Goal: Information Seeking & Learning: Check status

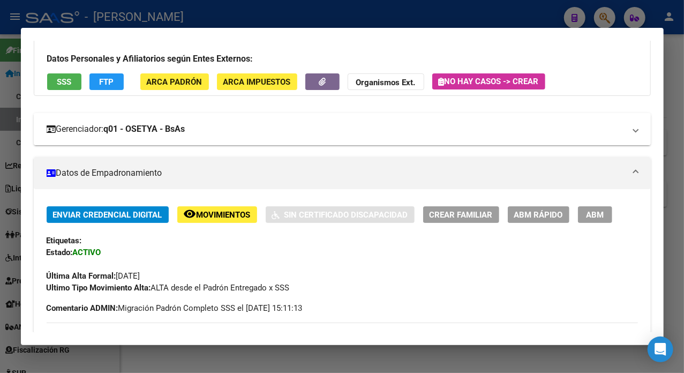
scroll to position [285, 0]
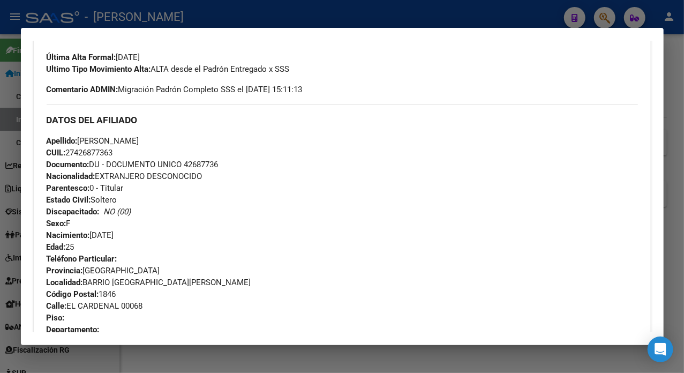
click at [365, 78] on div "Enviar Credencial Digital remove_red_eye Movimientos Sin Certificado Discapacid…" at bounding box center [342, 42] width 591 height 108
drag, startPoint x: 69, startPoint y: 307, endPoint x: 119, endPoint y: 306, distance: 50.3
click at [119, 306] on span "Calle: EL CARDENAL 00068" at bounding box center [95, 306] width 96 height 10
drag, startPoint x: 110, startPoint y: 299, endPoint x: 91, endPoint y: 304, distance: 19.5
click at [91, 304] on span "Calle: EL CARDENAL 00068" at bounding box center [95, 306] width 96 height 10
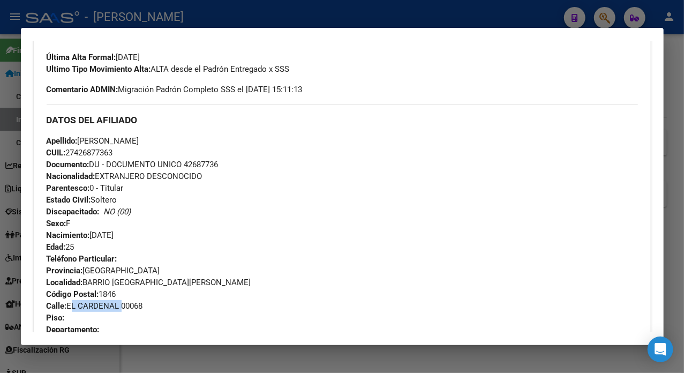
drag, startPoint x: 69, startPoint y: 305, endPoint x: 122, endPoint y: 311, distance: 53.9
click at [122, 311] on span "Calle: EL CARDENAL 00068" at bounding box center [95, 306] width 96 height 10
drag, startPoint x: 110, startPoint y: 299, endPoint x: 76, endPoint y: 307, distance: 34.7
click at [76, 307] on span "Calle: EL CARDENAL 00068" at bounding box center [95, 306] width 96 height 10
drag, startPoint x: 69, startPoint y: 306, endPoint x: 119, endPoint y: 309, distance: 49.9
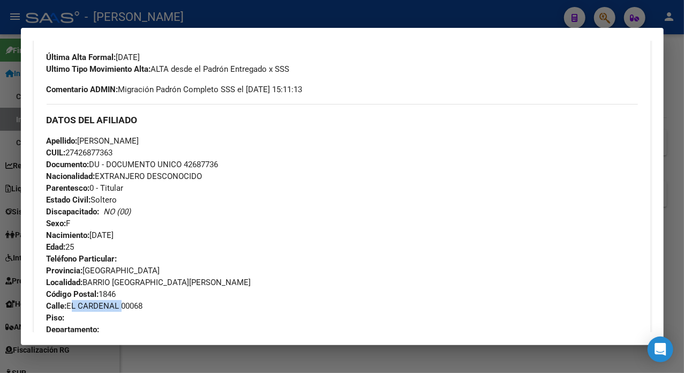
click at [119, 309] on span "Calle: EL CARDENAL 00068" at bounding box center [95, 306] width 96 height 10
copy span "EL CARDENAL"
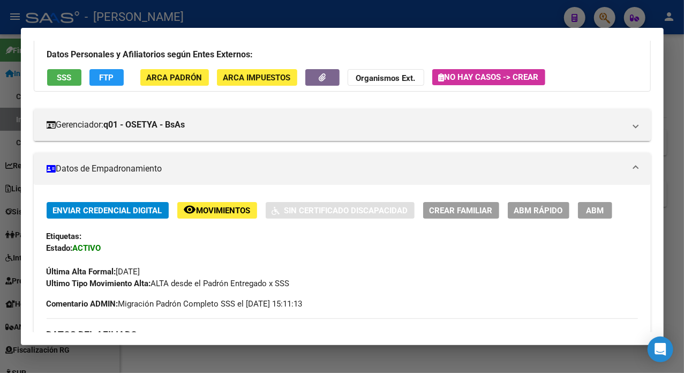
scroll to position [142, 0]
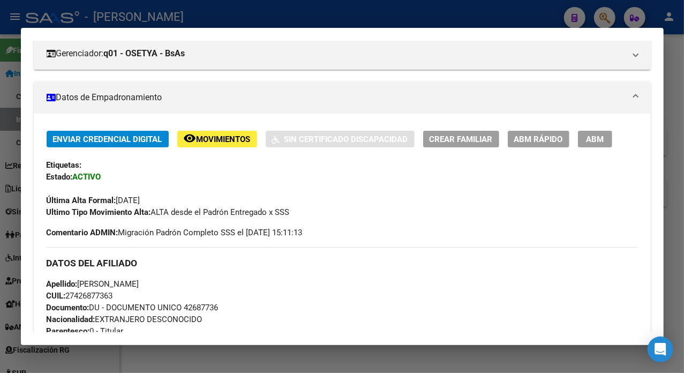
click at [675, 108] on div at bounding box center [342, 186] width 684 height 373
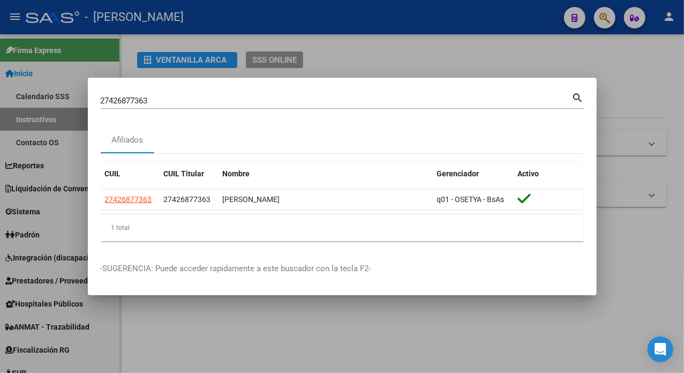
click at [268, 96] on div "27426877363 [PERSON_NAME] (apellido, dni, [PERSON_NAME], [PERSON_NAME], cuit, o…" at bounding box center [336, 101] width 471 height 16
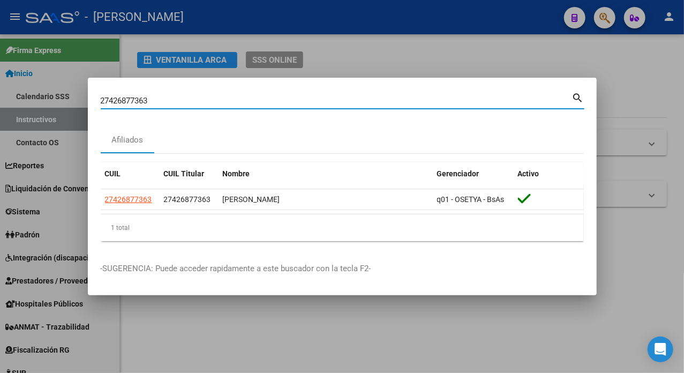
click at [268, 97] on input "27426877363" at bounding box center [336, 101] width 471 height 10
paste input "7237384"
type input "27427237384"
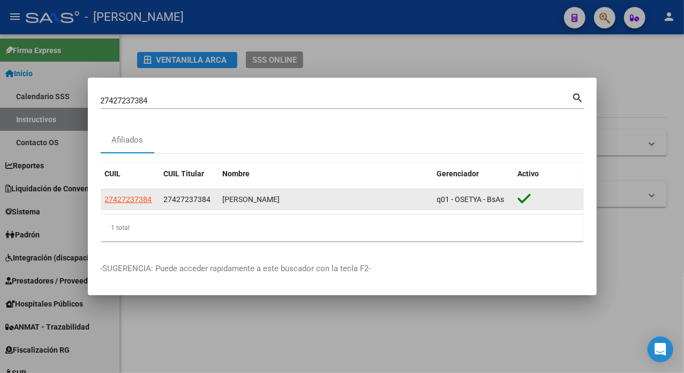
click at [140, 208] on datatable-body-cell "27427237384" at bounding box center [130, 199] width 59 height 21
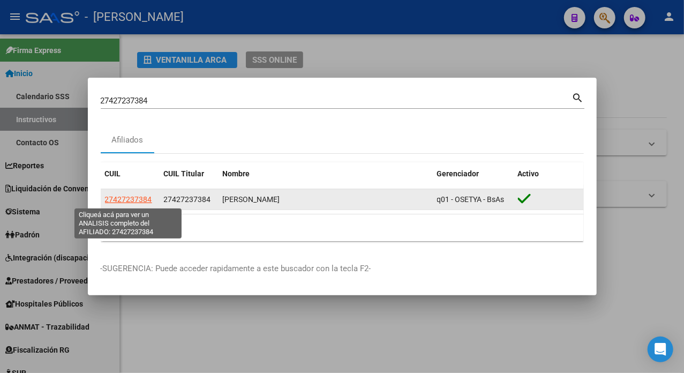
click at [142, 201] on span "27427237384" at bounding box center [128, 199] width 47 height 9
type textarea "27427237384"
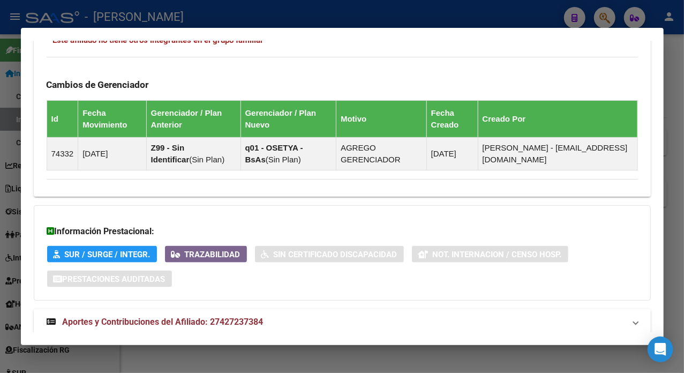
scroll to position [712, 0]
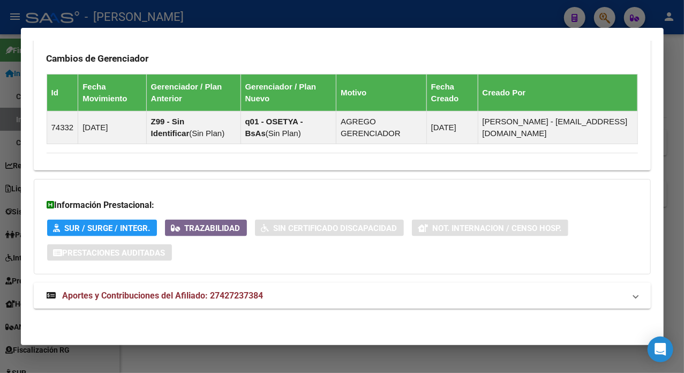
click at [303, 305] on mat-expansion-panel-header "Aportes y Contribuciones del Afiliado: 27427237384" at bounding box center [342, 296] width 617 height 26
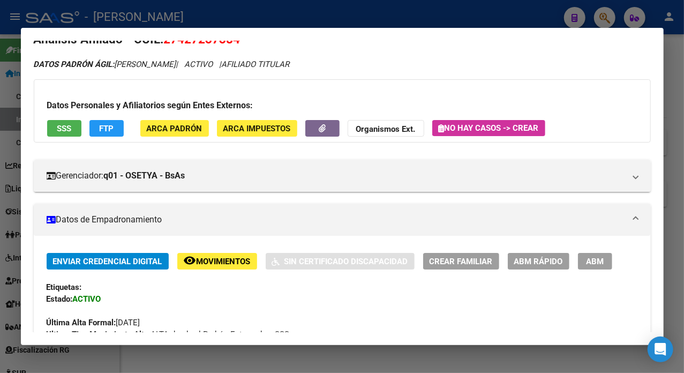
scroll to position [0, 0]
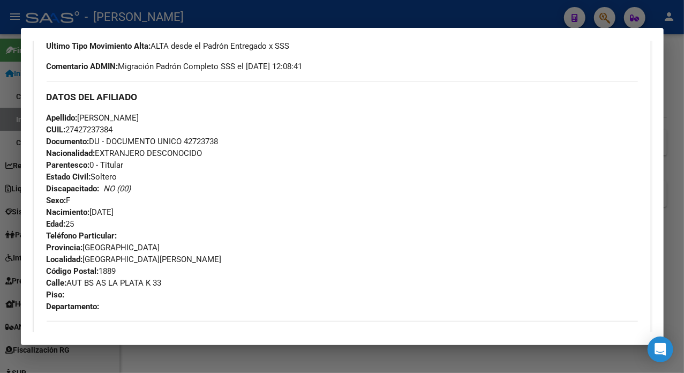
scroll to position [357, 0]
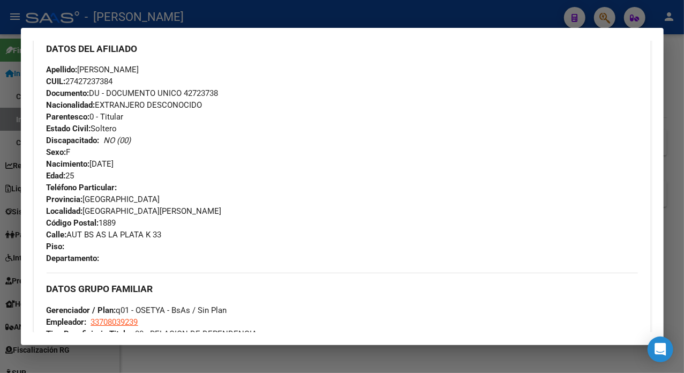
drag, startPoint x: 69, startPoint y: 232, endPoint x: 165, endPoint y: 238, distance: 96.1
click at [165, 238] on div "Teléfono Particular: Provincia: [GEOGRAPHIC_DATA] Localidad: [GEOGRAPHIC_DATA][…" at bounding box center [342, 222] width 591 height 82
copy span "AUT BS AS LA PLATA K 33"
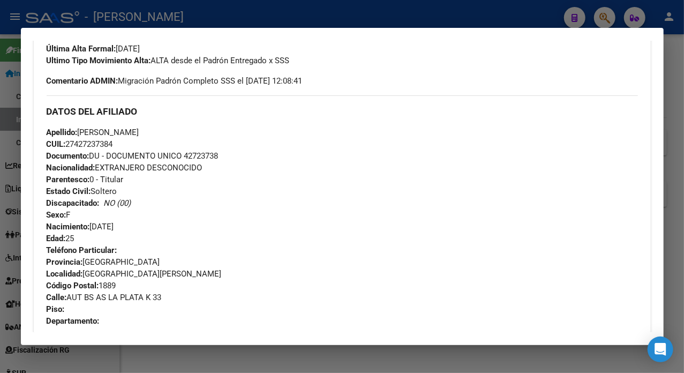
scroll to position [285, 0]
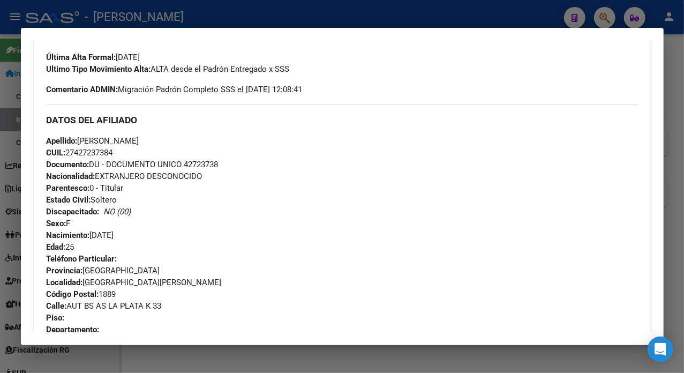
click at [676, 105] on div at bounding box center [342, 186] width 684 height 373
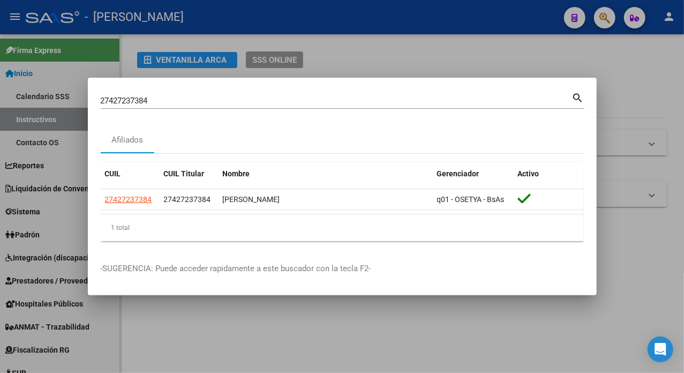
click at [292, 93] on div "27427237384 Buscar (apellido, dni, [PERSON_NAME], [PERSON_NAME], cuit, obra soc…" at bounding box center [336, 101] width 471 height 16
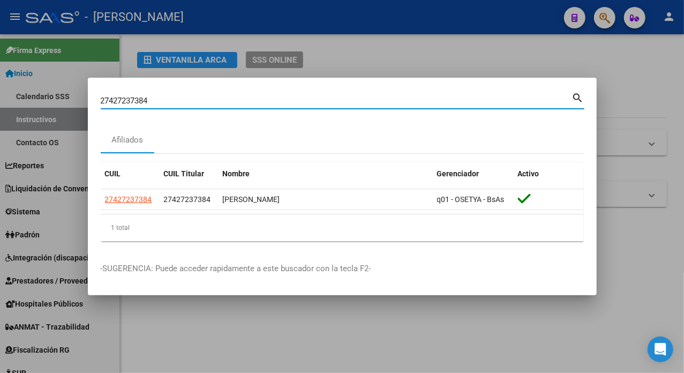
click at [285, 96] on input "27427237384" at bounding box center [336, 101] width 471 height 10
paste input "48252"
type input "27427482524"
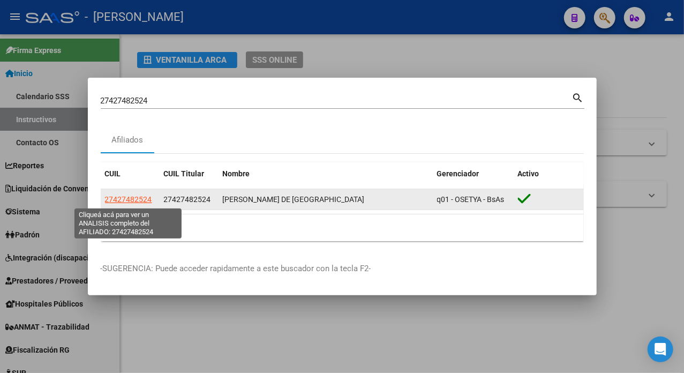
click at [140, 198] on span "27427482524" at bounding box center [128, 199] width 47 height 9
type textarea "27427482524"
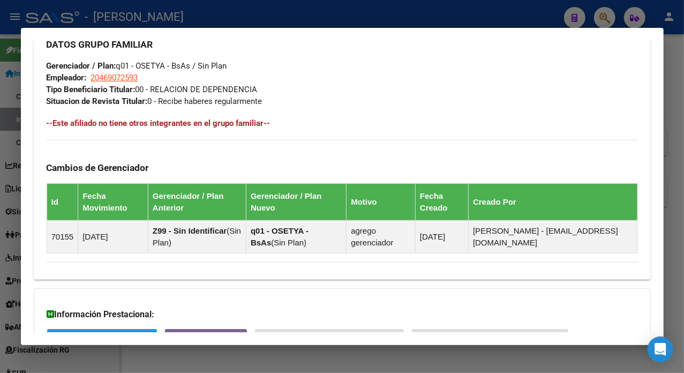
scroll to position [712, 0]
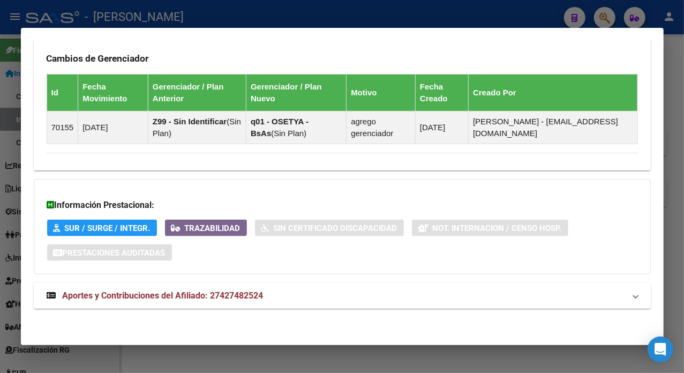
click at [341, 290] on mat-panel-title "Aportes y Contribuciones del Afiliado: 27427482524" at bounding box center [336, 295] width 578 height 13
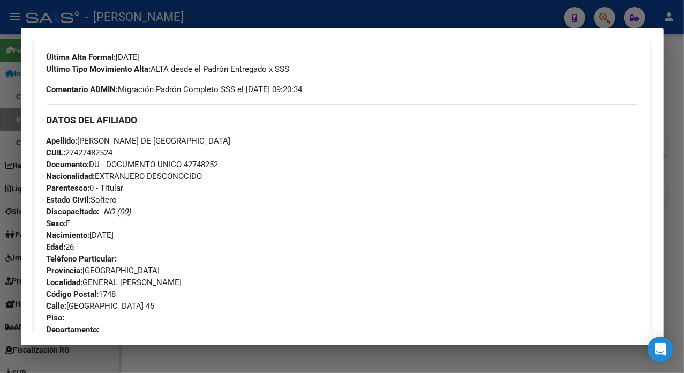
scroll to position [357, 0]
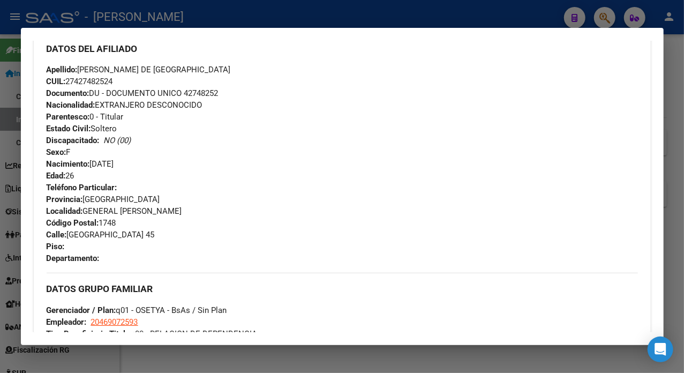
click at [208, 97] on span "Documento: DU - DOCUMENTO UNICO 42748252" at bounding box center [133, 93] width 172 height 10
copy span "42748252"
click at [88, 70] on span "Apellido: [PERSON_NAME] DE [GEOGRAPHIC_DATA]" at bounding box center [139, 70] width 184 height 10
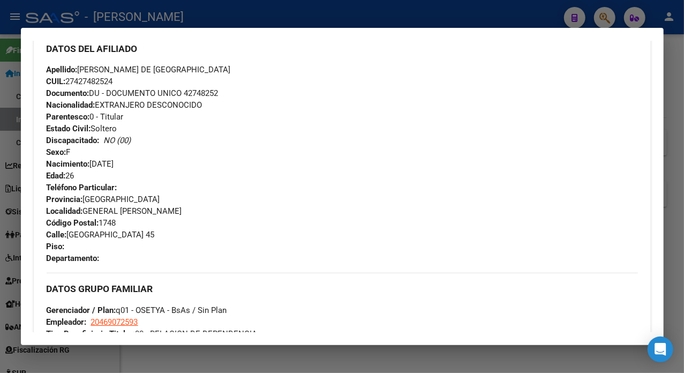
copy span "[PERSON_NAME]"
click at [133, 64] on div "Apellido: [PERSON_NAME] DE [GEOGRAPHIC_DATA] CUIL: 27427482524 Documento: DU - …" at bounding box center [342, 123] width 591 height 118
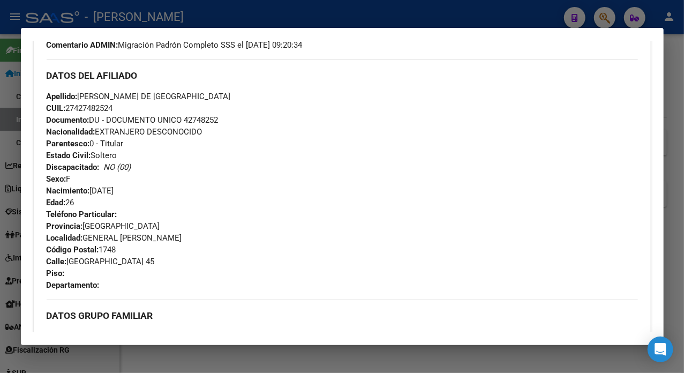
scroll to position [254, 0]
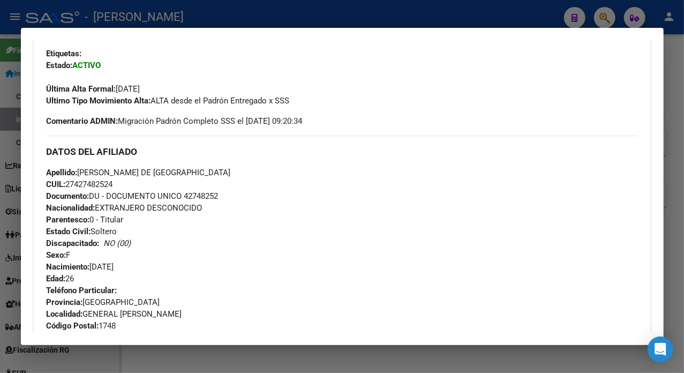
drag, startPoint x: 120, startPoint y: 69, endPoint x: 217, endPoint y: 173, distance: 142.8
click at [217, 173] on div "Apellido: [PERSON_NAME] DE [GEOGRAPHIC_DATA] CUIL: 27427482524 Documento: DU - …" at bounding box center [342, 226] width 591 height 118
copy span "[PERSON_NAME] DE [GEOGRAPHIC_DATA]"
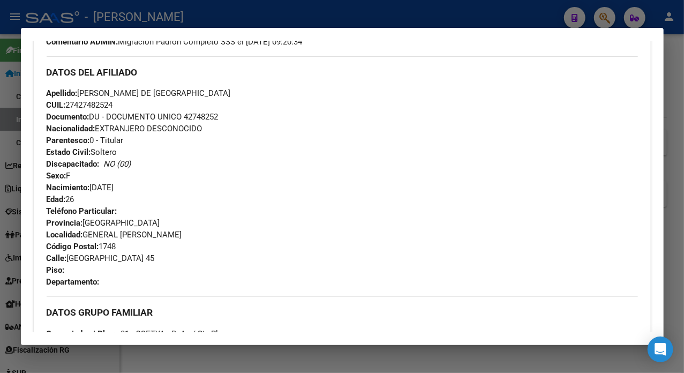
scroll to position [326, 0]
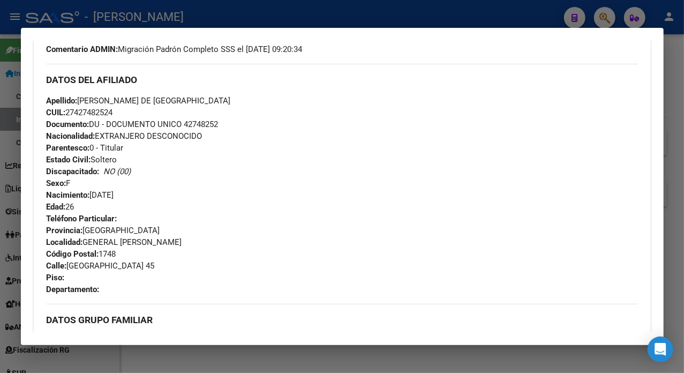
drag, startPoint x: 70, startPoint y: 267, endPoint x: 167, endPoint y: 268, distance: 97.4
click at [167, 268] on div "Teléfono Particular: Provincia: [GEOGRAPHIC_DATA] Localidad: GENERAL [PERSON_NA…" at bounding box center [342, 254] width 591 height 82
copy span "[GEOGRAPHIC_DATA] 45"
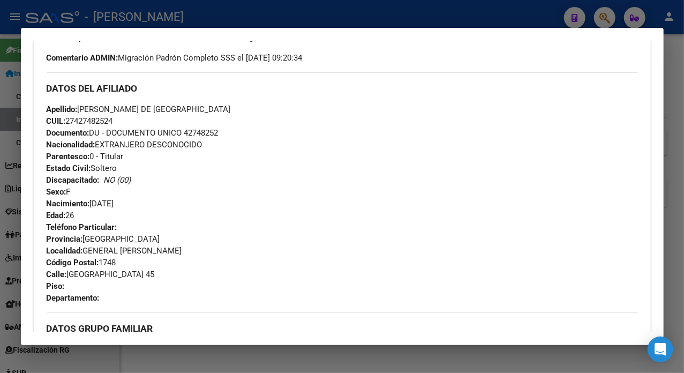
scroll to position [254, 0]
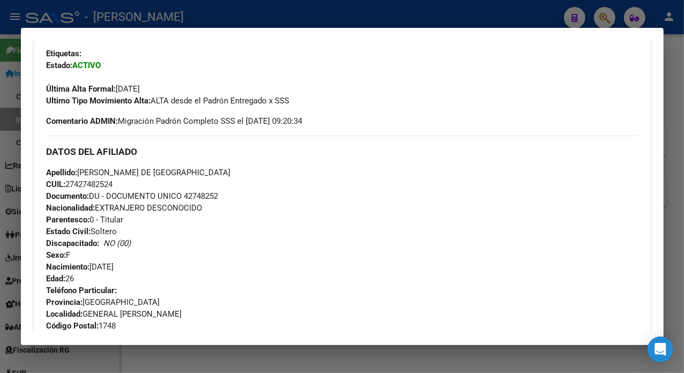
click at [672, 48] on div at bounding box center [342, 186] width 684 height 373
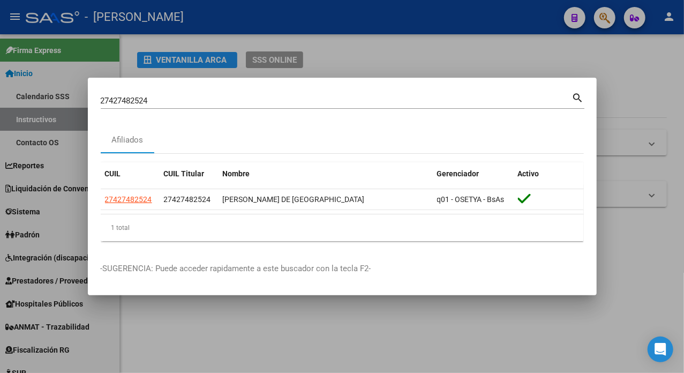
click at [353, 96] on input "27427482524" at bounding box center [336, 101] width 471 height 10
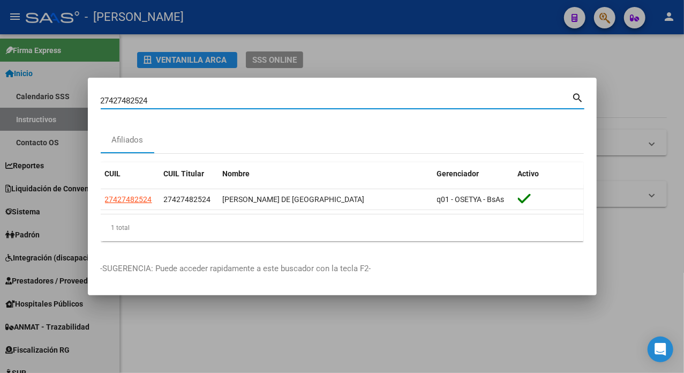
click at [353, 96] on input "27427482524" at bounding box center [336, 101] width 471 height 10
paste input "686510"
type input "27427686510"
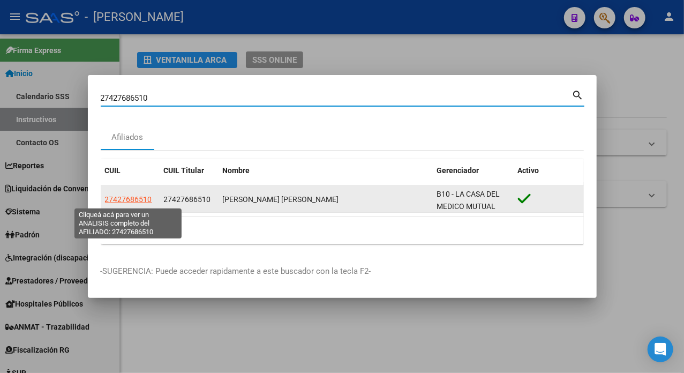
click at [131, 201] on span "27427686510" at bounding box center [128, 199] width 47 height 9
type textarea "27427686510"
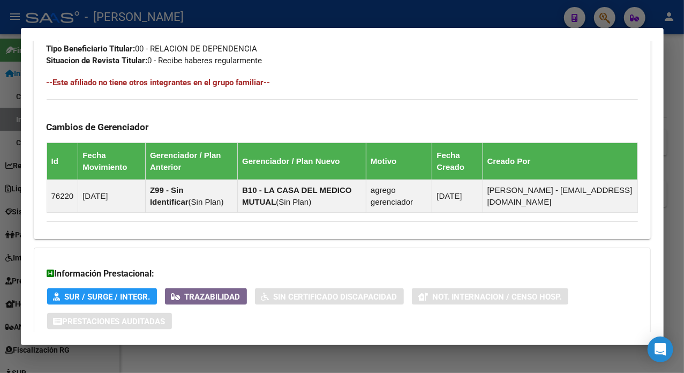
scroll to position [712, 0]
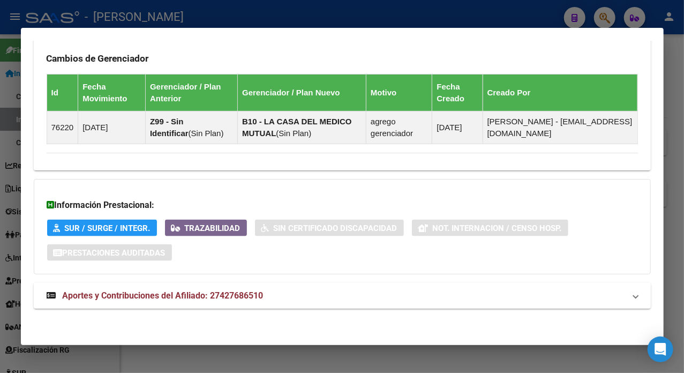
click at [296, 290] on mat-panel-title "Aportes y Contribuciones del Afiliado: 27427686510" at bounding box center [336, 295] width 578 height 13
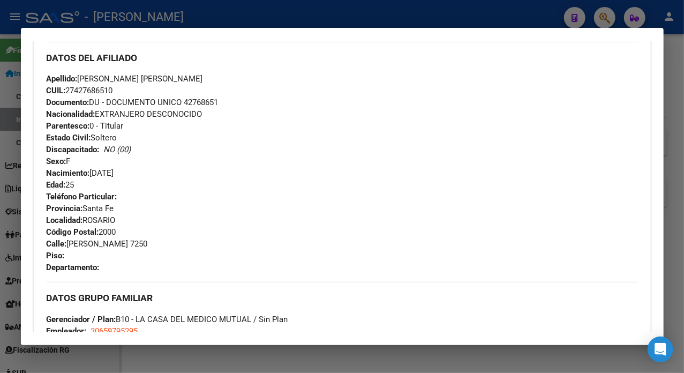
scroll to position [357, 0]
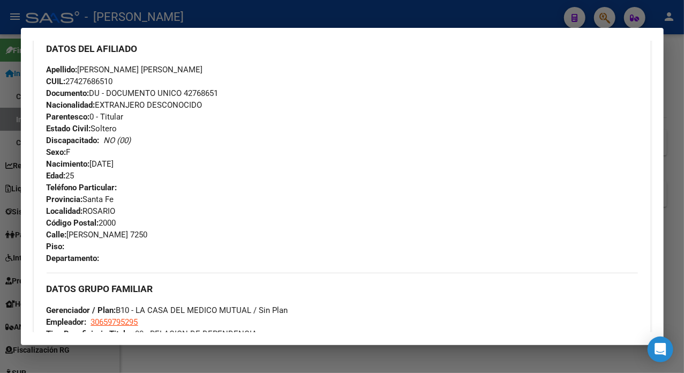
click at [208, 89] on span "Documento: DU - DOCUMENTO UNICO 42768651" at bounding box center [133, 93] width 172 height 10
copy span "42768651"
click at [106, 65] on span "Apellido: [PERSON_NAME] [PERSON_NAME]" at bounding box center [125, 70] width 156 height 10
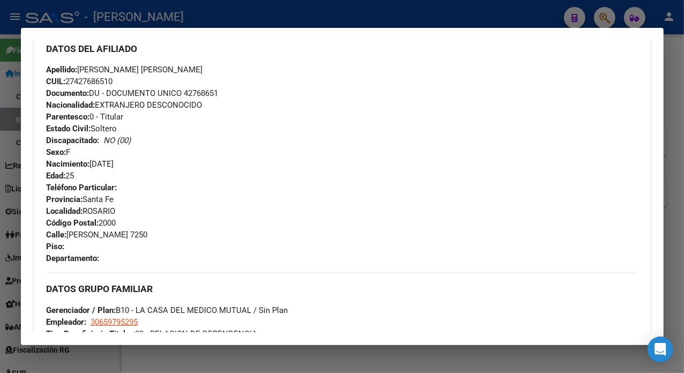
copy span "GUTIERREZ"
click at [140, 63] on div "DATOS DEL AFILIADO" at bounding box center [342, 48] width 591 height 31
drag, startPoint x: 126, startPoint y: 66, endPoint x: 146, endPoint y: 69, distance: 19.4
click at [146, 69] on span "Apellido: [PERSON_NAME] [PERSON_NAME]" at bounding box center [125, 70] width 156 height 10
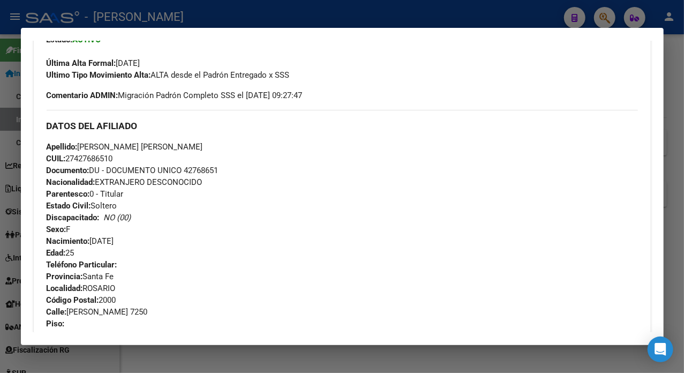
scroll to position [274, 0]
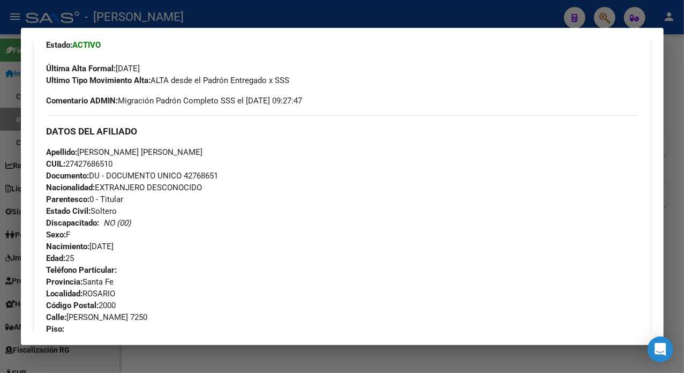
drag, startPoint x: 124, startPoint y: 67, endPoint x: 236, endPoint y: 150, distance: 138.9
click at [236, 150] on div "Apellido: [PERSON_NAME] [PERSON_NAME] CUIL: 27427686510 Documento: DU - DOCUMEN…" at bounding box center [342, 205] width 591 height 118
copy span "[PERSON_NAME]"
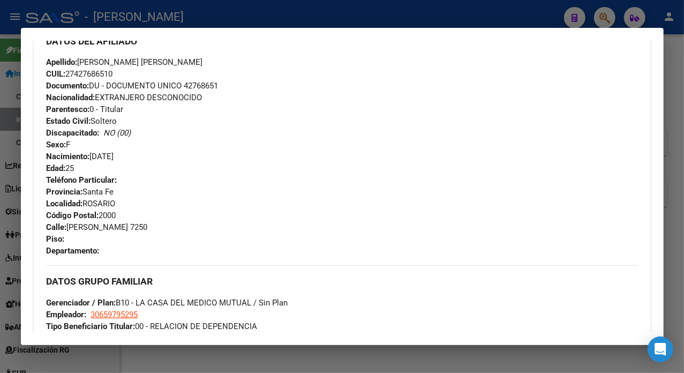
scroll to position [315, 0]
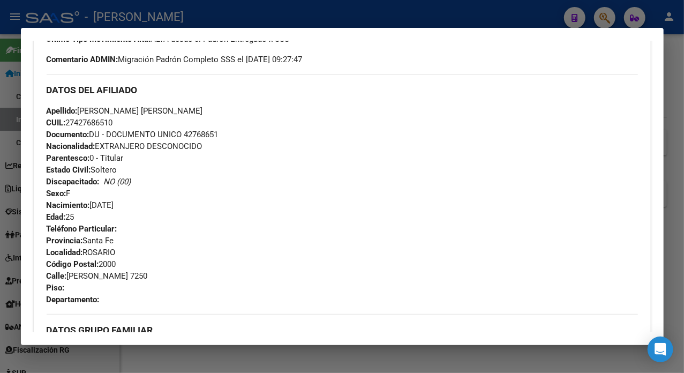
drag, startPoint x: 69, startPoint y: 320, endPoint x: 116, endPoint y: 275, distance: 64.8
click at [116, 275] on span "Calle: [PERSON_NAME] 7250" at bounding box center [97, 276] width 101 height 10
copy span "[PERSON_NAME]"
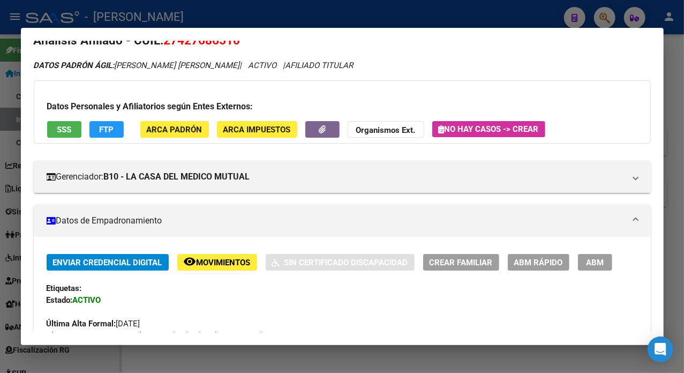
scroll to position [0, 0]
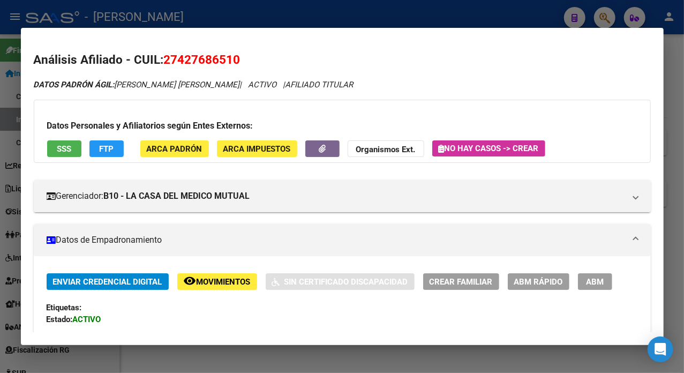
click at [677, 59] on div at bounding box center [342, 186] width 684 height 373
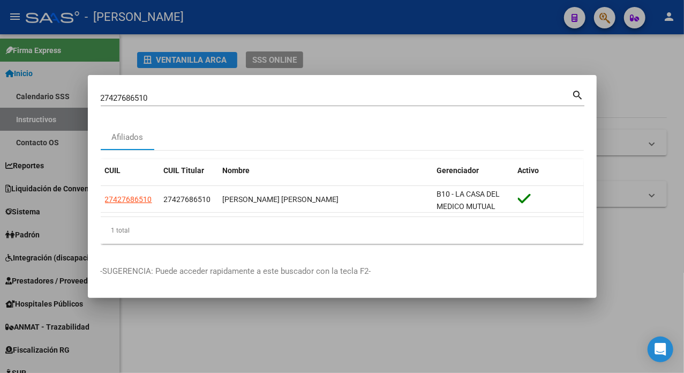
click at [398, 103] on div "27427686510 Buscar (apellido, dni, cuil, [PERSON_NAME], cuit, obra social)" at bounding box center [336, 98] width 471 height 16
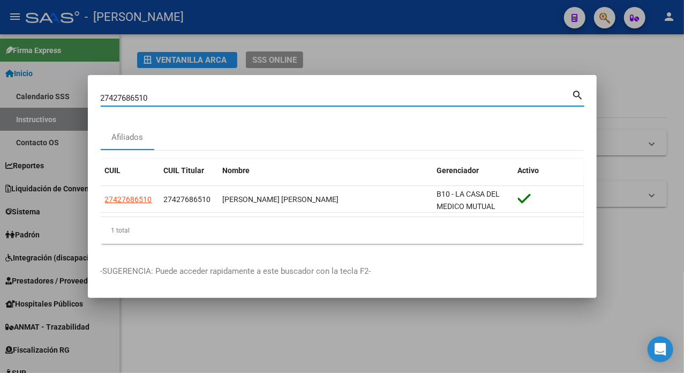
click at [383, 93] on input "27427686510" at bounding box center [336, 98] width 471 height 10
paste input "91131"
type input "27427691131"
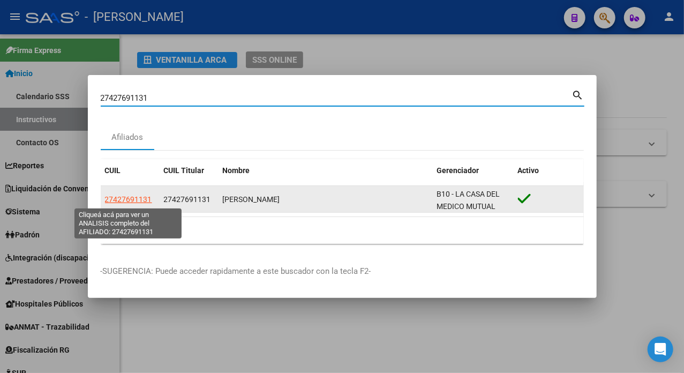
click at [136, 195] on span "27427691131" at bounding box center [128, 199] width 47 height 9
type textarea "27427691131"
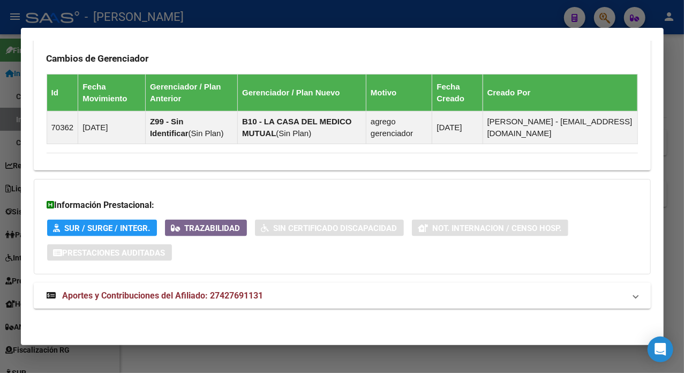
click at [243, 290] on span "Aportes y Contribuciones del Afiliado: 27427691131" at bounding box center [163, 295] width 201 height 10
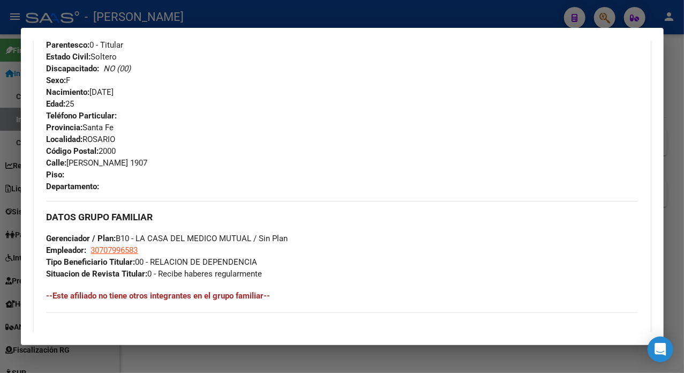
scroll to position [500, 0]
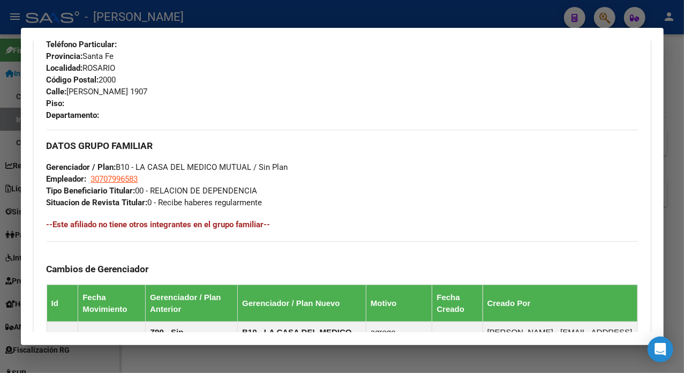
click at [396, 171] on div "DATOS GRUPO FAMILIAR Gerenciador / Plan: B10 - LA CASA DEL MEDICO MUTUAL / Sin …" at bounding box center [342, 169] width 591 height 78
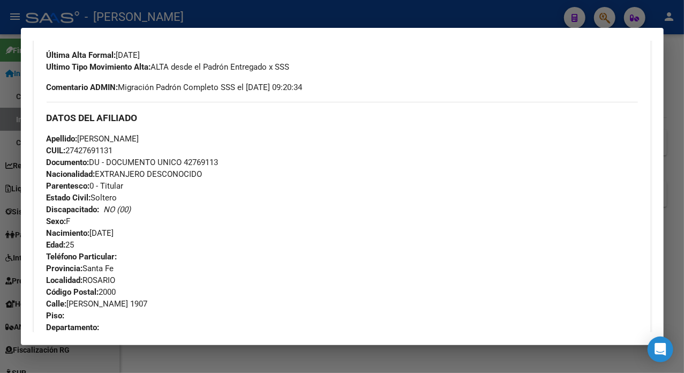
scroll to position [285, 0]
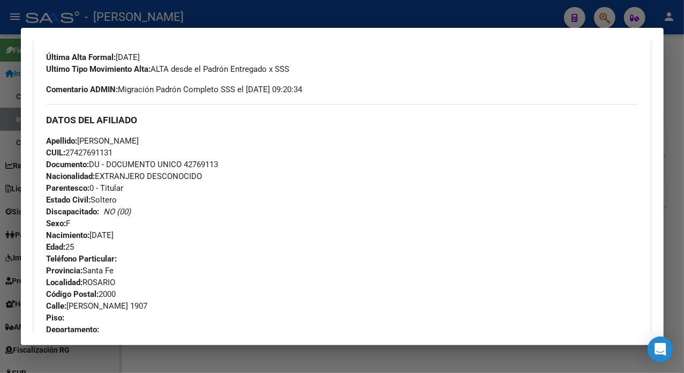
click at [207, 164] on span "Documento: DU - DOCUMENTO UNICO 42769113" at bounding box center [133, 165] width 172 height 10
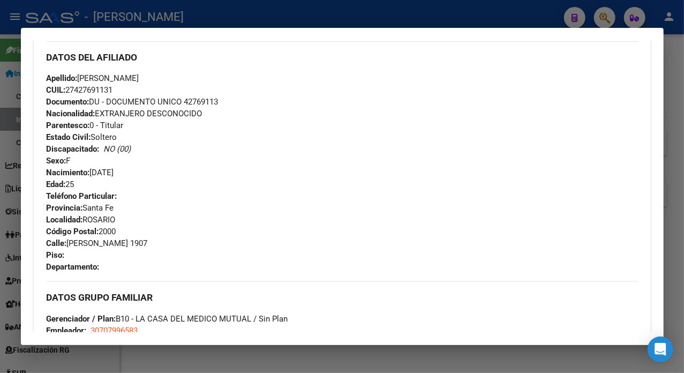
scroll to position [357, 0]
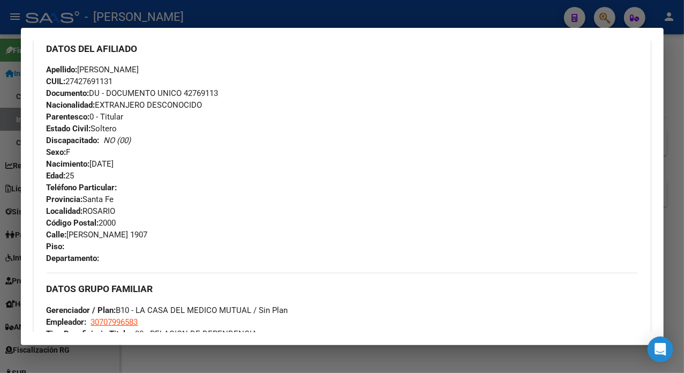
click at [101, 67] on span "Apellido: [PERSON_NAME]" at bounding box center [93, 70] width 93 height 10
click at [115, 73] on span "Apellido: [PERSON_NAME]" at bounding box center [93, 70] width 93 height 10
drag, startPoint x: 112, startPoint y: 67, endPoint x: 153, endPoint y: 71, distance: 41.4
click at [139, 71] on span "Apellido: [PERSON_NAME]" at bounding box center [93, 70] width 93 height 10
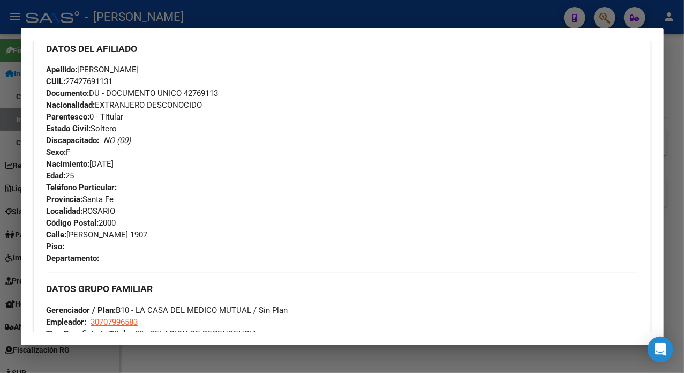
drag, startPoint x: 71, startPoint y: 237, endPoint x: 119, endPoint y: 240, distance: 48.3
click at [119, 240] on div "Teléfono Particular: Provincia: Santa Fe Localidad: [GEOGRAPHIC_DATA] Código Po…" at bounding box center [342, 222] width 591 height 82
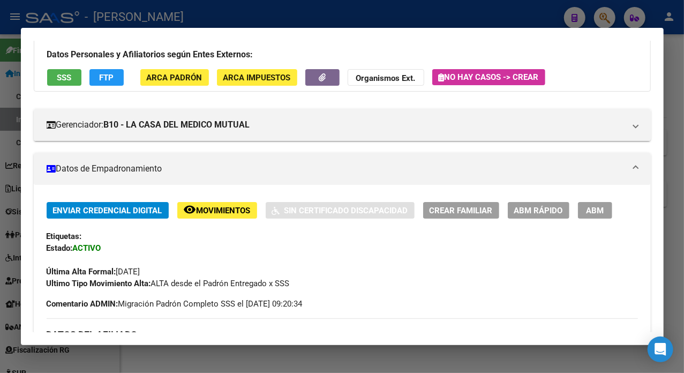
scroll to position [0, 0]
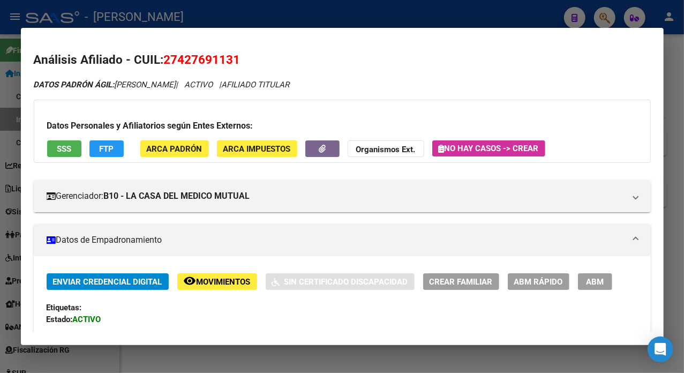
click at [677, 67] on div at bounding box center [342, 186] width 684 height 373
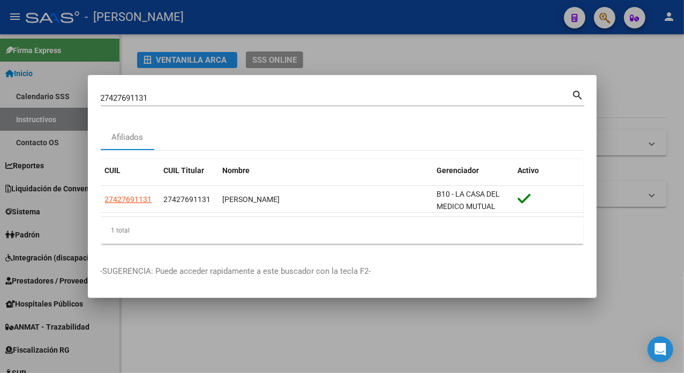
click at [315, 103] on div "27427691131 [PERSON_NAME] (apellido, dni, cuil, [PERSON_NAME], cuit, obra socia…" at bounding box center [336, 98] width 471 height 16
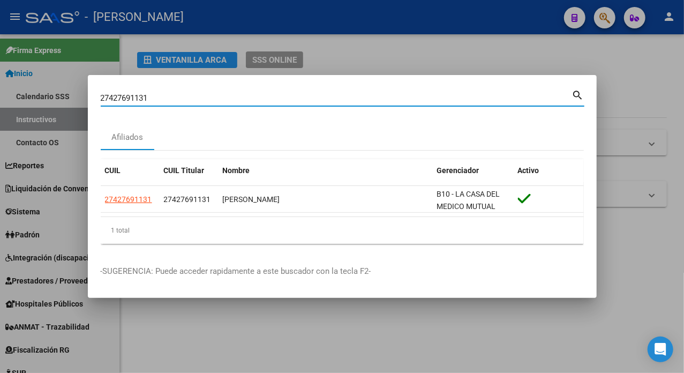
click at [318, 101] on input "27427691131" at bounding box center [336, 98] width 471 height 10
click at [320, 99] on input "27427691131" at bounding box center [336, 98] width 471 height 10
paste input "759534"
type input "27427759534"
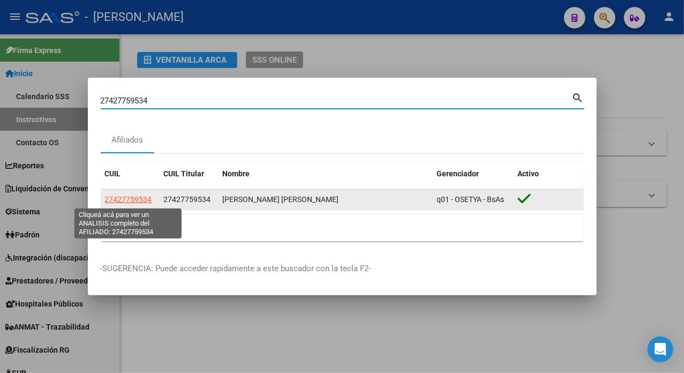
click at [141, 199] on span "27427759534" at bounding box center [128, 199] width 47 height 9
type textarea "27427759534"
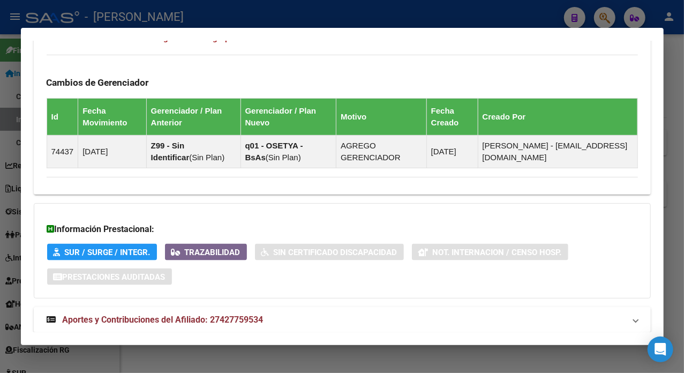
scroll to position [712, 0]
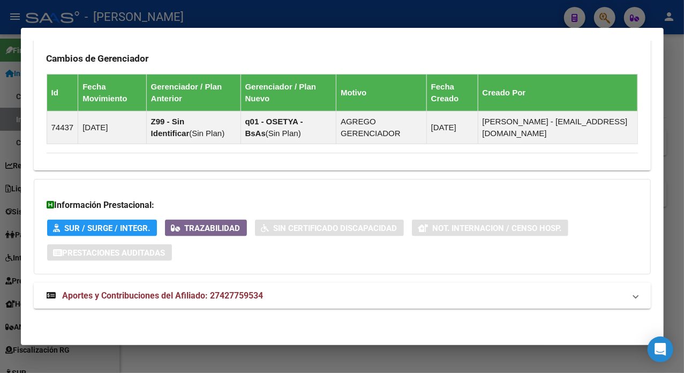
click at [302, 286] on mat-expansion-panel-header "Aportes y Contribuciones del Afiliado: 27427759534" at bounding box center [342, 296] width 617 height 26
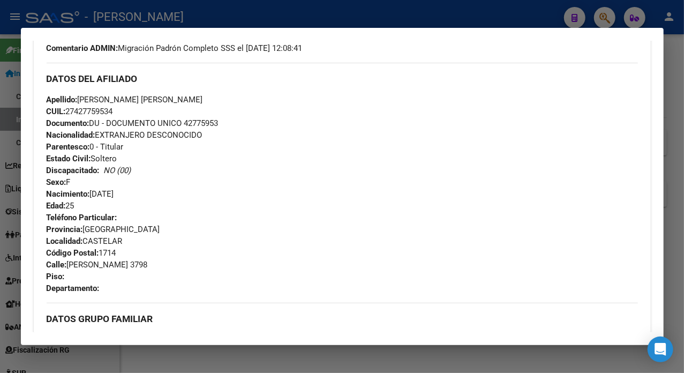
scroll to position [357, 0]
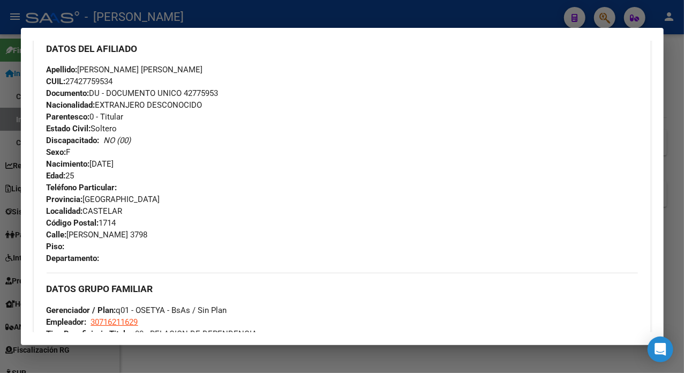
click at [204, 94] on span "Documento: DU - DOCUMENTO UNICO 42775953" at bounding box center [133, 93] width 172 height 10
click at [102, 66] on span "Apellido: [PERSON_NAME] [PERSON_NAME]" at bounding box center [125, 70] width 156 height 10
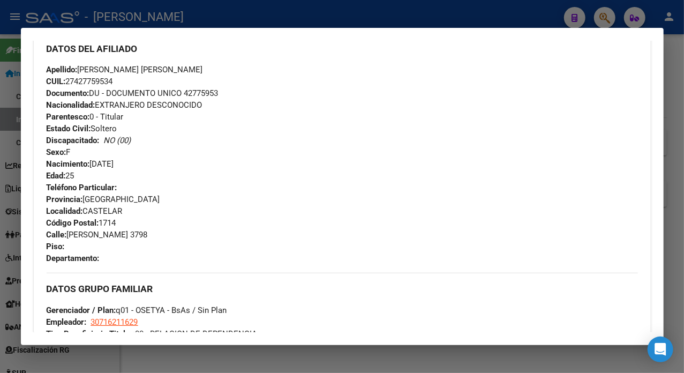
drag, startPoint x: 80, startPoint y: 72, endPoint x: 143, endPoint y: 71, distance: 63.7
click at [143, 71] on span "Apellido: [PERSON_NAME] [PERSON_NAME]" at bounding box center [125, 70] width 156 height 10
click at [157, 65] on span "Apellido: [PERSON_NAME] [PERSON_NAME]" at bounding box center [125, 70] width 156 height 10
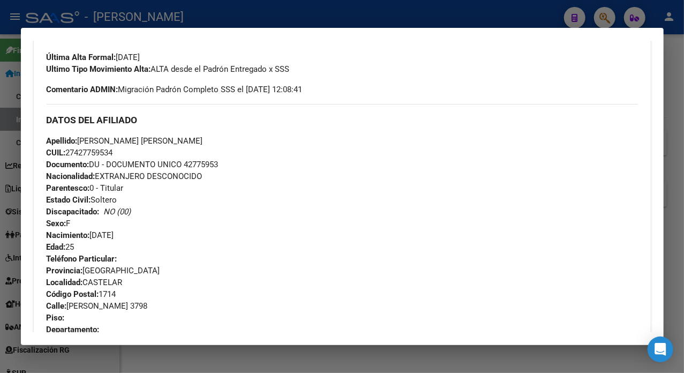
scroll to position [239, 0]
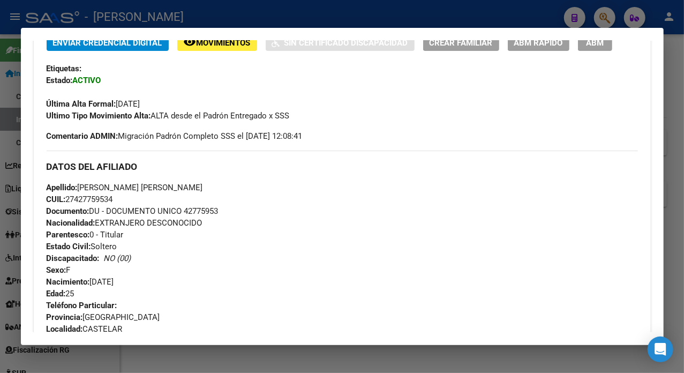
drag, startPoint x: 146, startPoint y: 69, endPoint x: 214, endPoint y: 190, distance: 139.1
click at [214, 190] on div "Apellido: [PERSON_NAME] [PERSON_NAME] CUIL: 27427759534 Documento: DU - DOCUMEN…" at bounding box center [342, 240] width 591 height 118
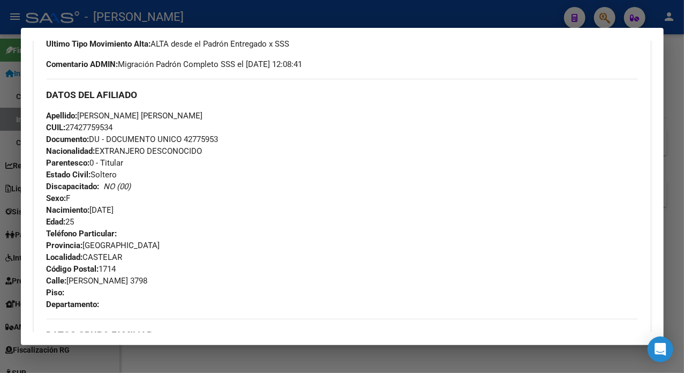
scroll to position [382, 0]
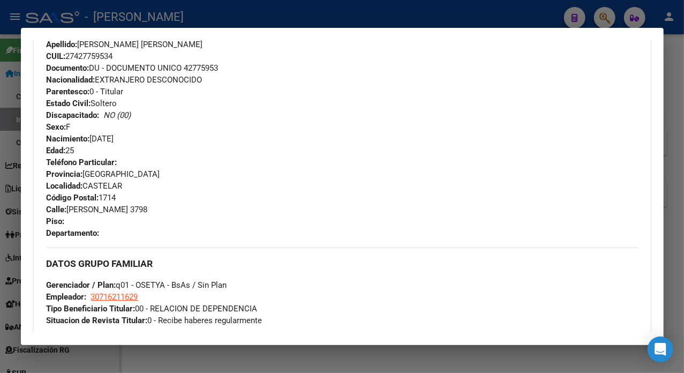
click at [70, 210] on span "[STREET_ADDRESS][PERSON_NAME]" at bounding box center [97, 210] width 101 height 10
drag, startPoint x: 69, startPoint y: 210, endPoint x: 133, endPoint y: 206, distance: 64.9
click at [133, 206] on span "[STREET_ADDRESS][PERSON_NAME]" at bounding box center [97, 210] width 101 height 10
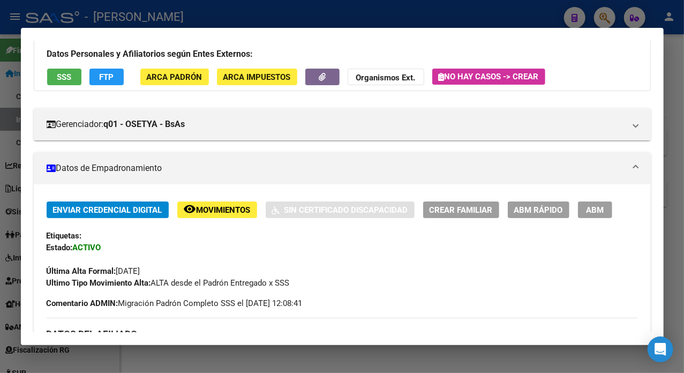
scroll to position [25, 0]
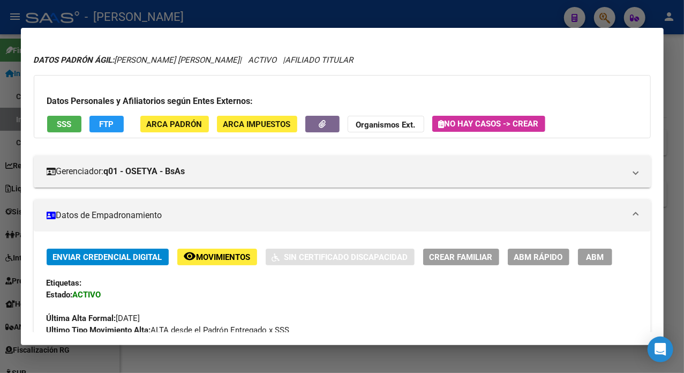
click at [671, 41] on div at bounding box center [342, 186] width 684 height 373
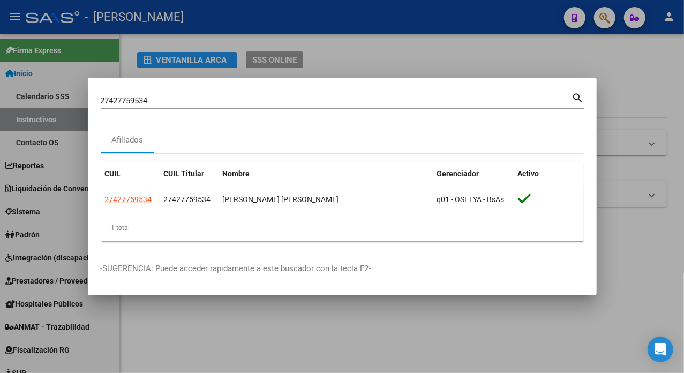
click at [258, 99] on input "27427759534" at bounding box center [336, 101] width 471 height 10
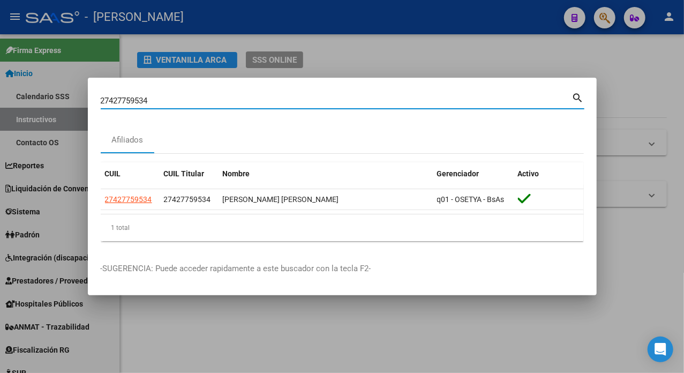
click at [256, 99] on input "27427759534" at bounding box center [336, 101] width 471 height 10
click at [256, 100] on input "27427759534" at bounding box center [336, 101] width 471 height 10
paste input "8212768"
type input "27428212768"
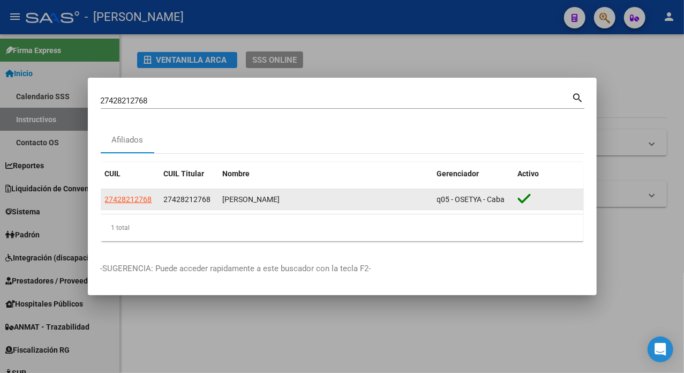
click at [127, 204] on app-link-go-to "27428212768" at bounding box center [128, 199] width 47 height 12
click at [127, 206] on datatable-body-cell "27428212768" at bounding box center [130, 199] width 59 height 21
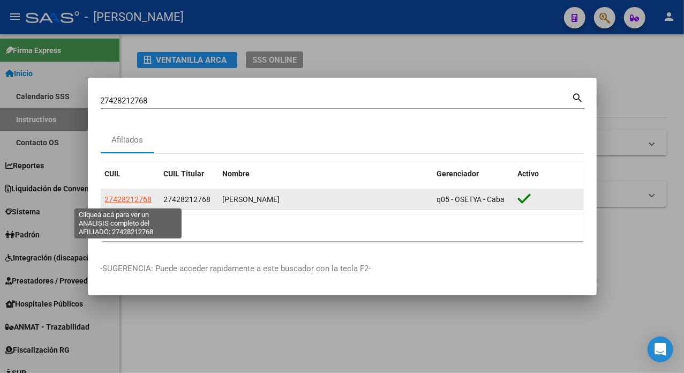
click at [135, 197] on span "27428212768" at bounding box center [128, 199] width 47 height 9
type textarea "27428212768"
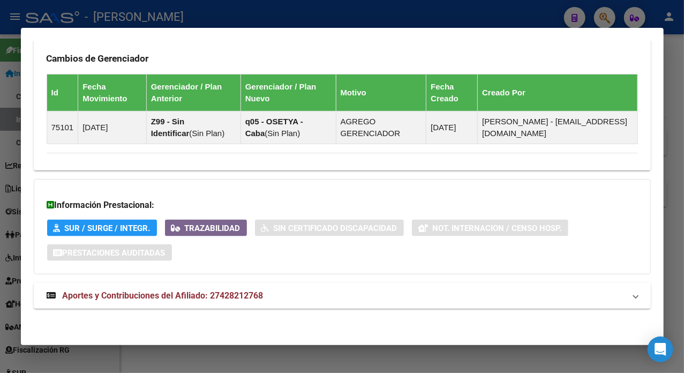
click at [330, 302] on mat-expansion-panel-header "Aportes y Contribuciones del Afiliado: 27428212768" at bounding box center [342, 296] width 617 height 26
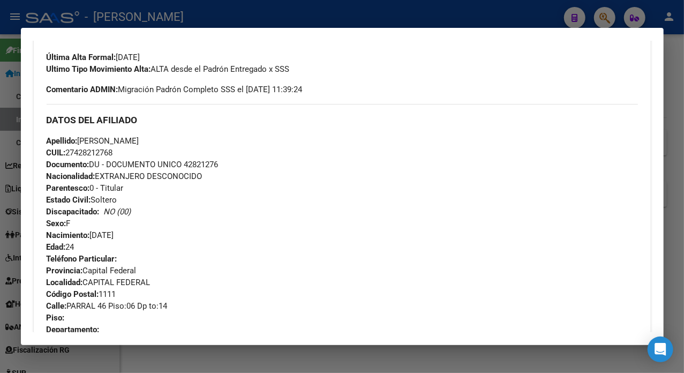
scroll to position [275, 0]
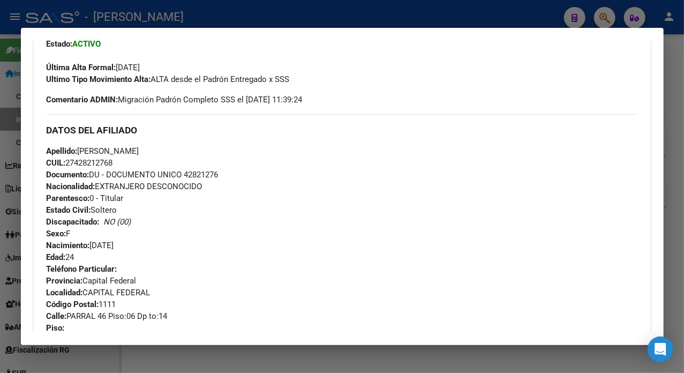
click at [209, 174] on span "Documento: DU - DOCUMENTO UNICO 42821276" at bounding box center [133, 175] width 172 height 10
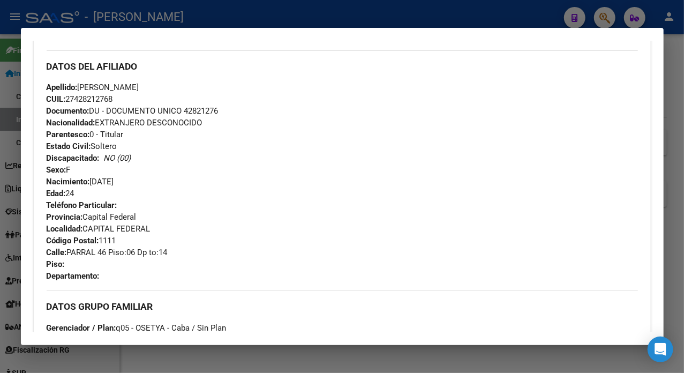
scroll to position [347, 0]
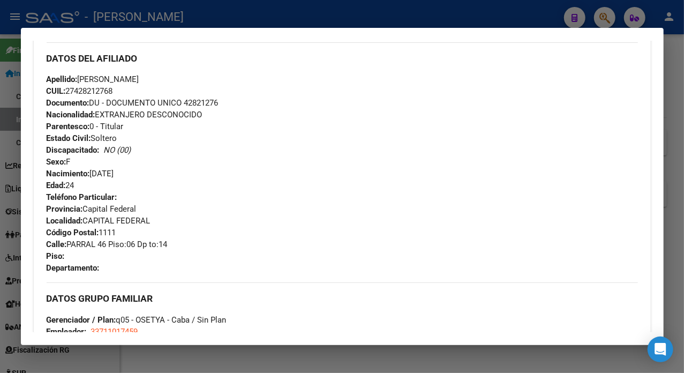
drag, startPoint x: 80, startPoint y: 81, endPoint x: 142, endPoint y: 82, distance: 62.1
click at [139, 82] on span "Apellido: [PERSON_NAME] [PERSON_NAME]" at bounding box center [93, 79] width 93 height 10
click at [172, 85] on div "Apellido: [PERSON_NAME]: 27428212768 Documento: DU - DOCUMENTO UNICO 42821276 N…" at bounding box center [342, 132] width 591 height 118
drag, startPoint x: 148, startPoint y: 81, endPoint x: 204, endPoint y: 77, distance: 56.4
click at [204, 77] on div "Apellido: [PERSON_NAME]: 27428212768 Documento: DU - DOCUMENTO UNICO 42821276 N…" at bounding box center [342, 132] width 591 height 118
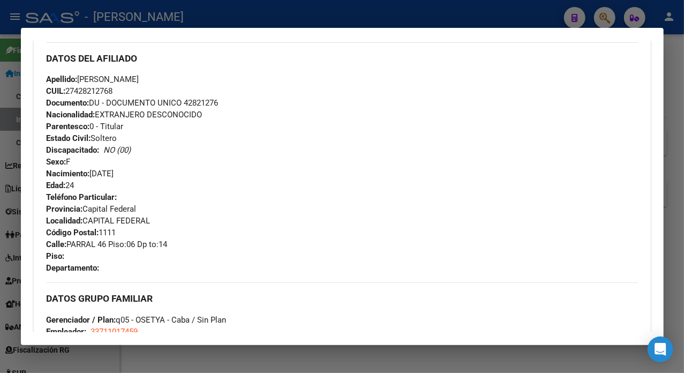
drag, startPoint x: 69, startPoint y: 246, endPoint x: 97, endPoint y: 245, distance: 28.4
click at [97, 245] on span "Calle: PARRAL 46 Piso:06 Dp to:14" at bounding box center [107, 244] width 121 height 10
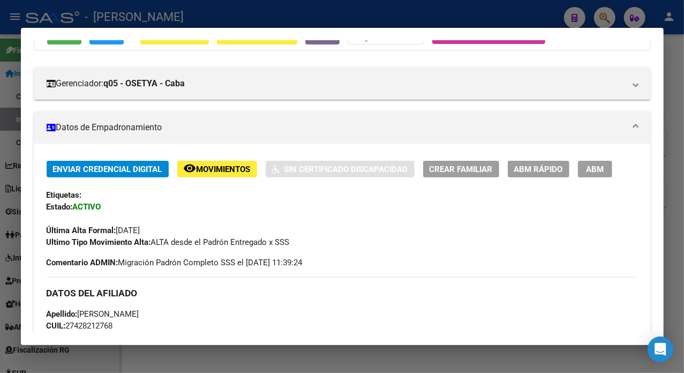
scroll to position [61, 0]
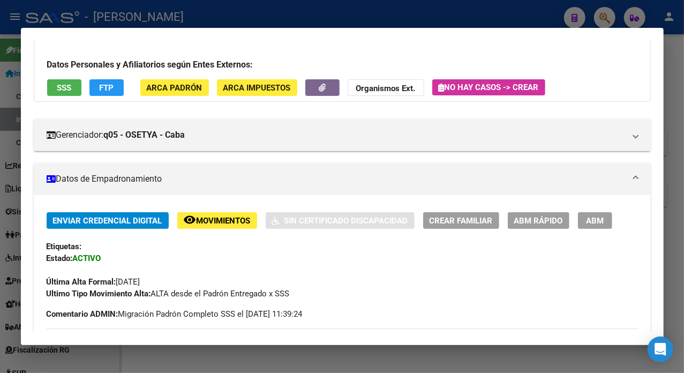
click at [669, 110] on div at bounding box center [342, 186] width 684 height 373
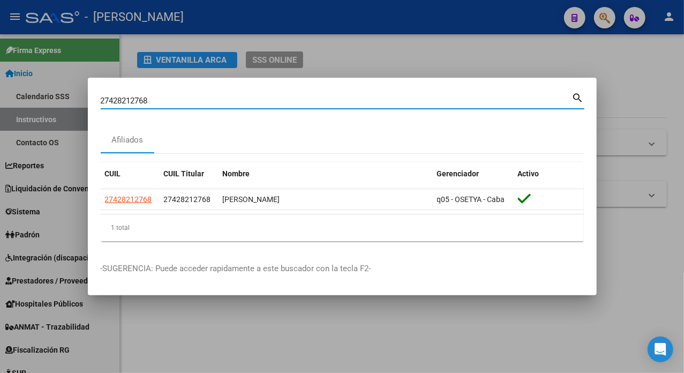
click at [303, 97] on input "27428212768" at bounding box center [336, 101] width 471 height 10
paste input "6817"
type input "27428268178"
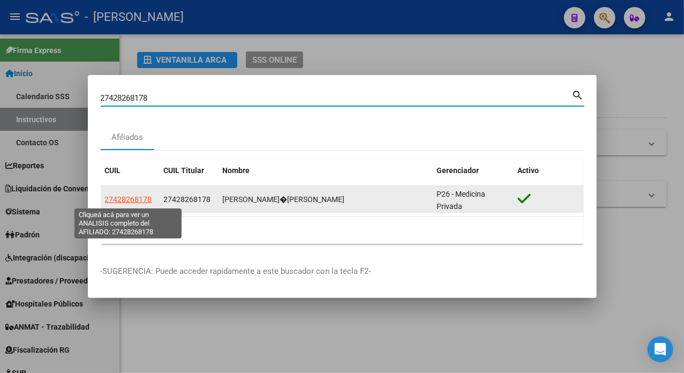
click at [140, 200] on span "27428268178" at bounding box center [128, 199] width 47 height 9
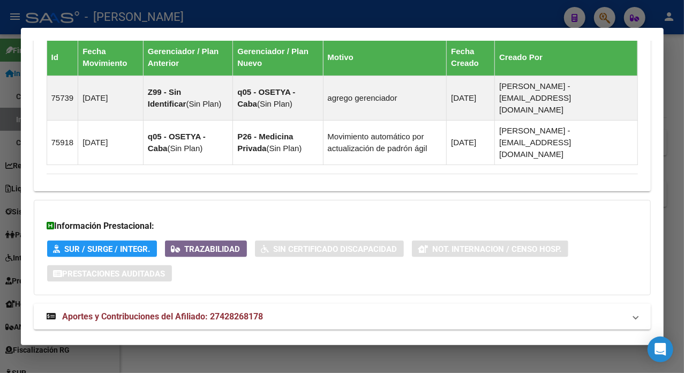
click at [267, 310] on mat-panel-title "Aportes y Contribuciones del Afiliado: 27428268178" at bounding box center [336, 316] width 578 height 13
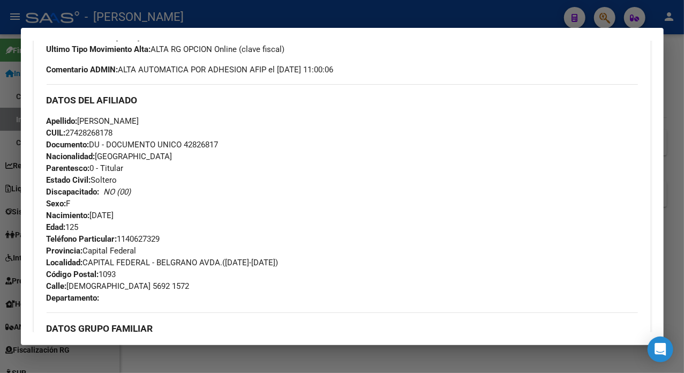
scroll to position [297, 0]
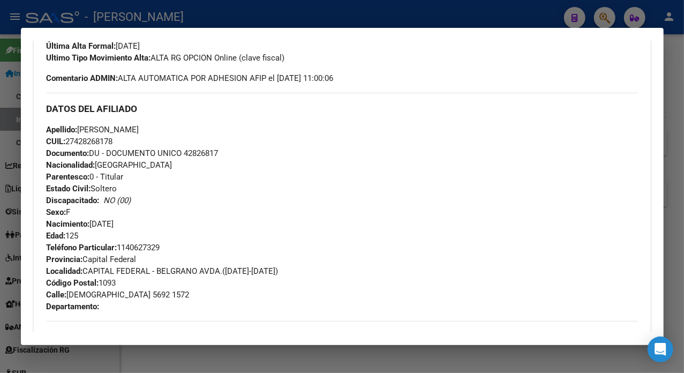
click at [200, 148] on span "Documento: DU - DOCUMENTO UNICO 42826817" at bounding box center [133, 153] width 172 height 10
click at [103, 127] on span "Apellido: [PERSON_NAME]" at bounding box center [93, 130] width 93 height 10
click at [127, 125] on span "Apellido: [PERSON_NAME]" at bounding box center [93, 130] width 93 height 10
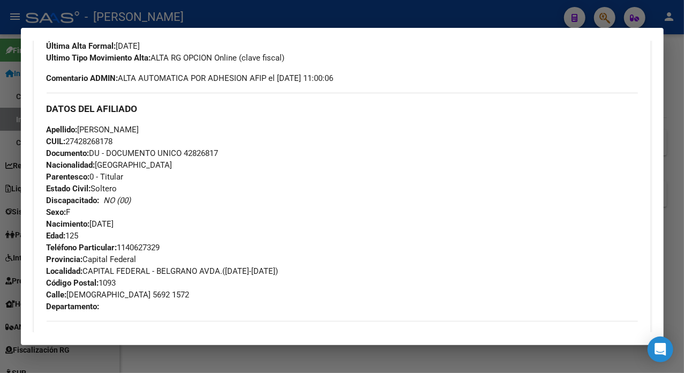
drag, startPoint x: 125, startPoint y: 129, endPoint x: 185, endPoint y: 132, distance: 60.6
click at [185, 132] on div "Apellido: [PERSON_NAME] CUIL: 27428268178 Documento: DU - DOCUMENTO UNICO 42826…" at bounding box center [342, 183] width 591 height 118
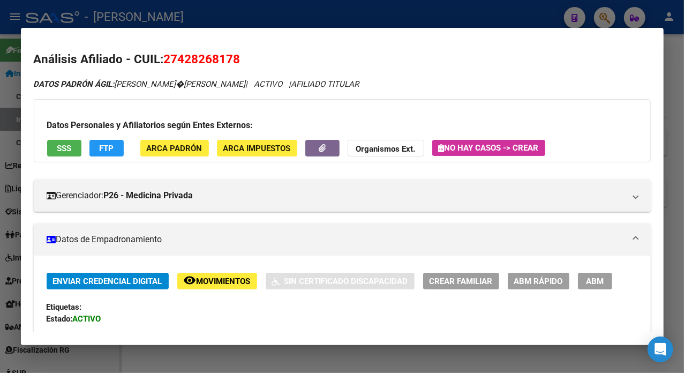
scroll to position [0, 0]
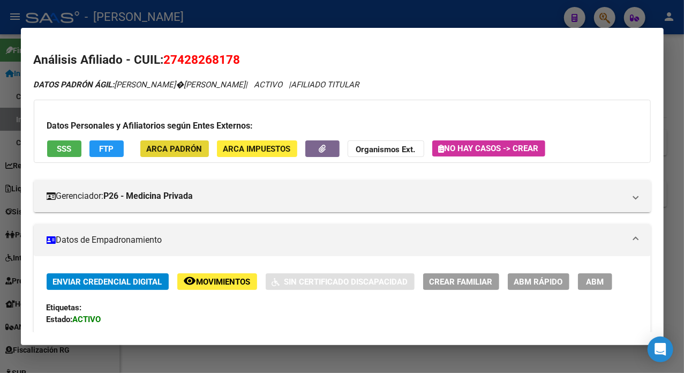
click at [187, 146] on span "ARCA Padrón" at bounding box center [175, 149] width 56 height 10
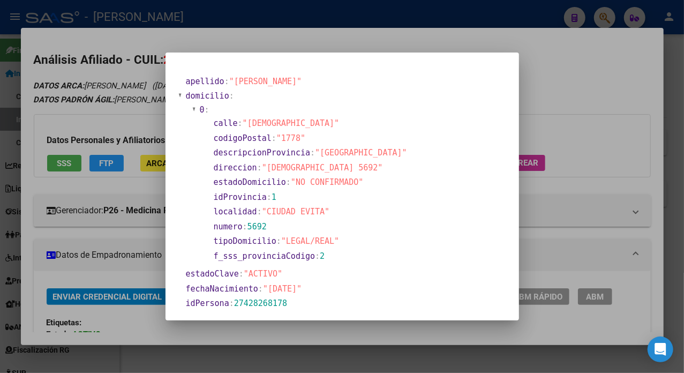
click at [600, 69] on div at bounding box center [342, 186] width 684 height 373
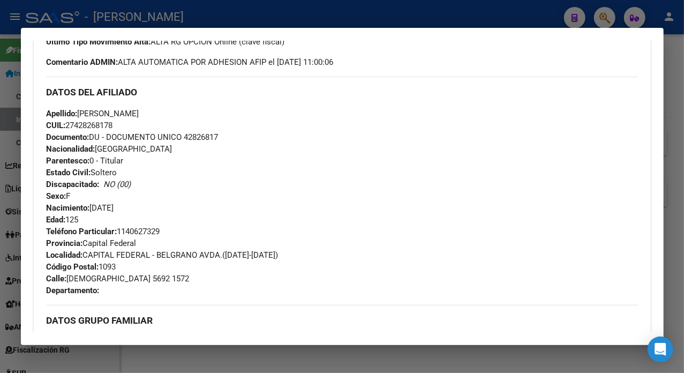
scroll to position [357, 0]
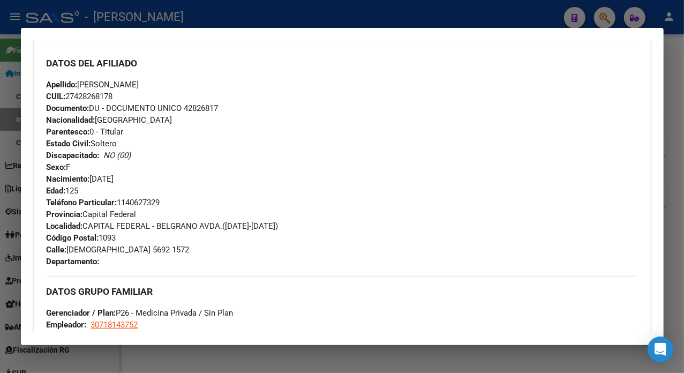
click at [93, 247] on span "Calle: CRISTIANIA 5692 1572" at bounding box center [118, 250] width 143 height 10
click at [135, 201] on span "Teléfono Particular: [PHONE_NUMBER]" at bounding box center [104, 203] width 114 height 10
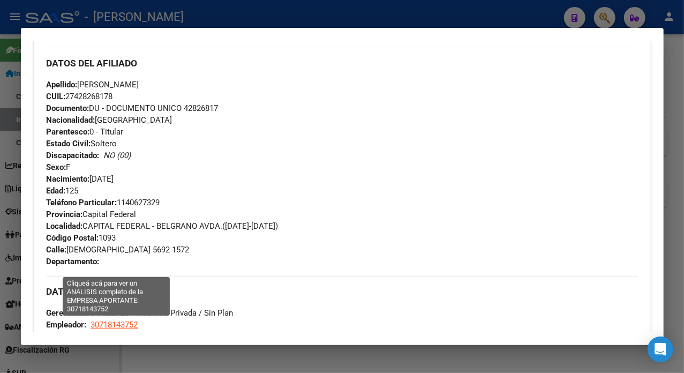
click at [123, 326] on span "30718143752" at bounding box center [114, 325] width 47 height 10
type textarea "30718143752"
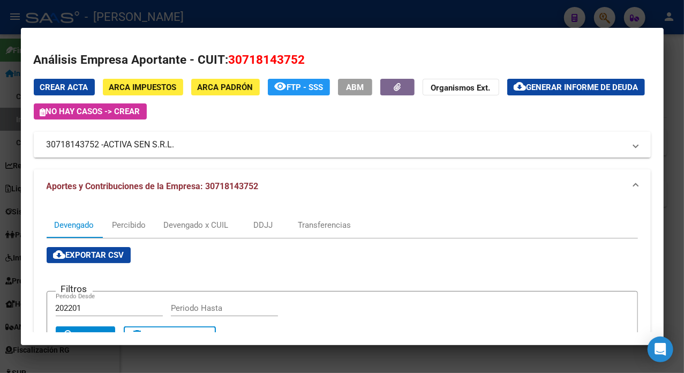
drag, startPoint x: 108, startPoint y: 148, endPoint x: 175, endPoint y: 142, distance: 66.6
click at [175, 142] on span "ACTIVA SEN S.R.L." at bounding box center [139, 144] width 71 height 13
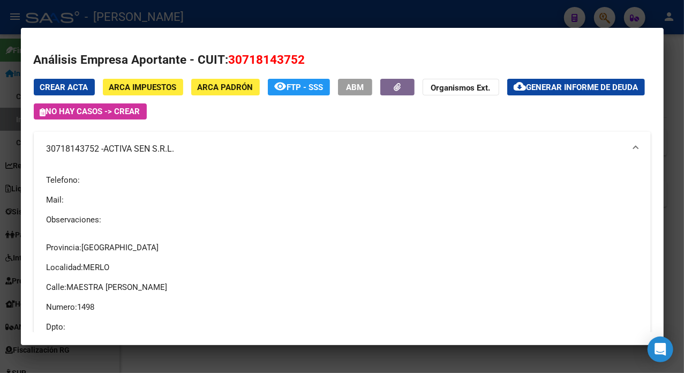
click at [669, 88] on div at bounding box center [342, 186] width 684 height 373
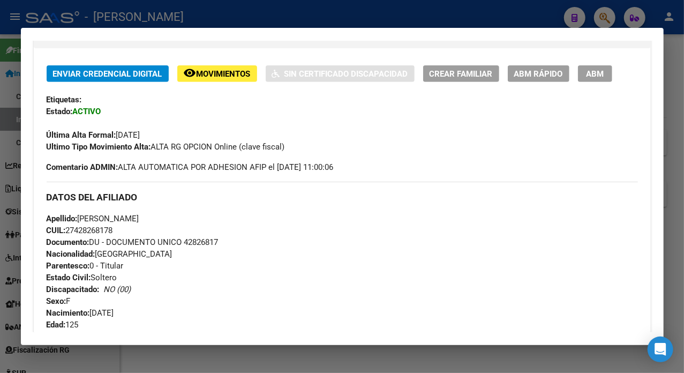
scroll to position [214, 0]
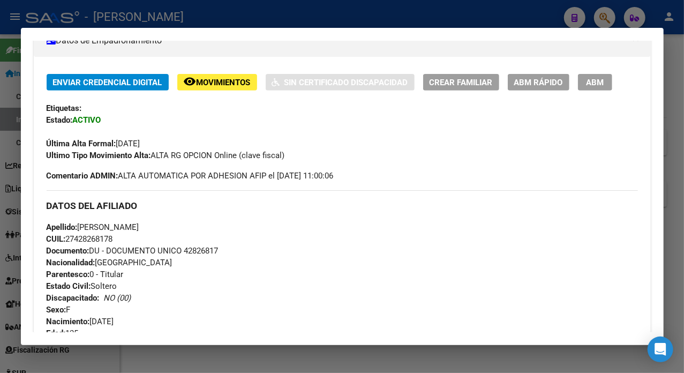
click at [683, 105] on div at bounding box center [342, 186] width 684 height 373
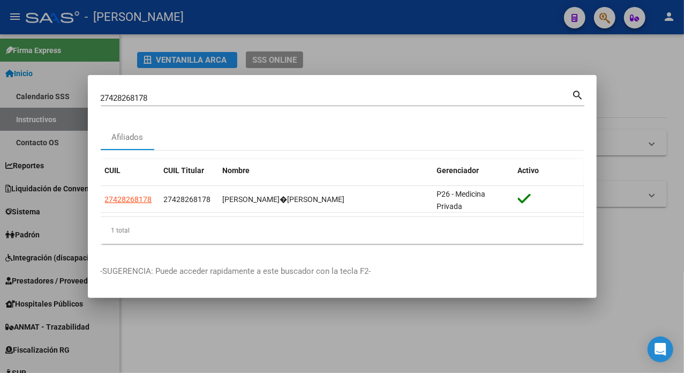
click at [387, 97] on input "27428268178" at bounding box center [336, 98] width 471 height 10
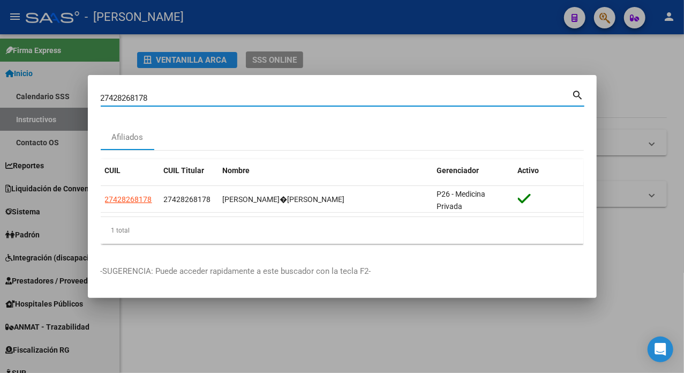
click at [387, 97] on input "27428268178" at bounding box center [336, 98] width 471 height 10
paste input "319597"
type input "27428319597"
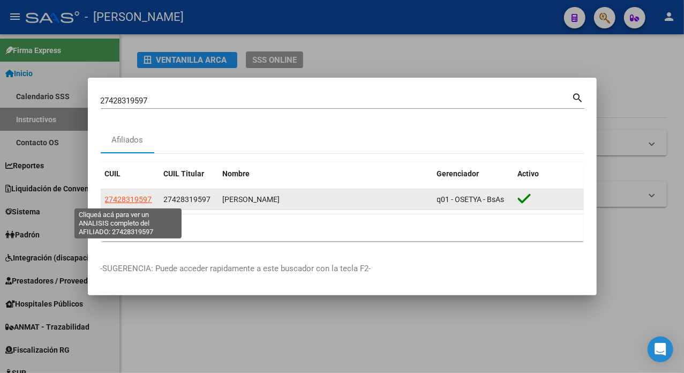
click at [133, 201] on span "27428319597" at bounding box center [128, 199] width 47 height 9
type textarea "27428319597"
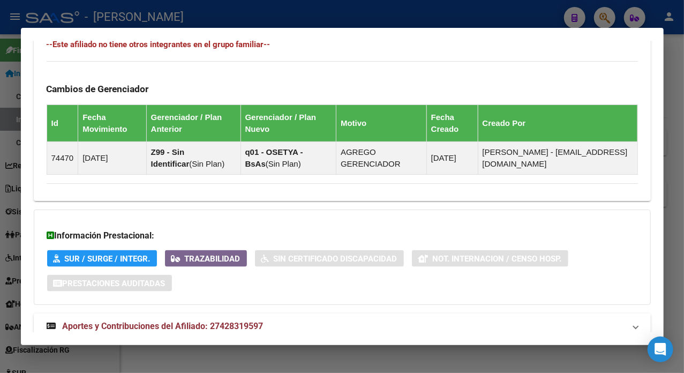
scroll to position [712, 0]
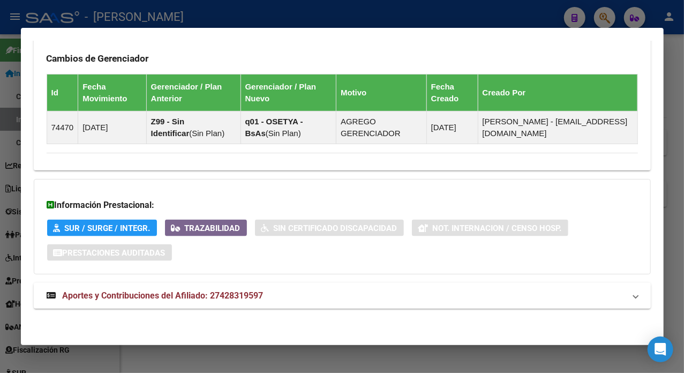
click at [385, 304] on mat-expansion-panel-header "Aportes y Contribuciones del Afiliado: 27428319597" at bounding box center [342, 296] width 617 height 26
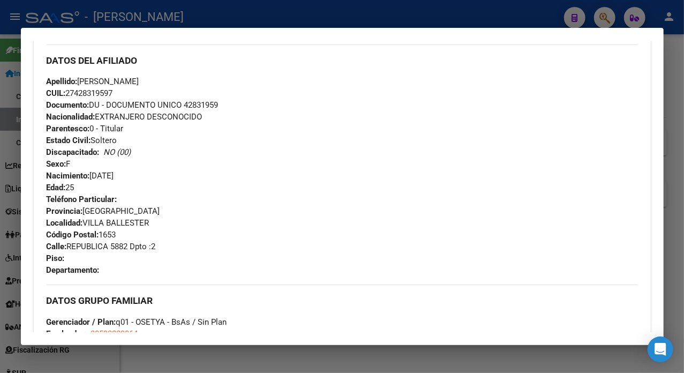
scroll to position [335, 0]
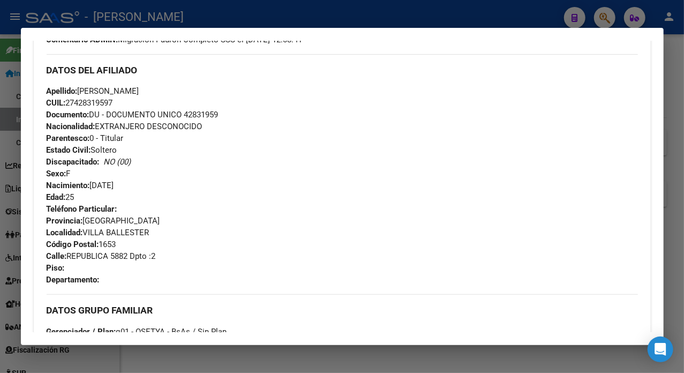
click at [209, 111] on span "Documento: DU - DOCUMENTO UNICO 42831959" at bounding box center [133, 115] width 172 height 10
drag, startPoint x: 209, startPoint y: 111, endPoint x: 238, endPoint y: 124, distance: 31.6
click at [243, 119] on div "Apellido: [PERSON_NAME]: 27428319597 Documento: DU - DOCUMENTO UNICO 42831959 N…" at bounding box center [342, 144] width 591 height 118
click at [204, 116] on span "Documento: DU - DOCUMENTO UNICO 42831959" at bounding box center [133, 115] width 172 height 10
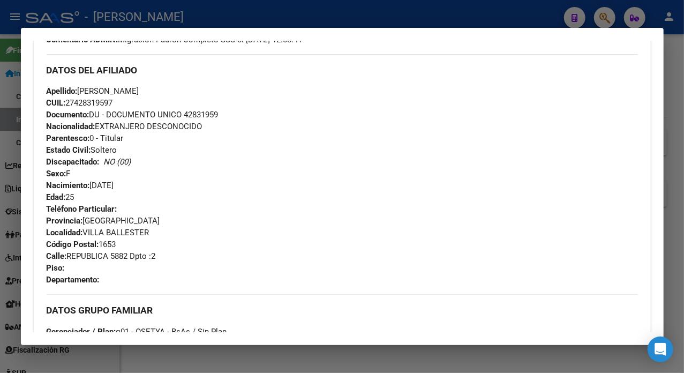
click at [204, 116] on span "Documento: DU - DOCUMENTO UNICO 42831959" at bounding box center [133, 115] width 172 height 10
click at [90, 87] on span "Apellido: [PERSON_NAME]" at bounding box center [93, 91] width 93 height 10
click at [116, 89] on span "Apellido: [PERSON_NAME]" at bounding box center [93, 91] width 93 height 10
drag, startPoint x: 119, startPoint y: 90, endPoint x: 187, endPoint y: 89, distance: 68.0
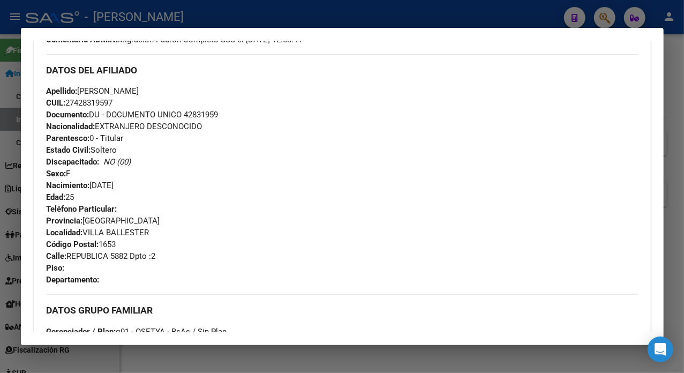
click at [187, 89] on div "Apellido: [PERSON_NAME]: 27428319597 Documento: DU - DOCUMENTO UNICO 42831959 N…" at bounding box center [342, 144] width 591 height 118
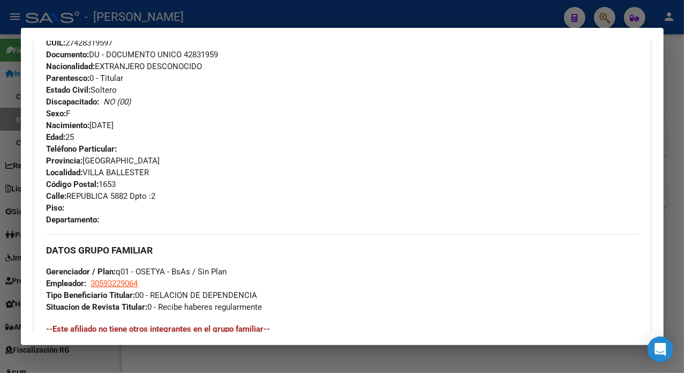
scroll to position [407, 0]
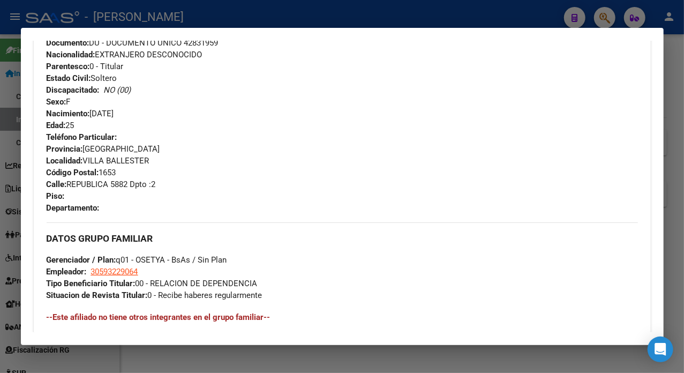
click at [88, 183] on span "[STREET_ADDRESS]" at bounding box center [101, 184] width 109 height 10
drag, startPoint x: 88, startPoint y: 183, endPoint x: 134, endPoint y: 191, distance: 46.2
click at [134, 191] on div "Teléfono Particular: Provincia: [GEOGRAPHIC_DATA] Localidad: [GEOGRAPHIC_DATA][…" at bounding box center [342, 172] width 591 height 82
click at [84, 183] on span "[STREET_ADDRESS]" at bounding box center [101, 184] width 109 height 10
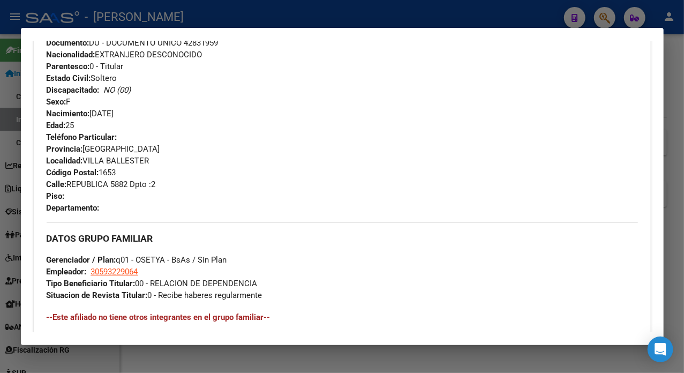
click at [84, 183] on span "[STREET_ADDRESS]" at bounding box center [101, 184] width 109 height 10
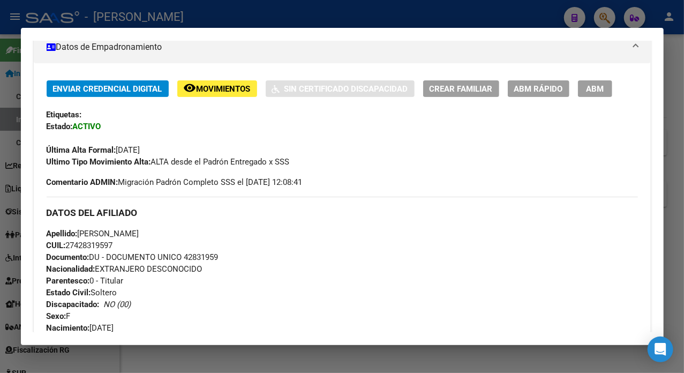
scroll to position [264, 0]
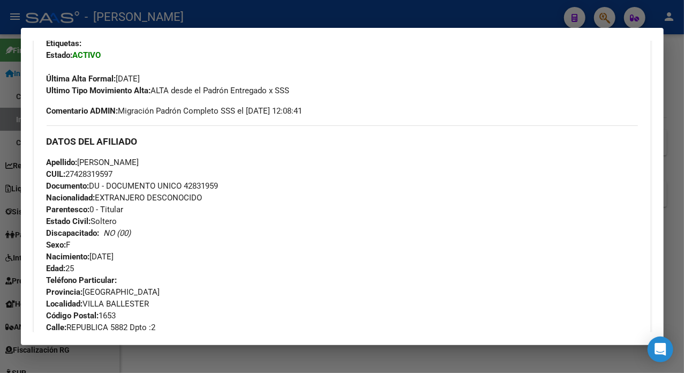
click at [669, 73] on div at bounding box center [342, 186] width 684 height 373
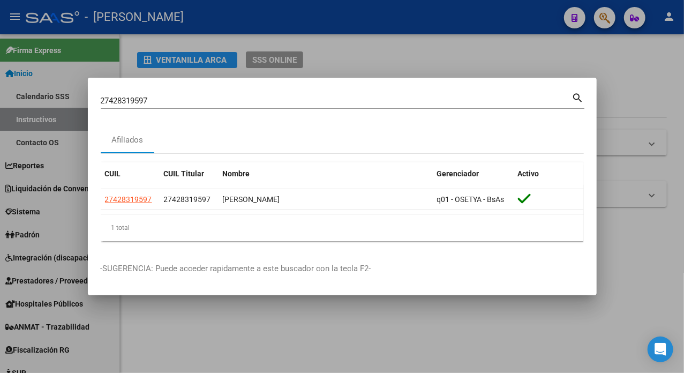
click at [315, 106] on div "27428319597 Buscar (apellido, dni, [PERSON_NAME], [PERSON_NAME], cuit, obra soc…" at bounding box center [336, 101] width 471 height 16
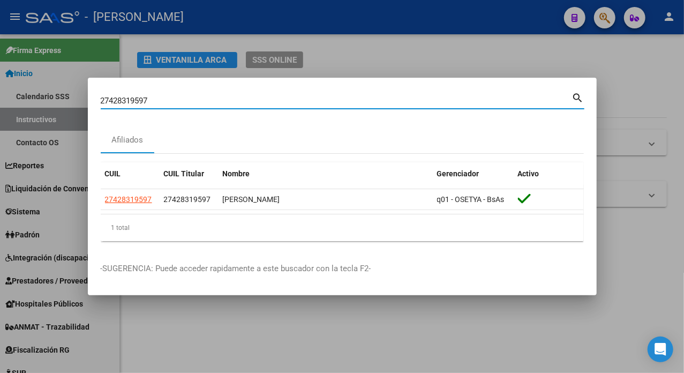
click at [303, 96] on input "27428319597" at bounding box center [336, 101] width 471 height 10
paste input "25953"
type input "27428325953"
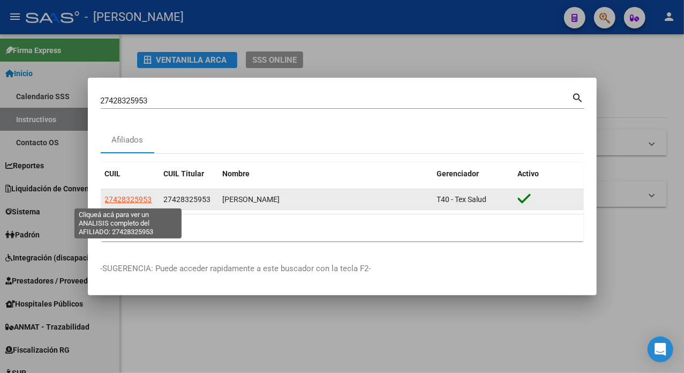
click at [138, 198] on span "27428325953" at bounding box center [128, 199] width 47 height 9
type textarea "27428325953"
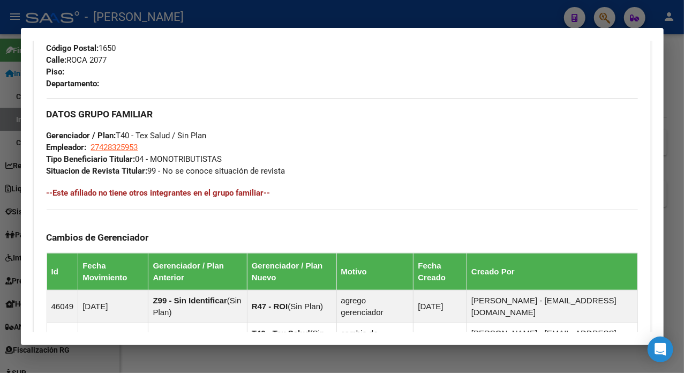
scroll to position [745, 0]
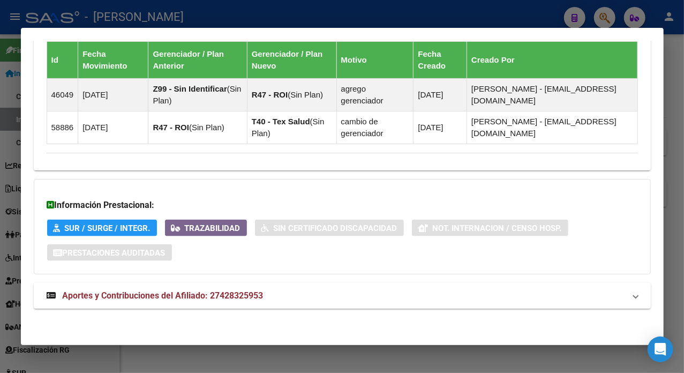
click at [326, 283] on mat-expansion-panel-header "Aportes y Contribuciones del Afiliado: 27428325953" at bounding box center [342, 296] width 617 height 26
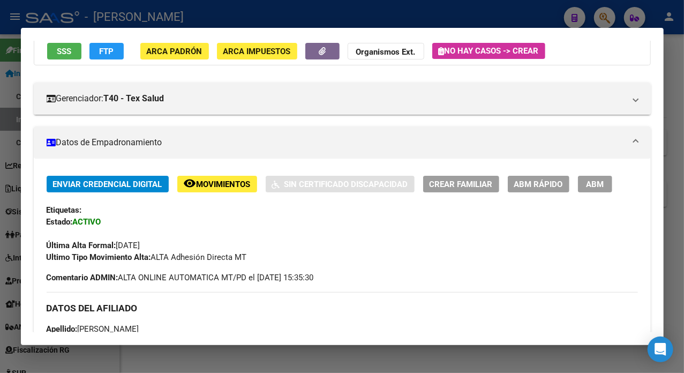
scroll to position [142, 0]
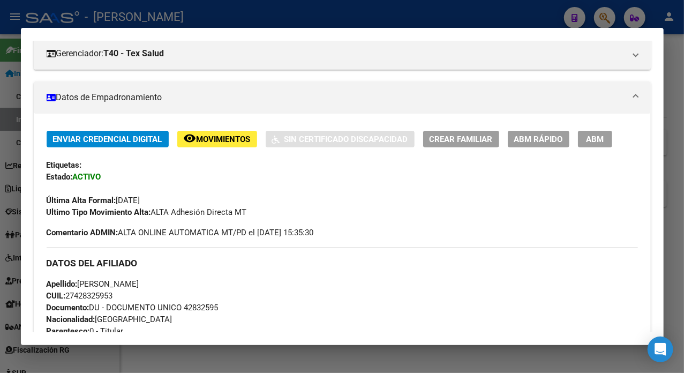
click at [357, 215] on div "Ultimo Tipo Movimiento Alta: ALTA Adhesión Directa MT" at bounding box center [342, 212] width 591 height 12
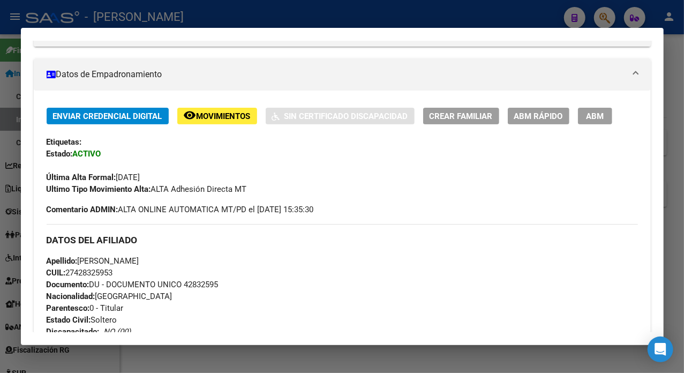
scroll to position [214, 0]
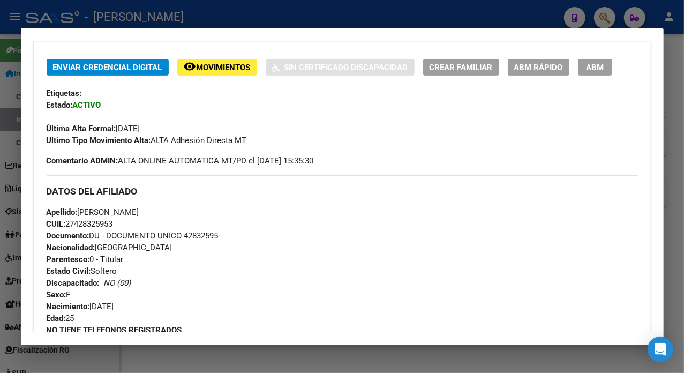
click at [665, 80] on div at bounding box center [342, 186] width 684 height 373
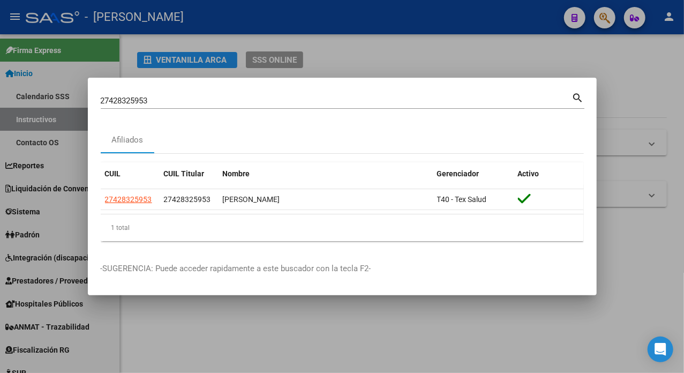
click at [279, 103] on input "27428325953" at bounding box center [336, 101] width 471 height 10
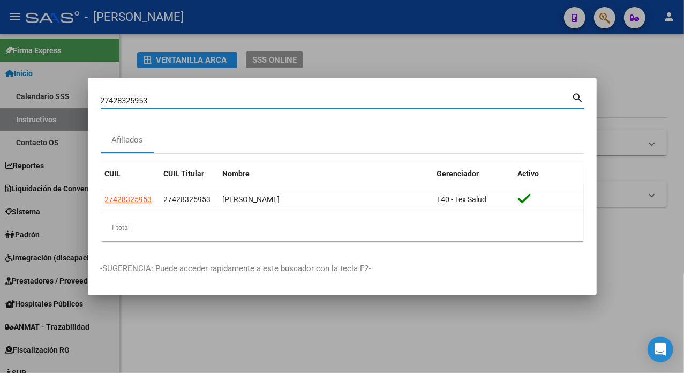
click at [279, 103] on input "27428325953" at bounding box center [336, 101] width 471 height 10
paste input "447242"
type input "27428447242"
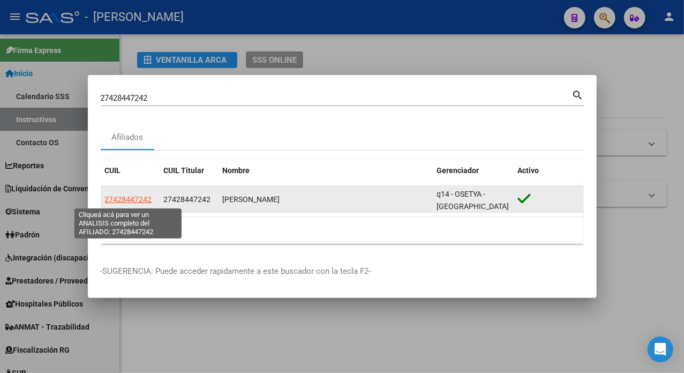
click at [140, 198] on span "27428447242" at bounding box center [128, 199] width 47 height 9
type textarea "27428447242"
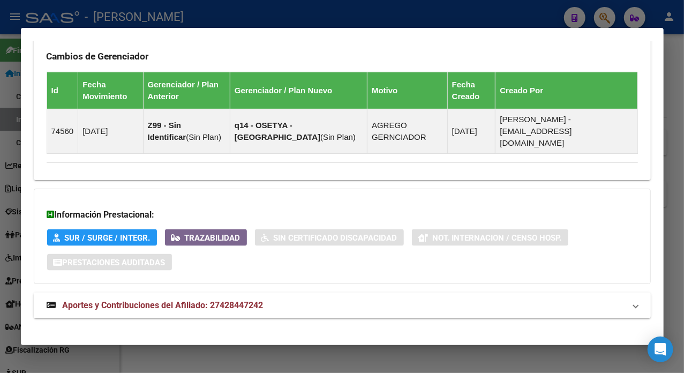
click at [248, 300] on span "Aportes y Contribuciones del Afiliado: 27428447242" at bounding box center [163, 305] width 201 height 10
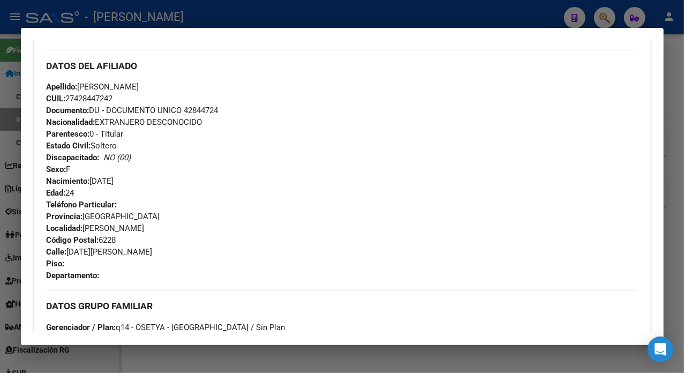
scroll to position [357, 0]
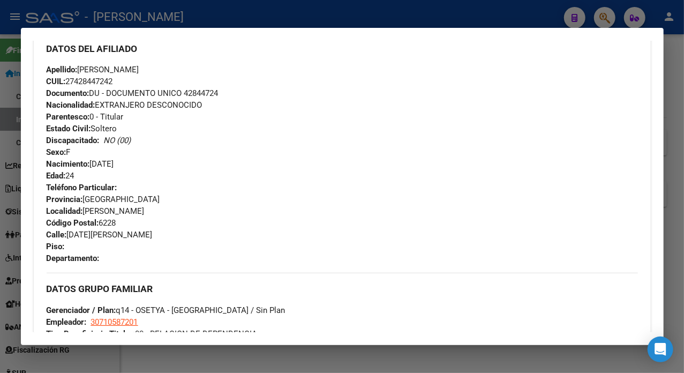
click at [200, 90] on span "Documento: DU - DOCUMENTO UNICO 42844724" at bounding box center [133, 93] width 172 height 10
click at [96, 69] on span "Apellido: [PERSON_NAME]" at bounding box center [93, 70] width 93 height 10
click at [97, 67] on span "Apellido: [PERSON_NAME]" at bounding box center [93, 70] width 93 height 10
drag, startPoint x: 97, startPoint y: 67, endPoint x: 92, endPoint y: 72, distance: 6.8
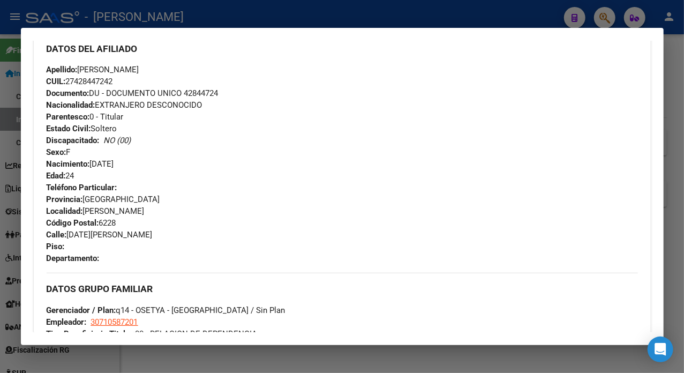
click at [92, 72] on span "Apellido: [PERSON_NAME]" at bounding box center [93, 70] width 93 height 10
click at [139, 70] on span "Apellido: [PERSON_NAME]" at bounding box center [93, 70] width 93 height 10
drag, startPoint x: 71, startPoint y: 236, endPoint x: 112, endPoint y: 238, distance: 41.8
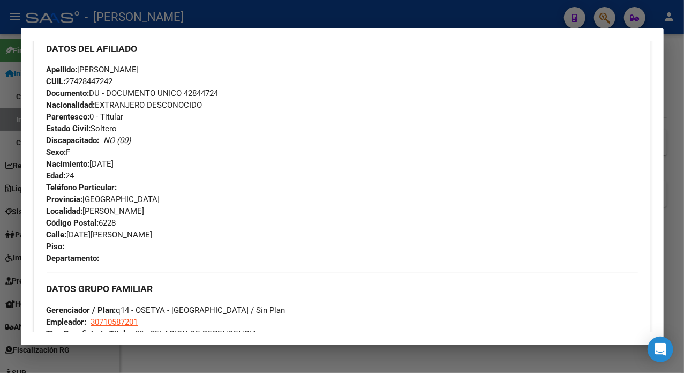
click at [112, 238] on span "Calle: [DATE][PERSON_NAME]" at bounding box center [100, 235] width 106 height 10
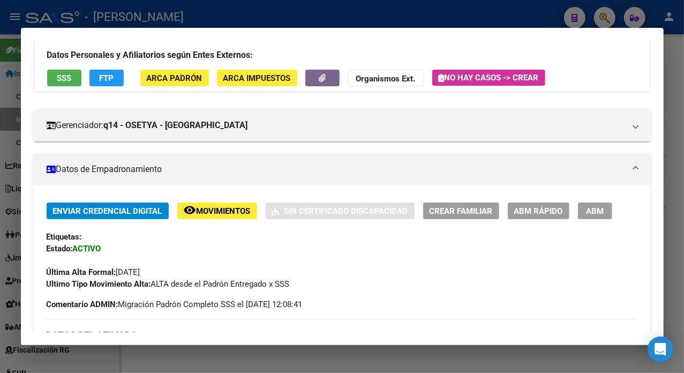
scroll to position [0, 0]
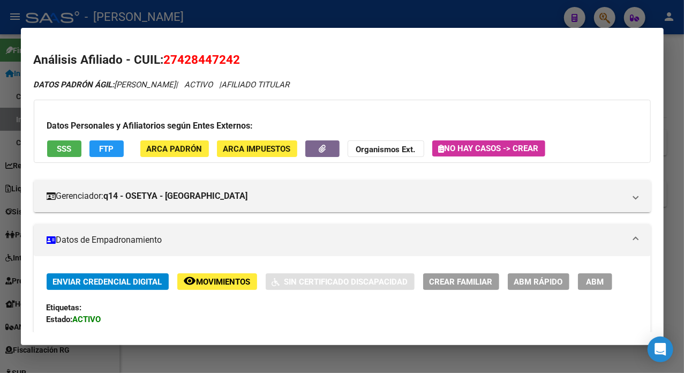
click at [675, 114] on div at bounding box center [342, 186] width 684 height 373
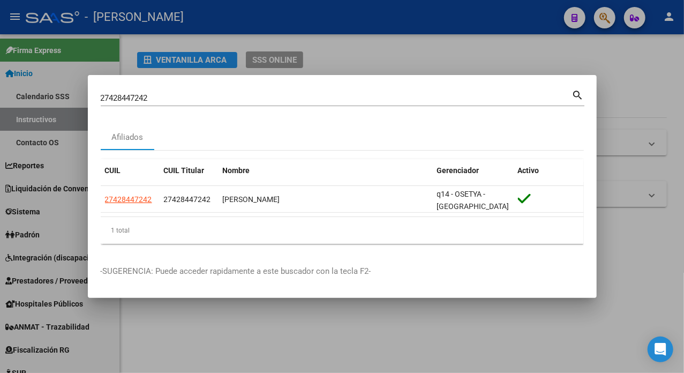
click at [297, 88] on div "27428447242 Buscar (apellido, dni, cuil, [PERSON_NAME], cuit, obra social) sear…" at bounding box center [342, 97] width 483 height 18
click at [289, 96] on div "27428447242 Buscar (apellido, dni, [PERSON_NAME], [PERSON_NAME], cuit, obra soc…" at bounding box center [336, 98] width 471 height 16
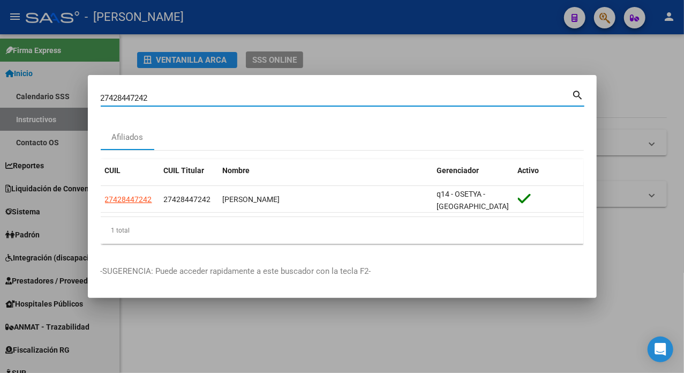
click at [289, 96] on input "27428447242" at bounding box center [336, 98] width 471 height 10
paste input "631973"
type input "27428631973"
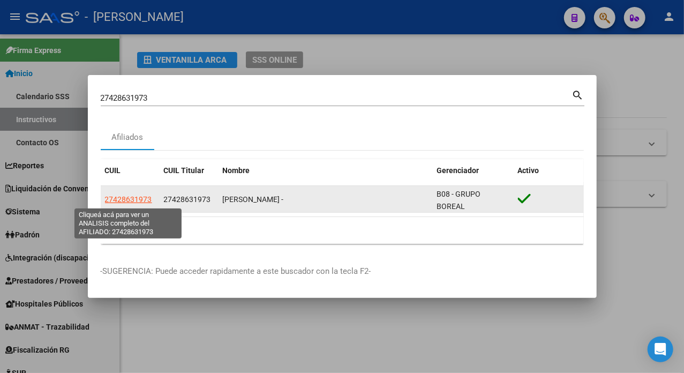
click at [137, 200] on span "27428631973" at bounding box center [128, 199] width 47 height 9
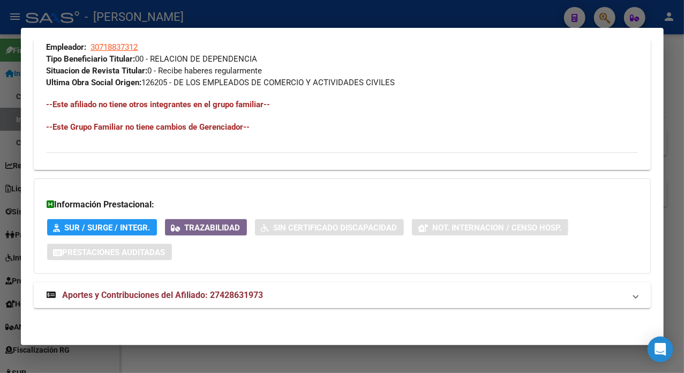
click at [342, 294] on mat-panel-title "Aportes y Contribuciones del Afiliado: 27428631973" at bounding box center [336, 295] width 578 height 13
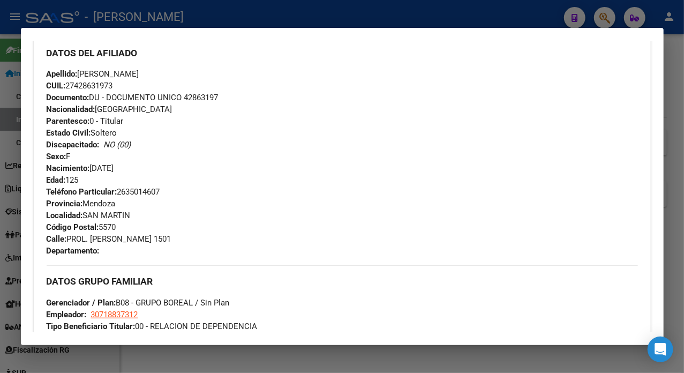
scroll to position [357, 0]
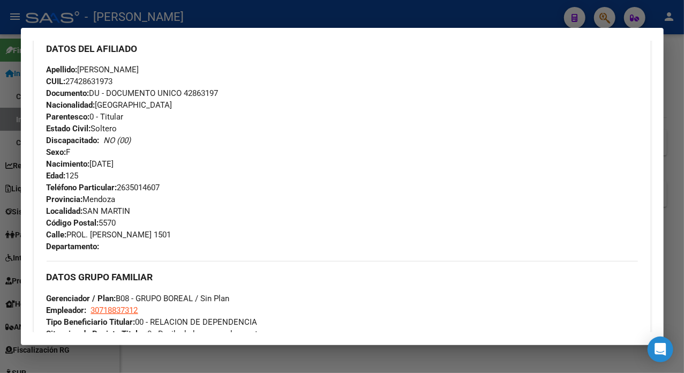
click at [202, 87] on div "Apellido: [PERSON_NAME]: 27428631973 Documento: DU - DOCUMENTO UNICO 42863197 N…" at bounding box center [342, 123] width 591 height 118
click at [202, 88] on span "Documento: DU - DOCUMENTO UNICO 42863197" at bounding box center [133, 93] width 172 height 10
click at [99, 69] on span "Apellido: [PERSON_NAME]" at bounding box center [93, 70] width 93 height 10
drag, startPoint x: 99, startPoint y: 69, endPoint x: 116, endPoint y: 75, distance: 18.0
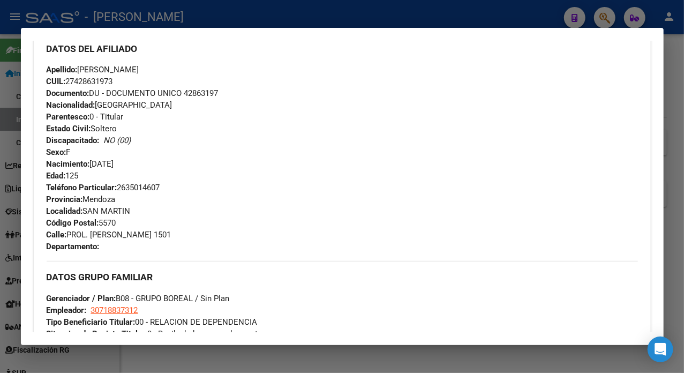
click at [116, 75] on div "Apellido: [PERSON_NAME]: 27428631973 Documento: DU - DOCUMENTO UNICO 42863197 N…" at bounding box center [342, 123] width 591 height 118
click at [99, 72] on span "Apellido: [PERSON_NAME]" at bounding box center [93, 70] width 93 height 10
click at [138, 69] on span "Apellido: [PERSON_NAME]" at bounding box center [93, 70] width 93 height 10
drag, startPoint x: 111, startPoint y: 69, endPoint x: 163, endPoint y: 71, distance: 51.4
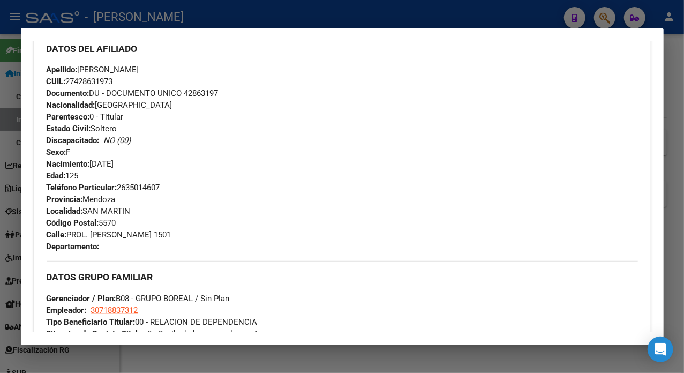
click at [139, 71] on span "Apellido: [PERSON_NAME]" at bounding box center [93, 70] width 93 height 10
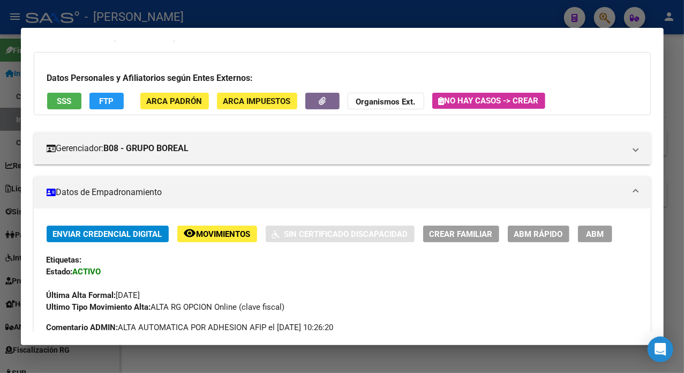
scroll to position [0, 0]
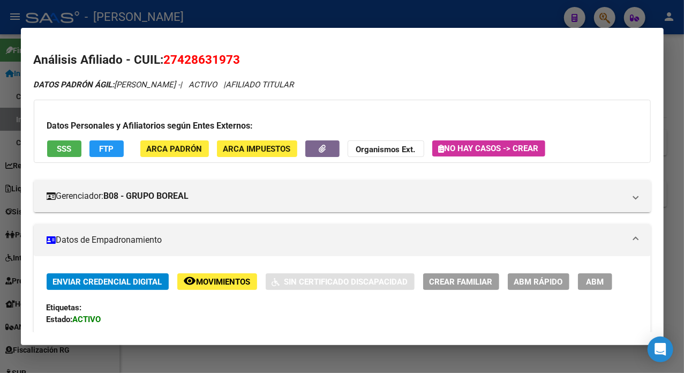
click at [164, 148] on span "ARCA Padrón" at bounding box center [175, 149] width 56 height 10
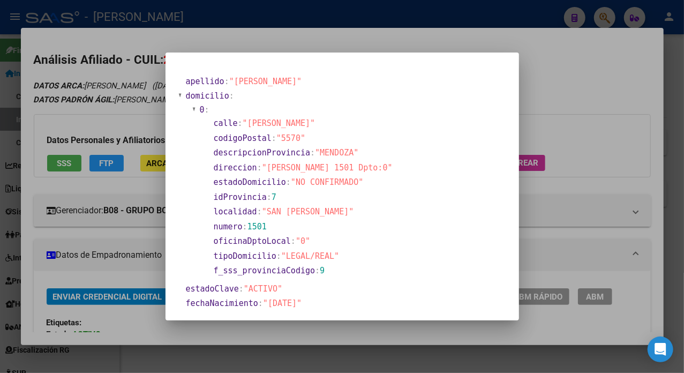
click at [587, 91] on div at bounding box center [342, 186] width 684 height 373
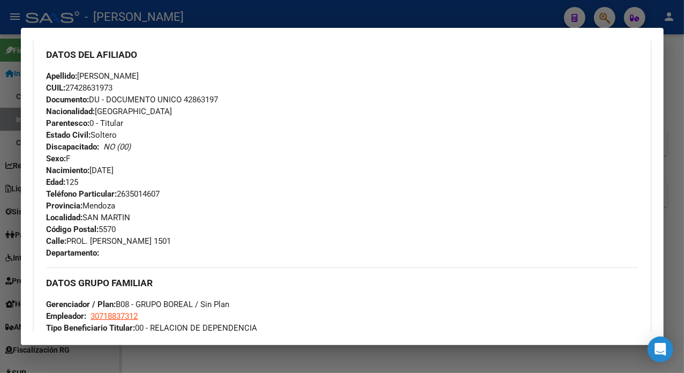
scroll to position [357, 0]
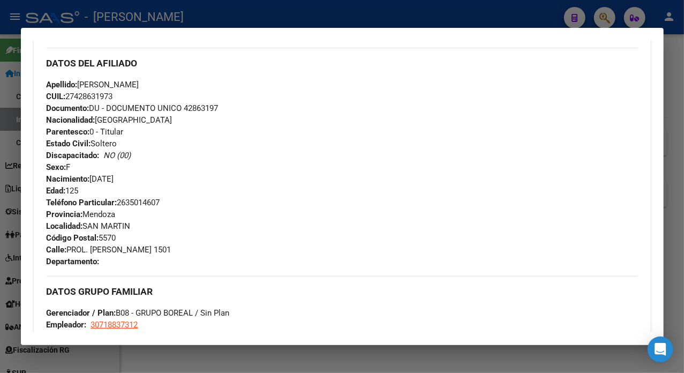
drag, startPoint x: 69, startPoint y: 248, endPoint x: 152, endPoint y: 249, distance: 83.5
click at [152, 249] on span "Calle: PROL. [PERSON_NAME] 1501" at bounding box center [109, 250] width 125 height 10
click at [149, 194] on div "Apellido: [PERSON_NAME]: 27428631973 Documento: DU - DOCUMENTO UNICO 42863197 N…" at bounding box center [342, 138] width 591 height 118
click at [138, 204] on span "Teléfono Particular: [PHONE_NUMBER]" at bounding box center [104, 203] width 114 height 10
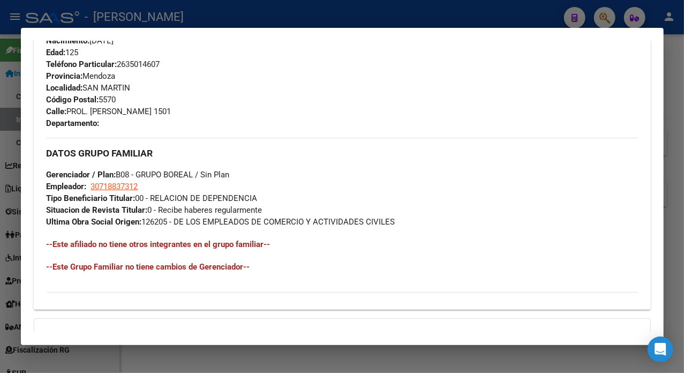
scroll to position [500, 0]
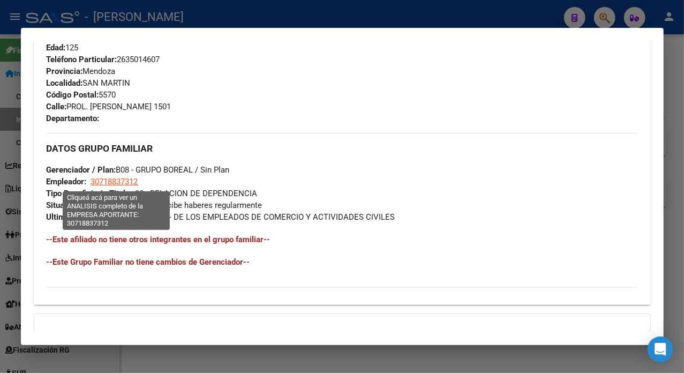
click at [127, 181] on span "30718837312" at bounding box center [114, 182] width 47 height 10
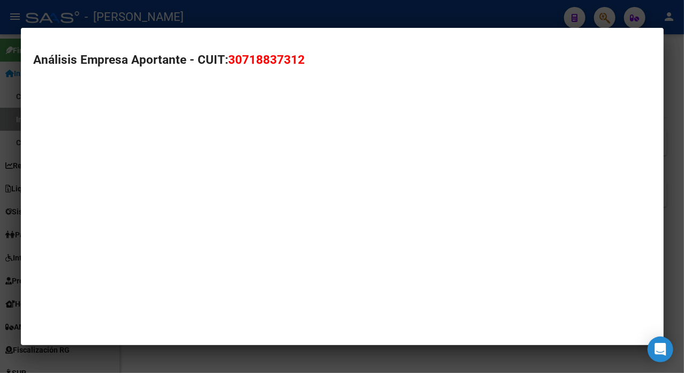
type textarea "30718837312"
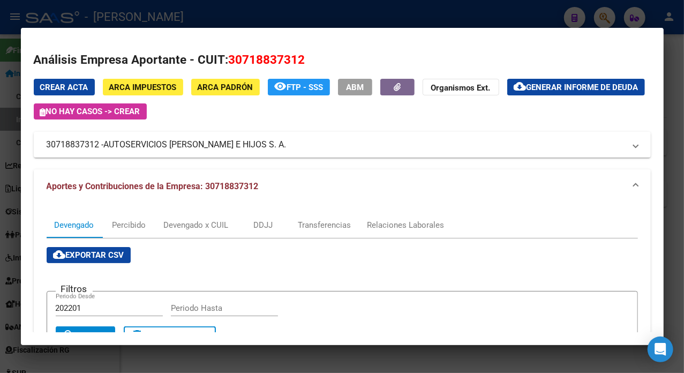
drag, startPoint x: 109, startPoint y: 144, endPoint x: 208, endPoint y: 128, distance: 100.3
click at [208, 128] on div "Crear Acta ARCA Impuestos ARCA Padrón remove_red_eye FTP - SSS ABM Organismos E…" at bounding box center [342, 118] width 617 height 79
click at [108, 143] on span "AUTOSERVICIOS [PERSON_NAME] E HIJOS S. A." at bounding box center [195, 144] width 183 height 13
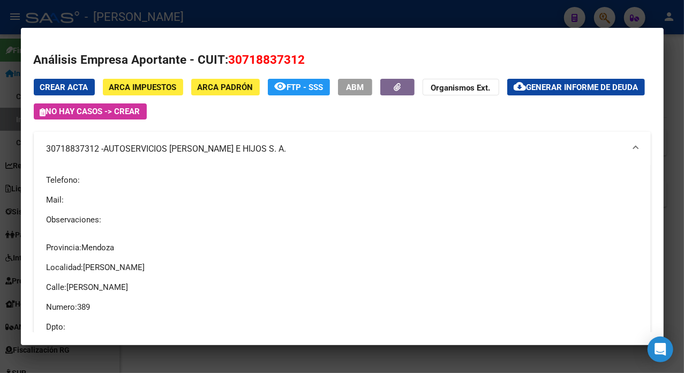
drag, startPoint x: 108, startPoint y: 150, endPoint x: 270, endPoint y: 146, distance: 161.7
click at [270, 146] on span "AUTOSERVICIOS [PERSON_NAME] E HIJOS S. A." at bounding box center [195, 148] width 183 height 13
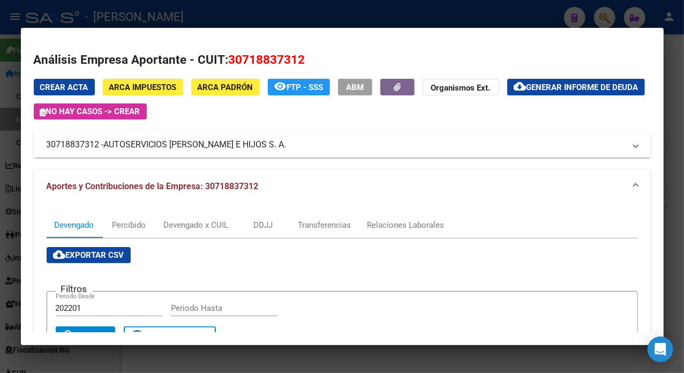
click at [664, 48] on div at bounding box center [342, 186] width 684 height 373
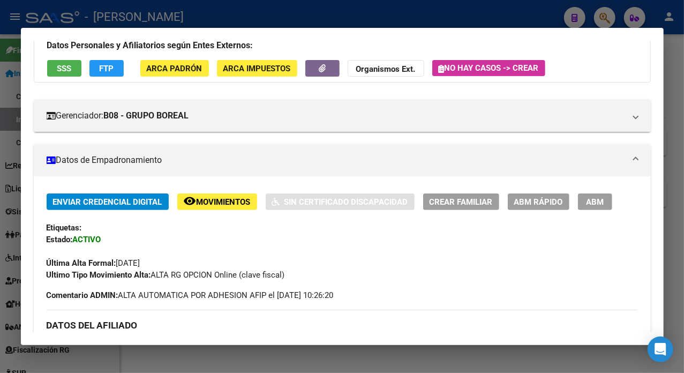
scroll to position [142, 0]
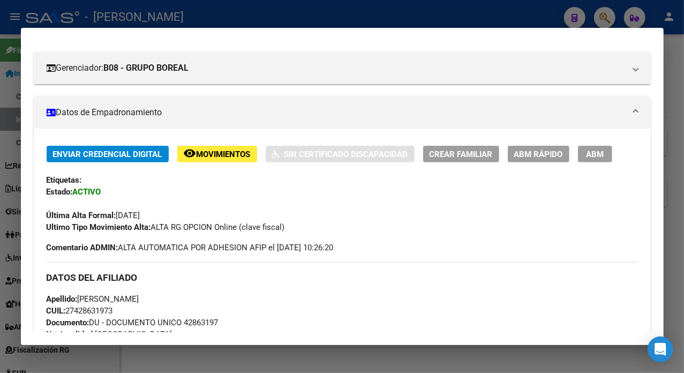
click at [683, 109] on div at bounding box center [342, 186] width 684 height 373
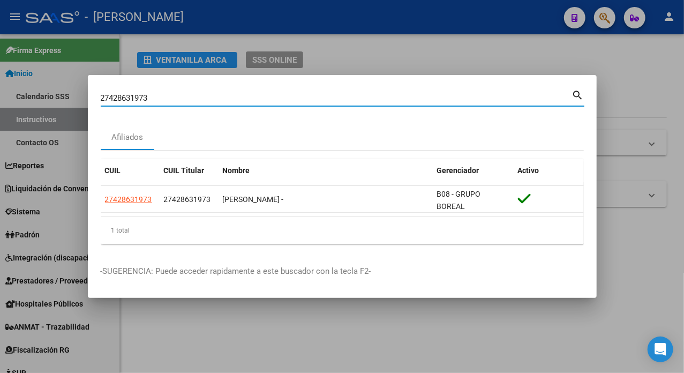
drag, startPoint x: 303, startPoint y: 93, endPoint x: 273, endPoint y: 100, distance: 31.2
click at [273, 100] on input "27428631973" at bounding box center [336, 98] width 471 height 10
paste input "722855"
type input "27428722855"
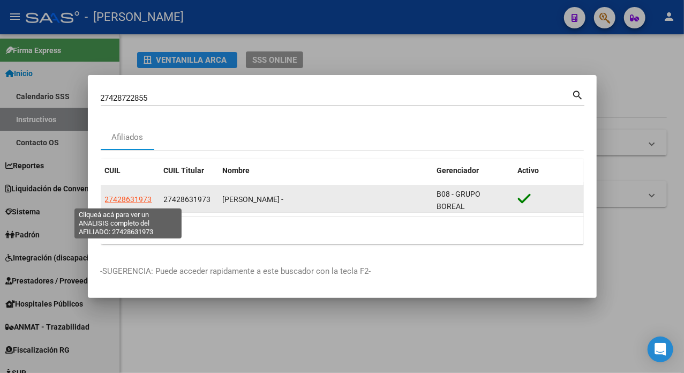
click at [138, 197] on span "27428631973" at bounding box center [128, 199] width 47 height 9
type textarea "27428631973"
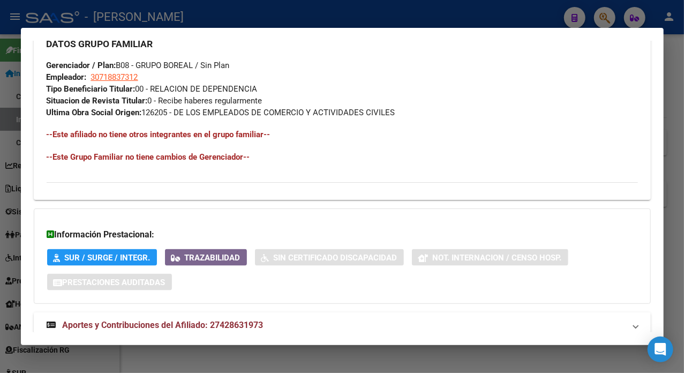
scroll to position [621, 0]
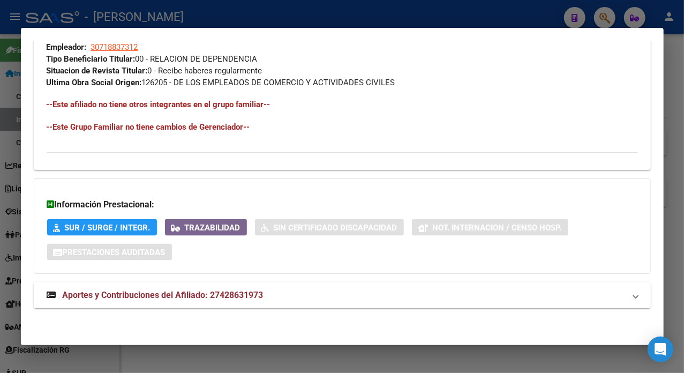
click at [293, 283] on mat-expansion-panel-header "Aportes y Contribuciones del Afiliado: 27428631973" at bounding box center [342, 295] width 617 height 26
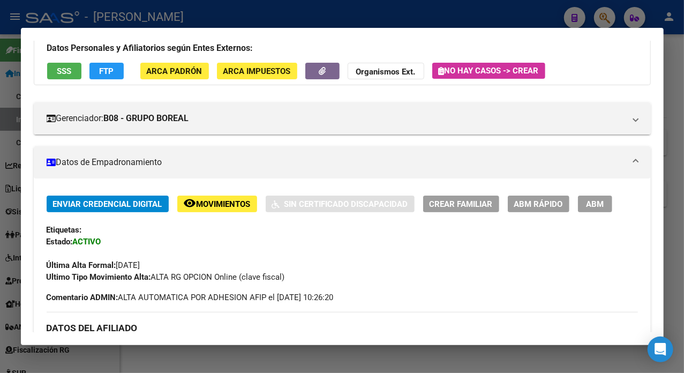
scroll to position [0, 0]
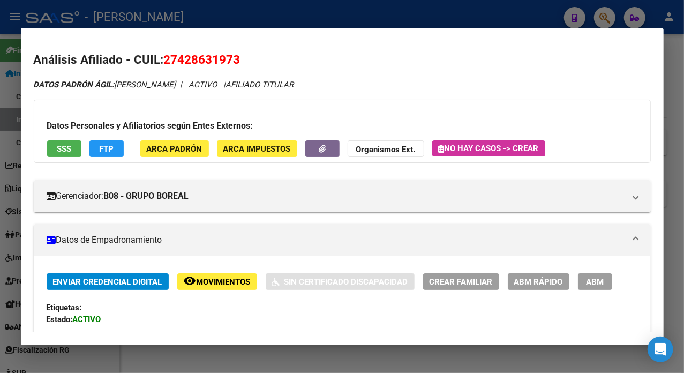
click at [675, 37] on div at bounding box center [342, 186] width 684 height 373
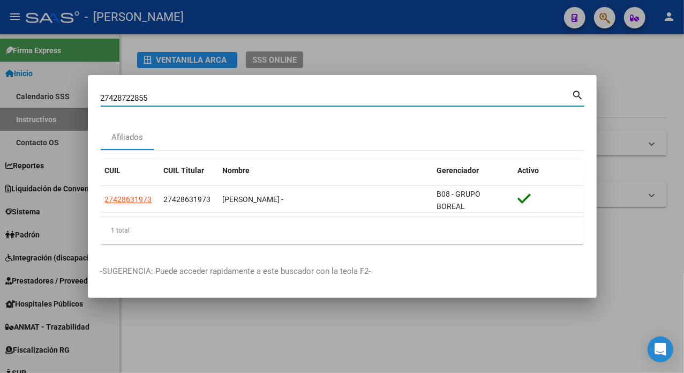
click at [210, 99] on input "27428722855" at bounding box center [336, 98] width 471 height 10
paste input "631973"
drag, startPoint x: 269, startPoint y: 93, endPoint x: 228, endPoint y: 97, distance: 41.4
click at [228, 97] on input "27428631973" at bounding box center [336, 98] width 471 height 10
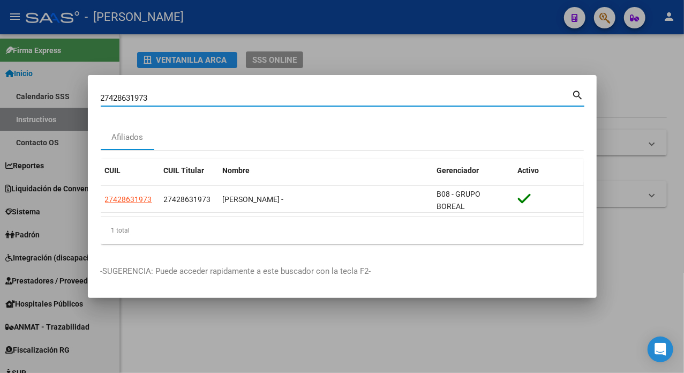
click at [228, 97] on input "27428631973" at bounding box center [336, 98] width 471 height 10
paste input "722855"
type input "27428722855"
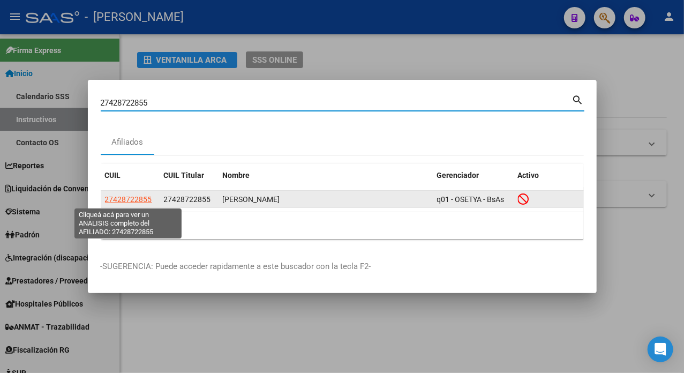
click at [135, 198] on span "27428722855" at bounding box center [128, 199] width 47 height 9
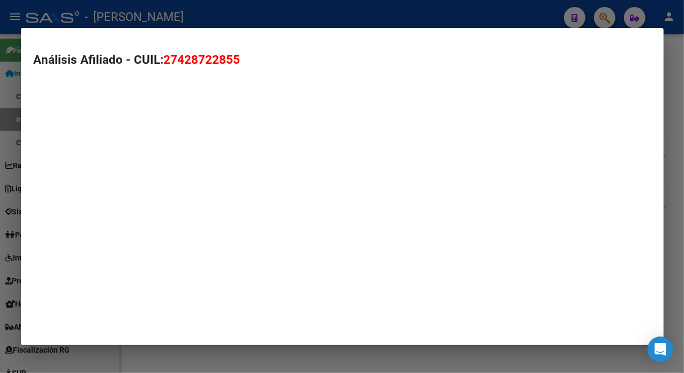
type textarea "27428722855"
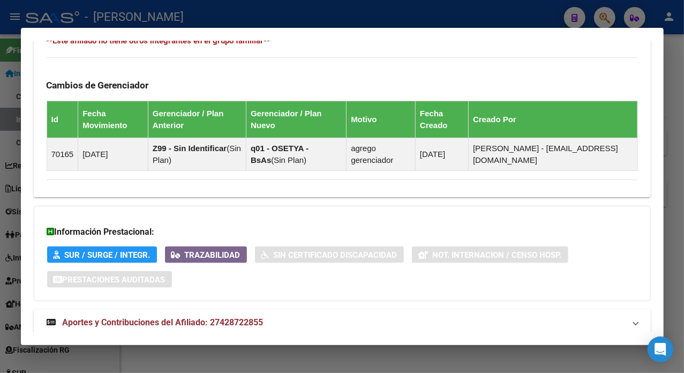
scroll to position [736, 0]
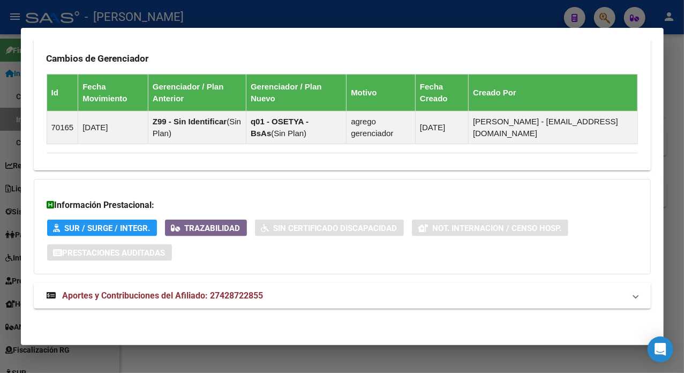
click at [365, 289] on mat-panel-title "Aportes y Contribuciones del Afiliado: 27428722855" at bounding box center [336, 295] width 578 height 13
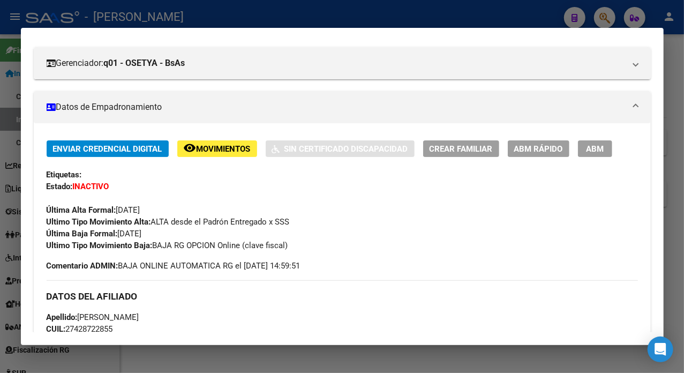
scroll to position [1, 0]
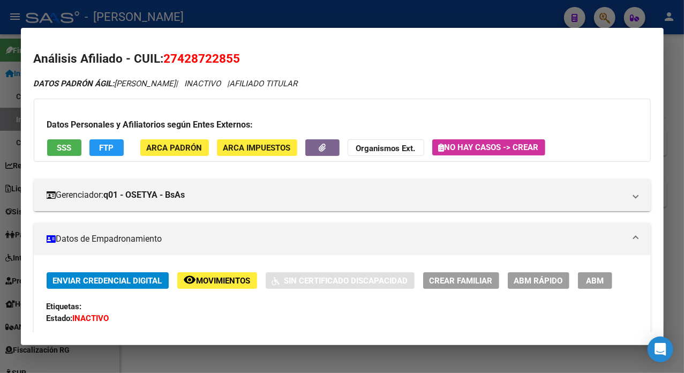
click at [680, 45] on div at bounding box center [342, 186] width 684 height 373
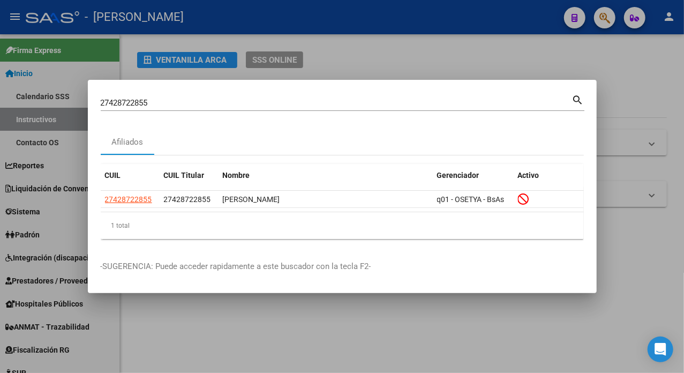
click at [380, 98] on input "27428722855" at bounding box center [336, 103] width 471 height 10
paste input "37984"
type input "27428737984"
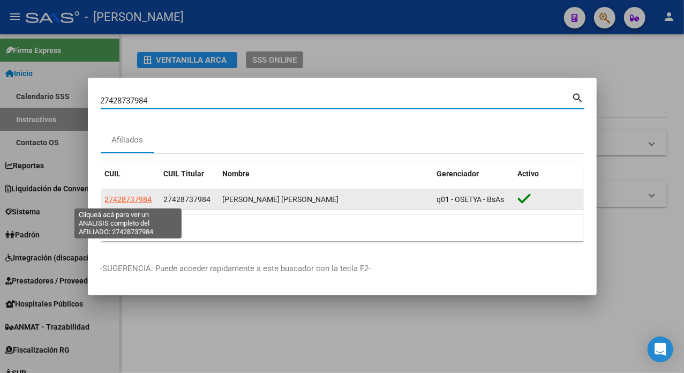
click at [125, 196] on span "27428737984" at bounding box center [128, 199] width 47 height 9
type textarea "27428737984"
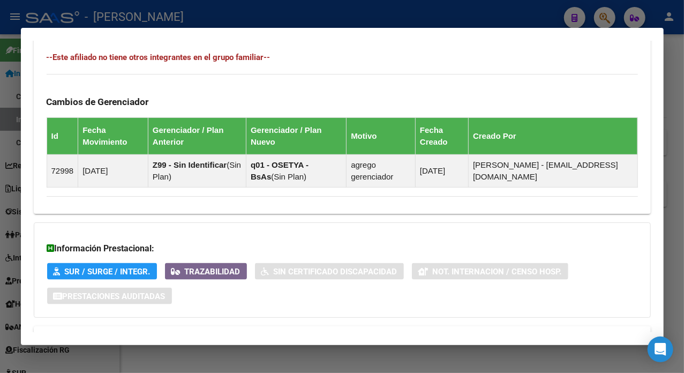
scroll to position [712, 0]
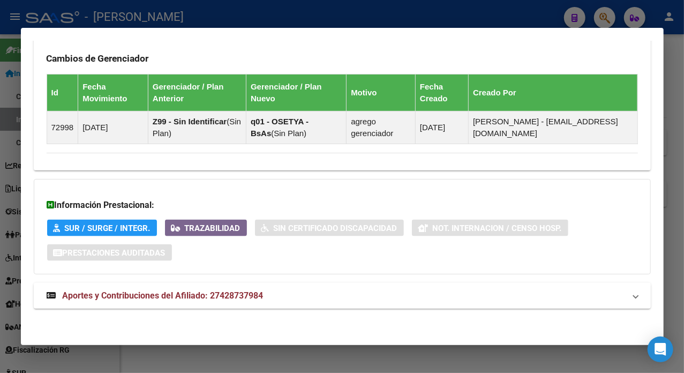
click at [384, 302] on mat-expansion-panel-header "Aportes y Contribuciones del Afiliado: 27428737984" at bounding box center [342, 296] width 617 height 26
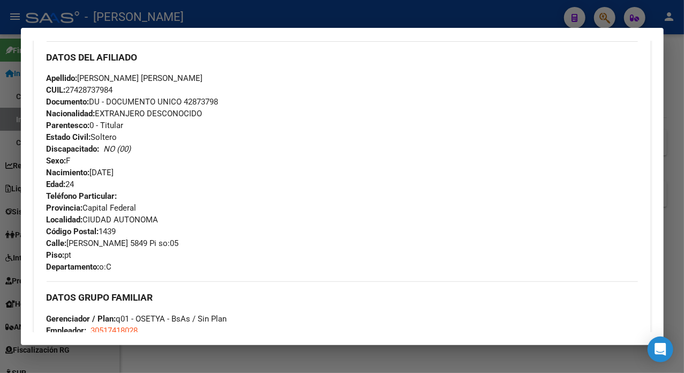
scroll to position [357, 0]
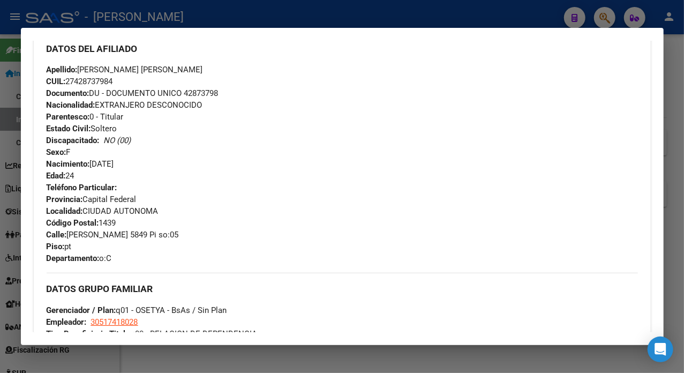
click at [203, 90] on span "Documento: DU - DOCUMENTO UNICO 42873798" at bounding box center [133, 93] width 172 height 10
drag, startPoint x: 81, startPoint y: 66, endPoint x: 140, endPoint y: 74, distance: 59.4
click at [140, 74] on span "Apellido: [PERSON_NAME] [PERSON_NAME]" at bounding box center [125, 70] width 156 height 10
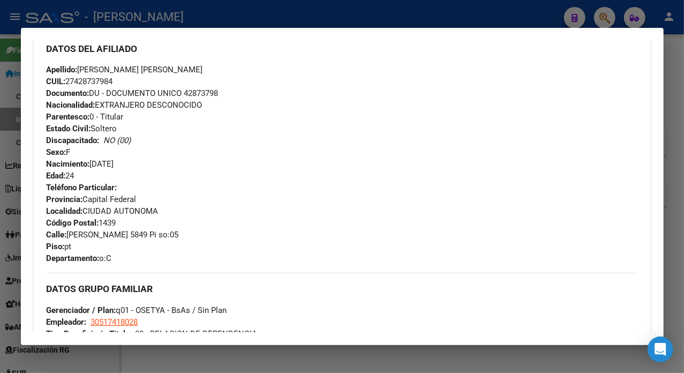
drag, startPoint x: 81, startPoint y: 67, endPoint x: 137, endPoint y: 75, distance: 56.3
click at [137, 75] on div "Apellido: [PERSON_NAME] [PERSON_NAME] CUIL: 27428737984 Documento: DU - DOCUMEN…" at bounding box center [342, 123] width 591 height 118
click at [148, 67] on span "Apellido: [PERSON_NAME] [PERSON_NAME]" at bounding box center [125, 70] width 156 height 10
drag, startPoint x: 142, startPoint y: 66, endPoint x: 198, endPoint y: 70, distance: 56.3
click at [198, 70] on div "Apellido: [PERSON_NAME] [PERSON_NAME] CUIL: 27428737984 Documento: DU - DOCUMEN…" at bounding box center [342, 123] width 591 height 118
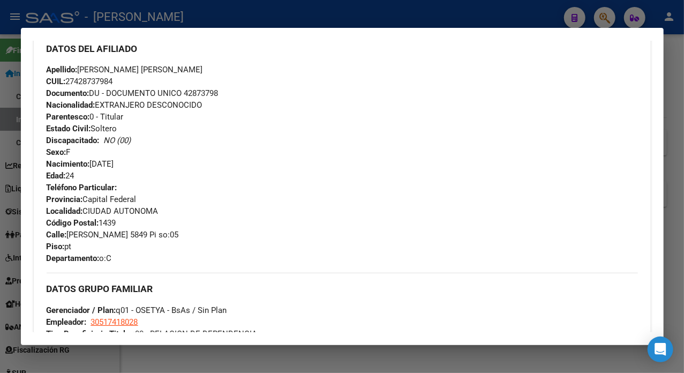
drag, startPoint x: 69, startPoint y: 235, endPoint x: 126, endPoint y: 235, distance: 57.8
click at [126, 235] on span "Calle: [PERSON_NAME] 5849 Pi so:05" at bounding box center [113, 235] width 132 height 10
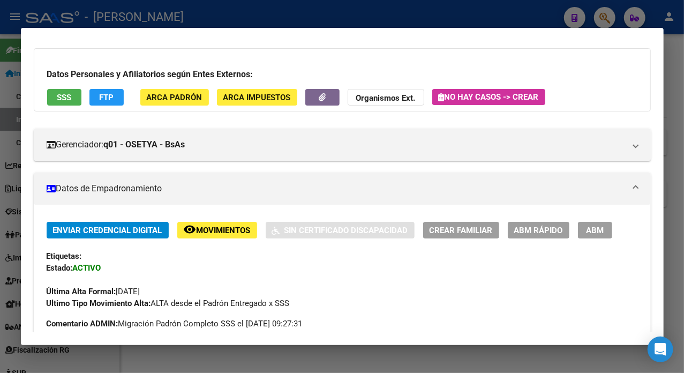
scroll to position [0, 0]
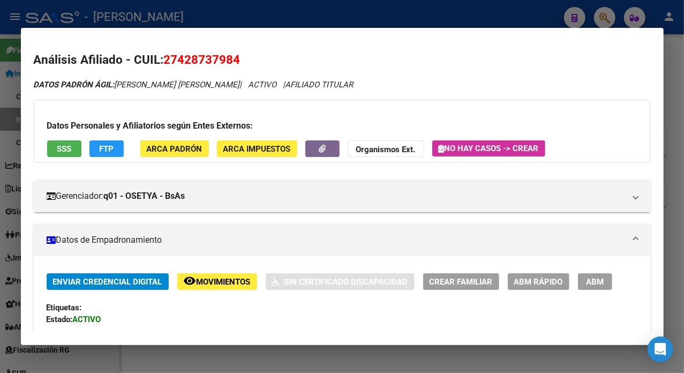
click at [683, 111] on div at bounding box center [342, 186] width 684 height 373
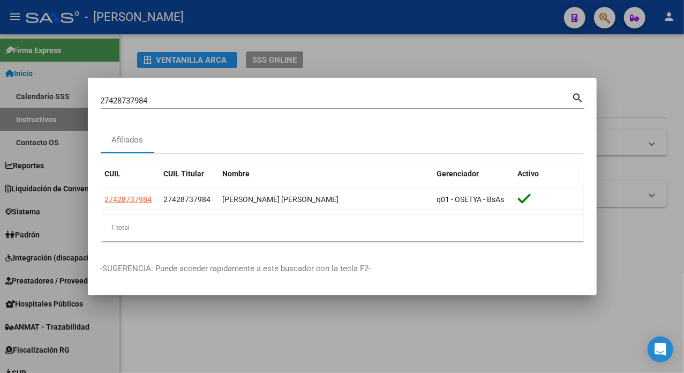
click at [253, 96] on input "27428737984" at bounding box center [336, 101] width 471 height 10
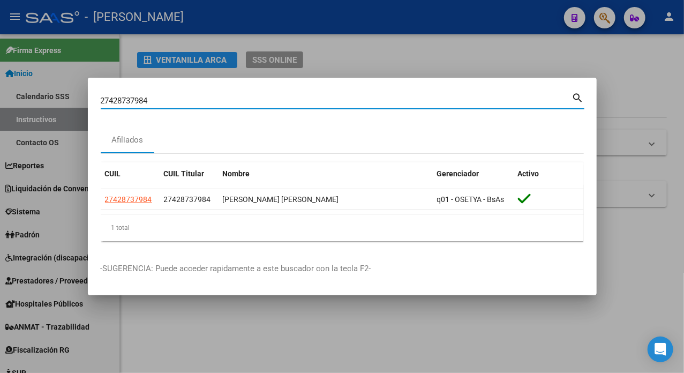
click at [253, 96] on input "27428737984" at bounding box center [336, 101] width 471 height 10
paste input "56458"
type input "27428756458"
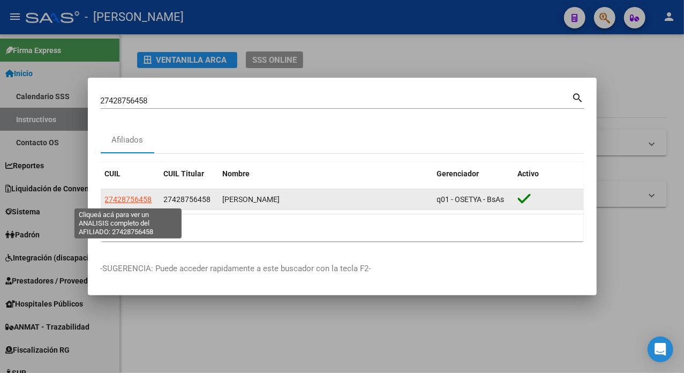
click at [141, 195] on span "27428756458" at bounding box center [128, 199] width 47 height 9
type textarea "27428756458"
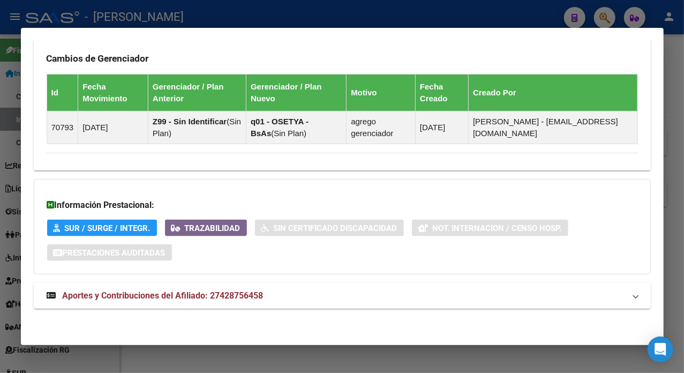
click at [240, 290] on span "Aportes y Contribuciones del Afiliado: 27428756458" at bounding box center [163, 295] width 201 height 10
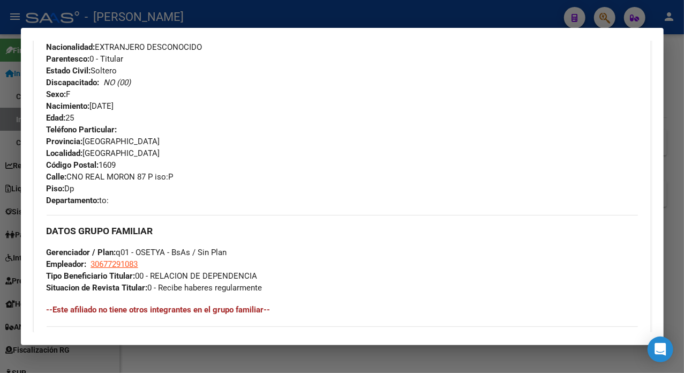
scroll to position [406, 0]
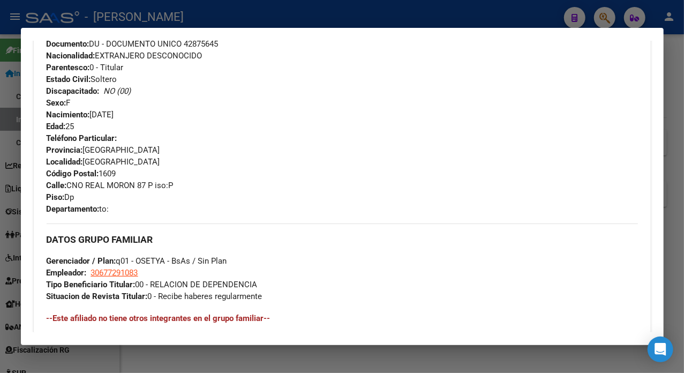
click at [214, 42] on span "Documento: DU - DOCUMENTO UNICO 42875645" at bounding box center [133, 44] width 172 height 10
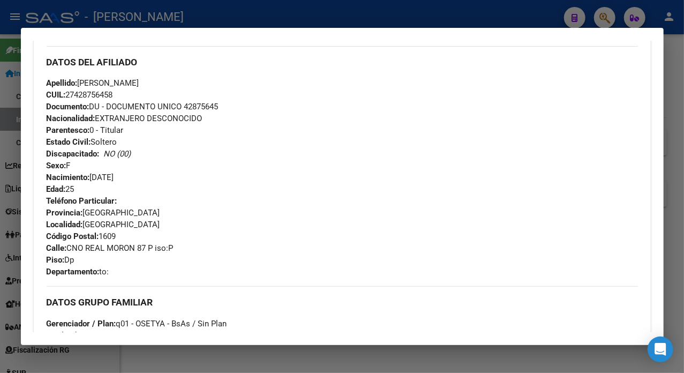
scroll to position [335, 0]
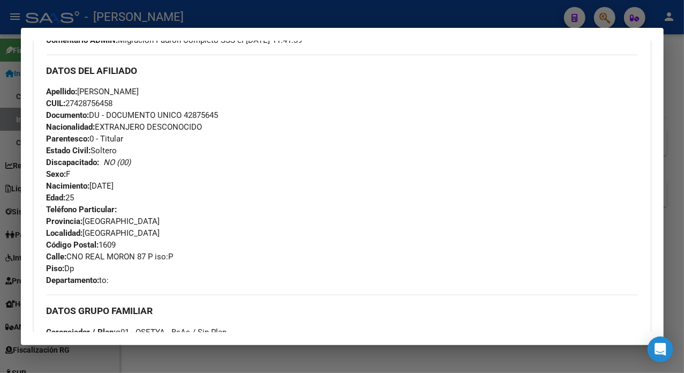
click at [93, 89] on span "Apellido: [PERSON_NAME]" at bounding box center [93, 92] width 93 height 10
click at [93, 88] on span "Apellido: [PERSON_NAME]" at bounding box center [93, 92] width 93 height 10
click at [112, 95] on span "Apellido: [PERSON_NAME]" at bounding box center [93, 92] width 93 height 10
drag, startPoint x: 70, startPoint y: 256, endPoint x: 138, endPoint y: 257, distance: 68.5
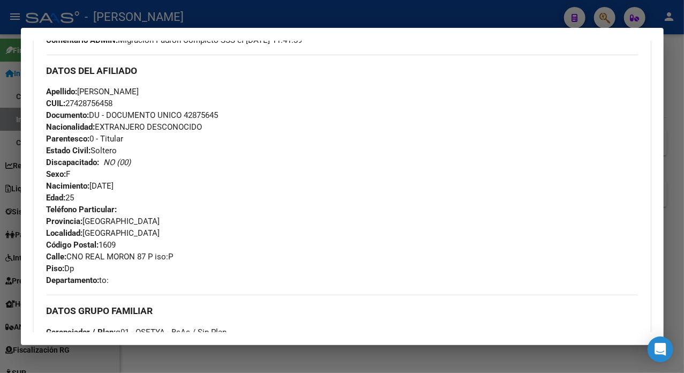
click at [138, 257] on span "Calle: CNO REAL MORON 87 P iso:P" at bounding box center [110, 257] width 127 height 10
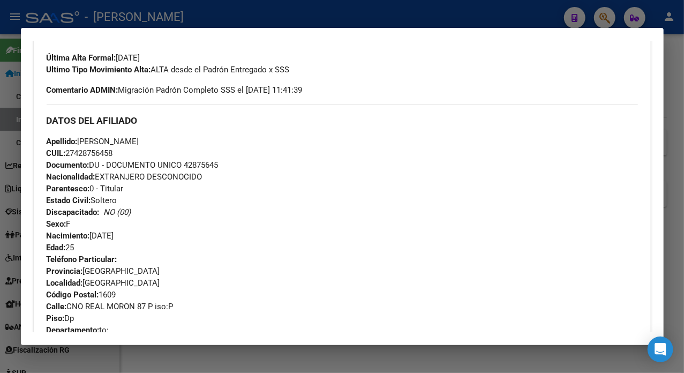
scroll to position [263, 0]
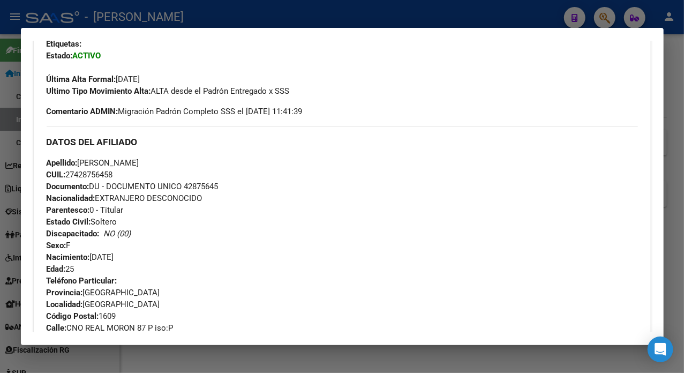
click at [679, 116] on div at bounding box center [342, 186] width 684 height 373
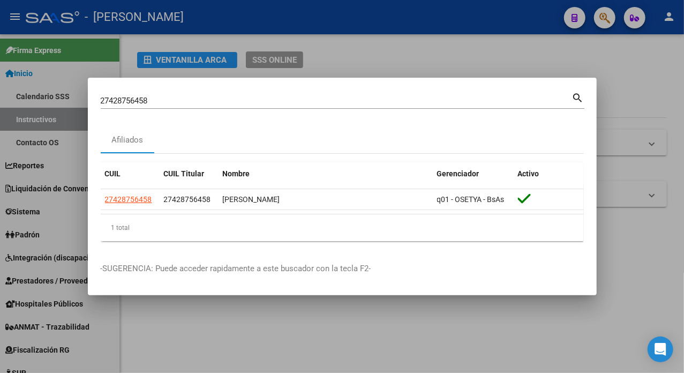
click at [322, 100] on input "27428756458" at bounding box center [336, 101] width 471 height 10
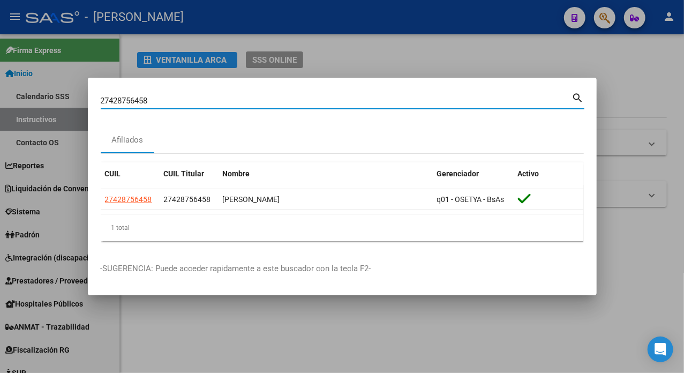
click at [322, 100] on input "27428756458" at bounding box center [336, 101] width 471 height 10
paste input "89429"
type input "27428789429"
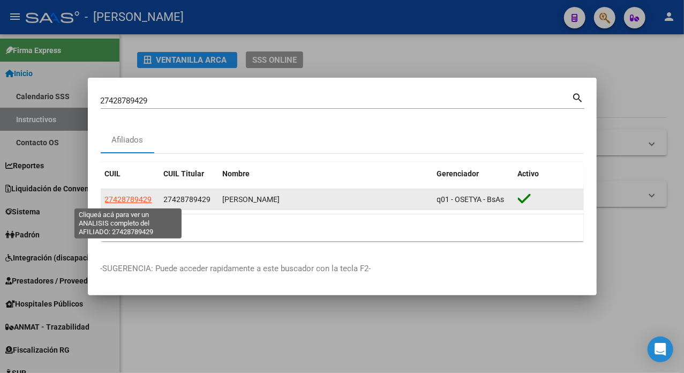
click at [142, 202] on span "27428789429" at bounding box center [128, 199] width 47 height 9
type textarea "27428789429"
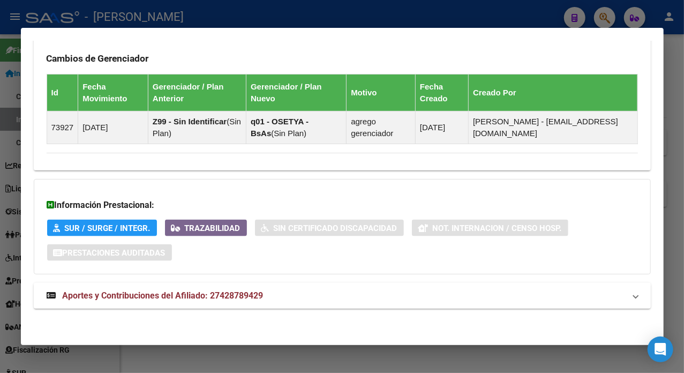
click at [326, 302] on mat-expansion-panel-header "Aportes y Contribuciones del Afiliado: 27428789429" at bounding box center [342, 296] width 617 height 26
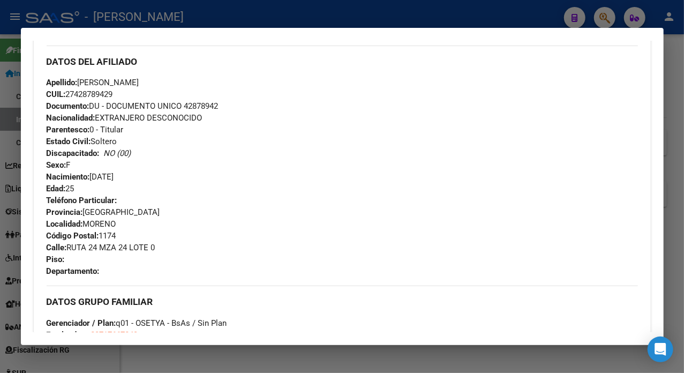
scroll to position [335, 0]
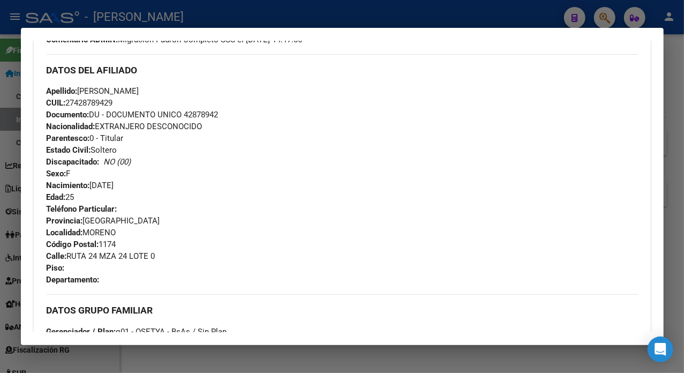
click at [206, 110] on span "Documento: DU - DOCUMENTO UNICO 42878942" at bounding box center [133, 115] width 172 height 10
click at [100, 90] on span "Apellido: [PERSON_NAME]" at bounding box center [93, 91] width 93 height 10
click at [127, 91] on span "Apellido: [PERSON_NAME]" at bounding box center [93, 91] width 93 height 10
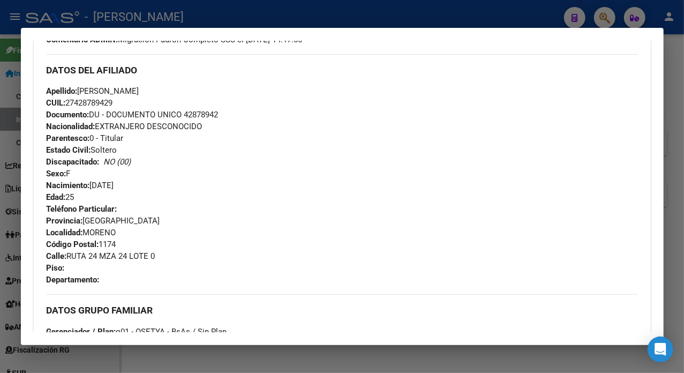
click at [127, 91] on span "Apellido: [PERSON_NAME]" at bounding box center [93, 91] width 93 height 10
drag, startPoint x: 70, startPoint y: 255, endPoint x: 160, endPoint y: 260, distance: 90.1
click at [160, 260] on div "Teléfono Particular: Provincia: [GEOGRAPHIC_DATA] Localidad: [GEOGRAPHIC_DATA] …" at bounding box center [342, 244] width 591 height 82
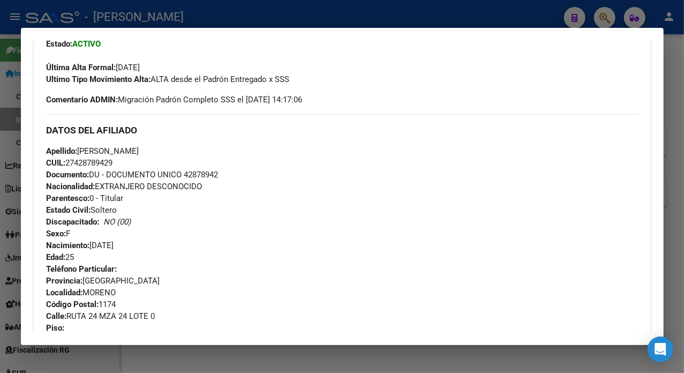
scroll to position [264, 0]
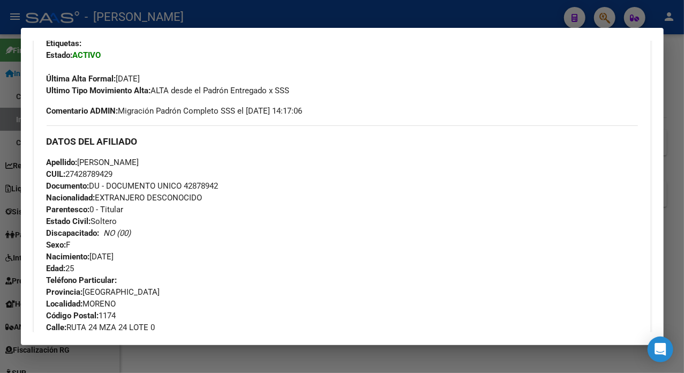
click at [676, 88] on div at bounding box center [342, 186] width 684 height 373
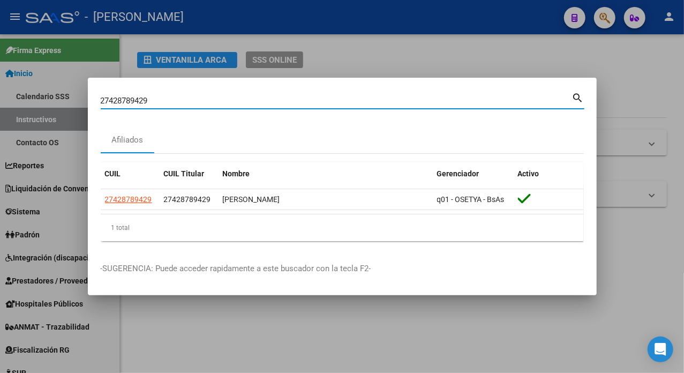
drag, startPoint x: 281, startPoint y: 100, endPoint x: 270, endPoint y: 95, distance: 11.5
click at [270, 96] on input "27428789429" at bounding box center [336, 101] width 471 height 10
paste input "830976"
type input "27428830976"
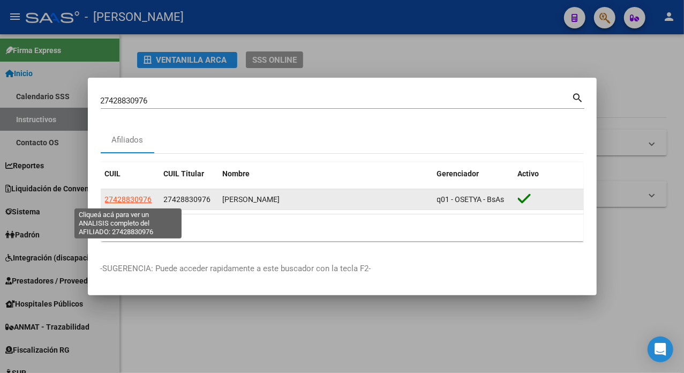
click at [142, 200] on span "27428830976" at bounding box center [128, 199] width 47 height 9
type textarea "27428830976"
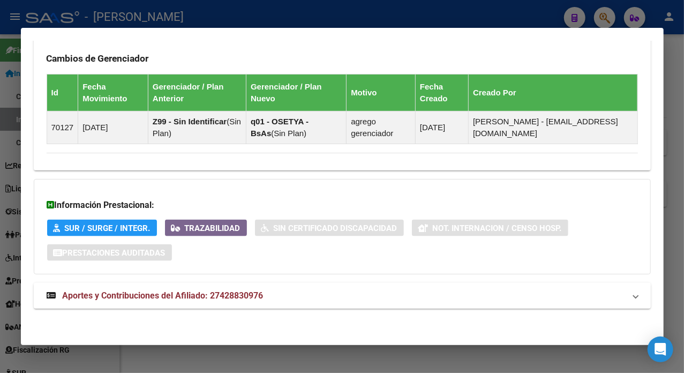
click at [352, 285] on mat-expansion-panel-header "Aportes y Contribuciones del Afiliado: 27428830976" at bounding box center [342, 296] width 617 height 26
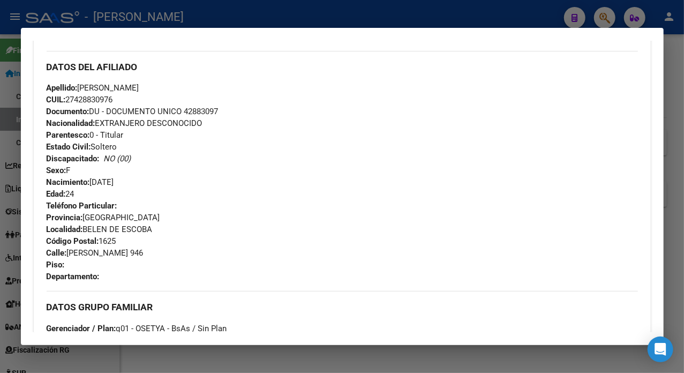
scroll to position [347, 0]
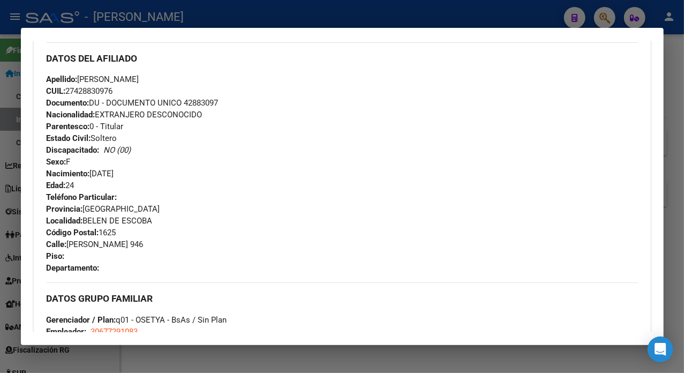
click at [195, 105] on span "Documento: DU - DOCUMENTO UNICO 42883097" at bounding box center [133, 103] width 172 height 10
click at [193, 106] on span "Documento: DU - DOCUMENTO UNICO 42883097" at bounding box center [133, 103] width 172 height 10
click at [199, 103] on span "Documento: DU - DOCUMENTO UNICO 42883097" at bounding box center [133, 103] width 172 height 10
click at [93, 77] on span "Apellido: [PERSON_NAME]" at bounding box center [93, 79] width 93 height 10
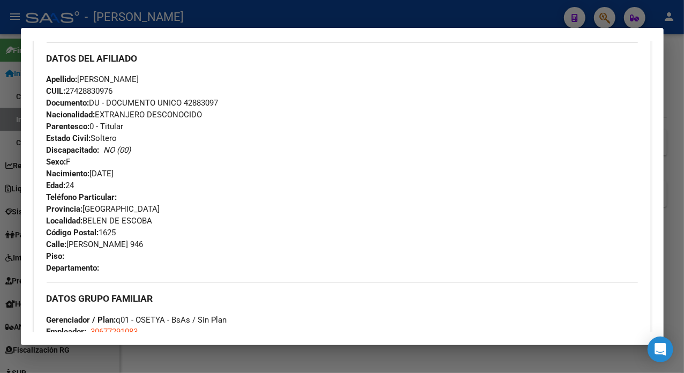
click at [93, 77] on span "Apellido: [PERSON_NAME]" at bounding box center [93, 79] width 93 height 10
click at [120, 78] on span "Apellido: [PERSON_NAME]" at bounding box center [93, 79] width 93 height 10
drag, startPoint x: 103, startPoint y: 79, endPoint x: 174, endPoint y: 78, distance: 71.2
click at [174, 78] on div "Apellido: [PERSON_NAME] CUIL: 27428830976 Documento: DU - DOCUMENTO UNICO 42883…" at bounding box center [342, 132] width 591 height 118
click at [89, 245] on span "[STREET_ADDRESS][PERSON_NAME]" at bounding box center [95, 244] width 97 height 10
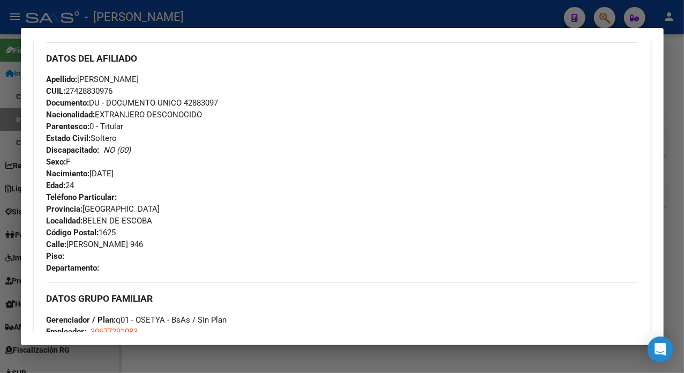
click at [88, 245] on span "[STREET_ADDRESS][PERSON_NAME]" at bounding box center [95, 244] width 97 height 10
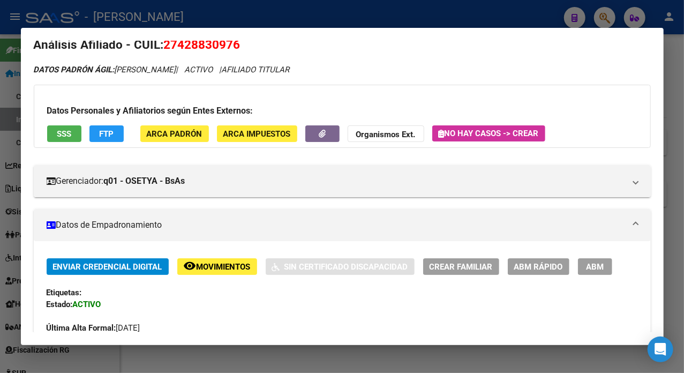
scroll to position [0, 0]
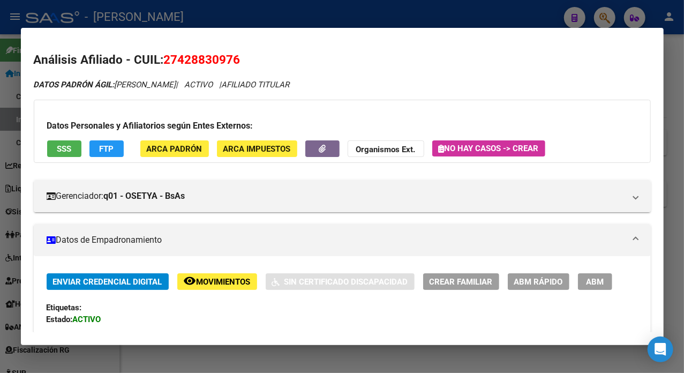
click at [677, 40] on div at bounding box center [342, 186] width 684 height 373
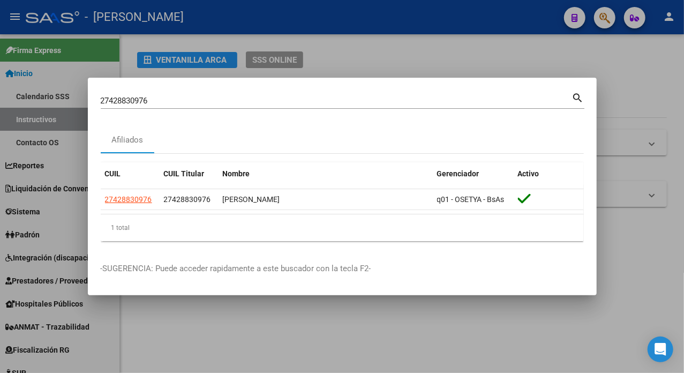
click at [358, 105] on div "27428830976 Buscar (apellido, dni, [PERSON_NAME], [PERSON_NAME], cuit, obra soc…" at bounding box center [336, 101] width 471 height 16
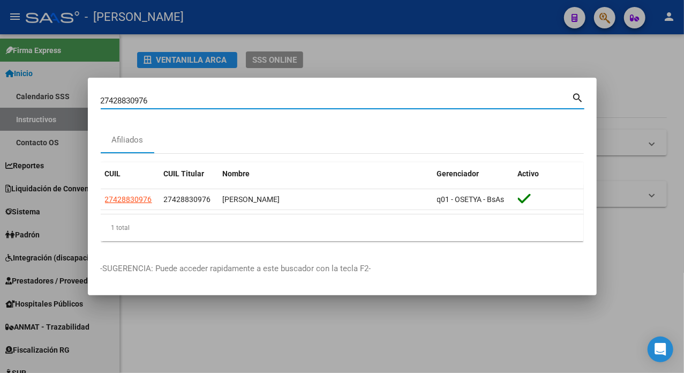
click at [358, 105] on div "27428830976 Buscar (apellido, dni, [PERSON_NAME], [PERSON_NAME], cuit, obra soc…" at bounding box center [336, 101] width 471 height 16
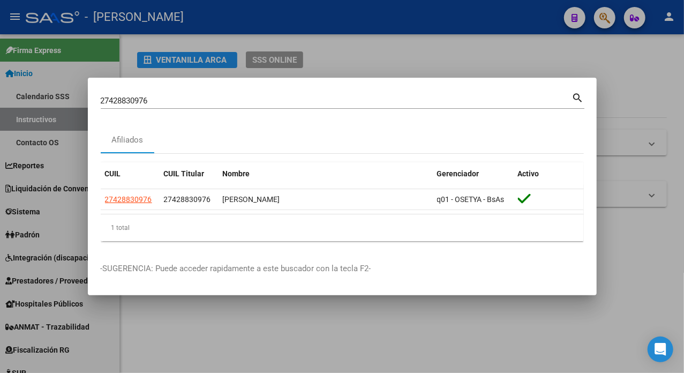
click at [358, 105] on div "27428830976 Buscar (apellido, dni, [PERSON_NAME], [PERSON_NAME], cuit, obra soc…" at bounding box center [336, 101] width 471 height 16
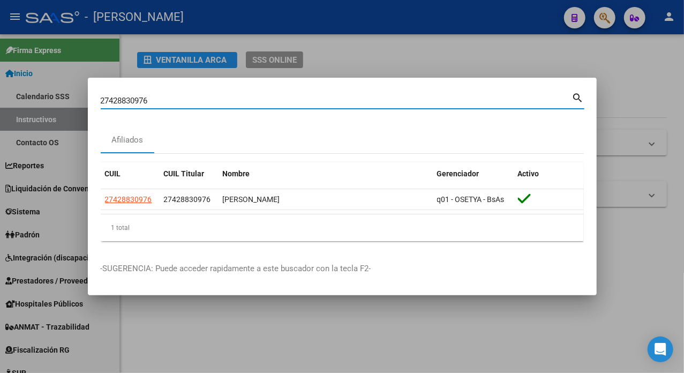
paste input "27428862509"
click at [358, 105] on div "2742883097627428862509 Buscar (apellido, dni, cuil, nro traspaso, cuit, obra so…" at bounding box center [336, 101] width 471 height 16
click at [176, 103] on input "2742883097627428862509" at bounding box center [336, 101] width 471 height 10
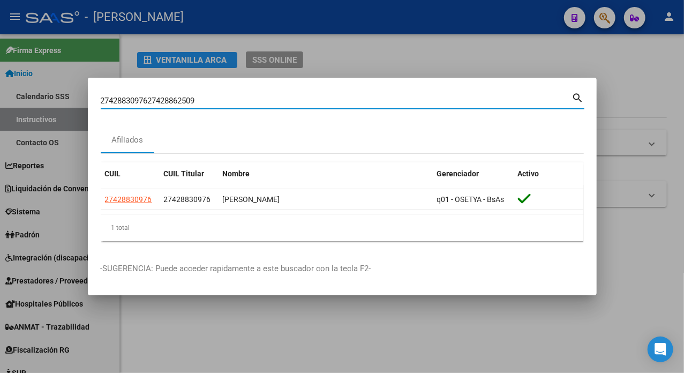
paste input
type input "27428862509"
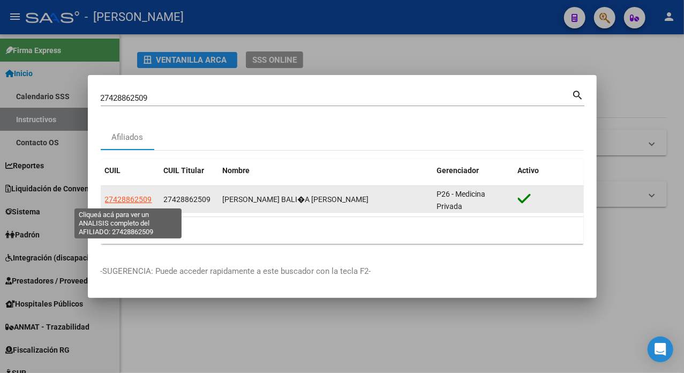
click at [141, 202] on span "27428862509" at bounding box center [128, 199] width 47 height 9
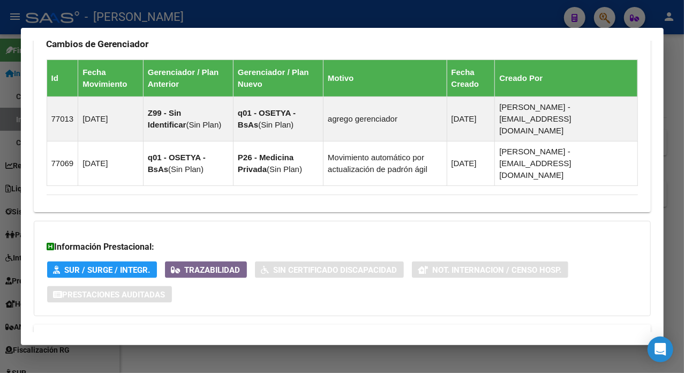
scroll to position [745, 0]
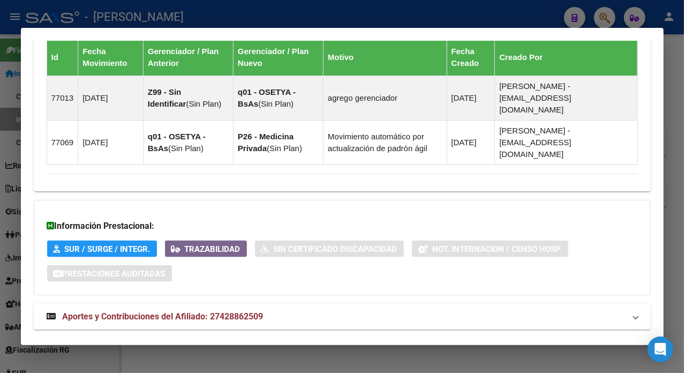
click at [223, 304] on mat-expansion-panel-header "Aportes y Contribuciones del Afiliado: 27428862509" at bounding box center [342, 317] width 617 height 26
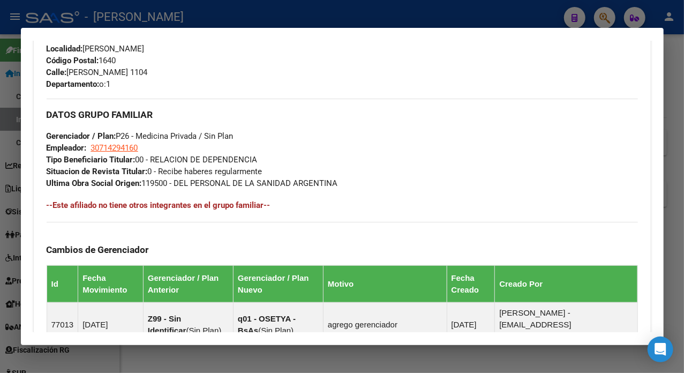
scroll to position [459, 0]
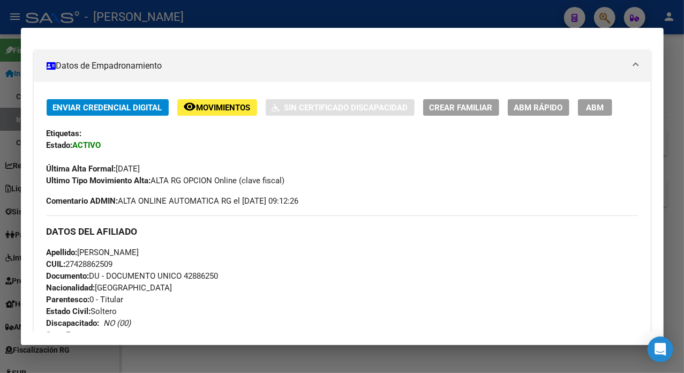
click at [315, 139] on div "Enviar Credencial Digital remove_red_eye Movimientos Sin Certificado Discapacid…" at bounding box center [342, 142] width 591 height 87
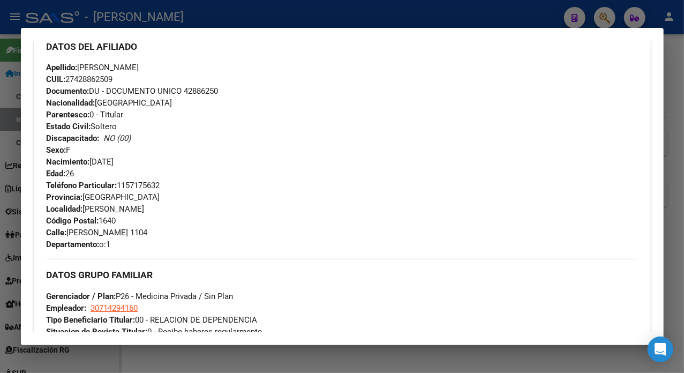
scroll to position [311, 0]
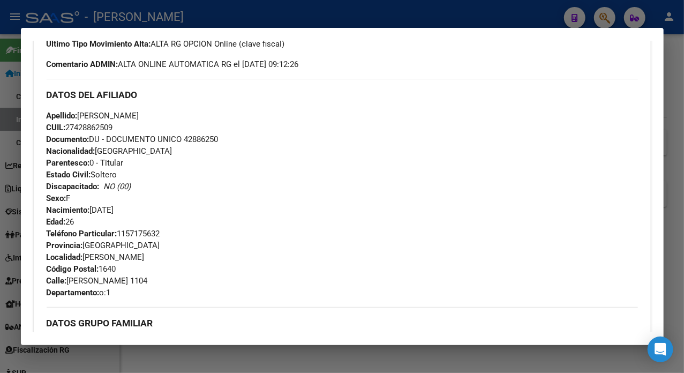
click at [199, 135] on span "Documento: DU - DOCUMENTO UNICO 42886250" at bounding box center [133, 139] width 172 height 10
click at [103, 119] on span "Apellido: [PERSON_NAME]" at bounding box center [93, 116] width 93 height 10
drag, startPoint x: 1, startPoint y: 155, endPoint x: 141, endPoint y: 111, distance: 147.3
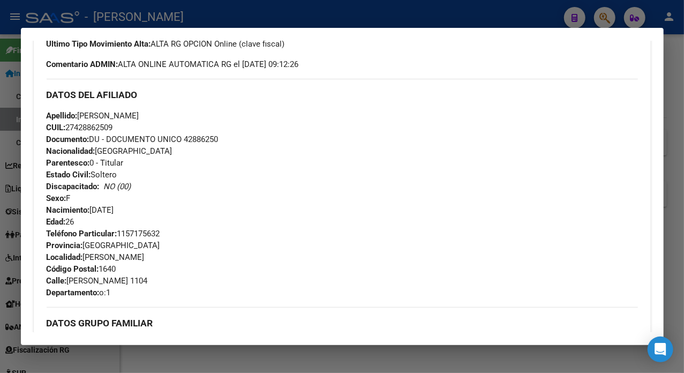
click at [138, 112] on span "Apellido: [PERSON_NAME]" at bounding box center [93, 116] width 93 height 10
drag, startPoint x: 149, startPoint y: 117, endPoint x: 212, endPoint y: 114, distance: 63.3
click at [212, 114] on div "Apellido: [PERSON_NAME] CUIL: 27428862509 Documento: DU - DOCUMENTO UNICO 42886…" at bounding box center [342, 169] width 591 height 118
click at [90, 111] on span "Apellido: [PERSON_NAME]" at bounding box center [93, 116] width 93 height 10
drag, startPoint x: 80, startPoint y: 116, endPoint x: 144, endPoint y: 112, distance: 64.4
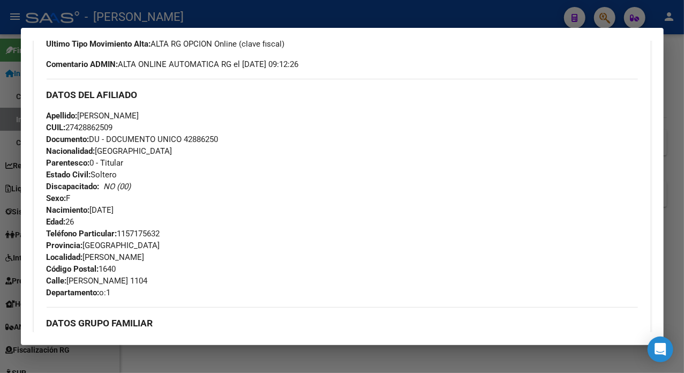
click at [139, 112] on span "Apellido: [PERSON_NAME]" at bounding box center [93, 116] width 93 height 10
drag, startPoint x: 69, startPoint y: 281, endPoint x: 124, endPoint y: 278, distance: 55.7
click at [124, 278] on span "[STREET_ADDRESS][PERSON_NAME]" at bounding box center [97, 281] width 101 height 10
click at [139, 232] on span "Teléfono Particular: [PHONE_NUMBER]" at bounding box center [104, 234] width 114 height 10
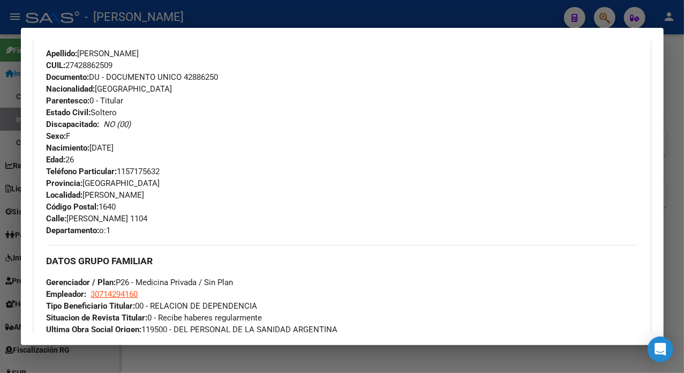
scroll to position [382, 0]
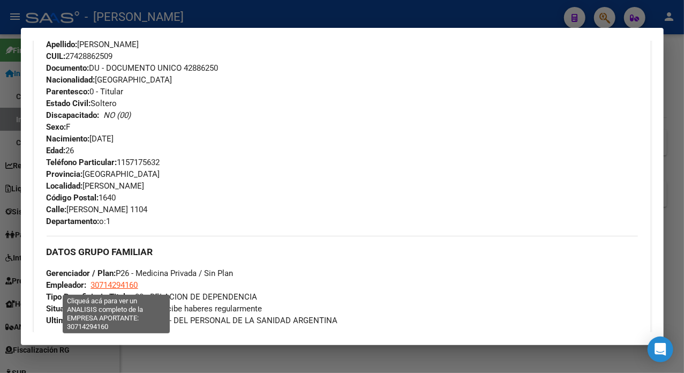
click at [107, 287] on span "30714294160" at bounding box center [114, 285] width 47 height 10
type textarea "30714294160"
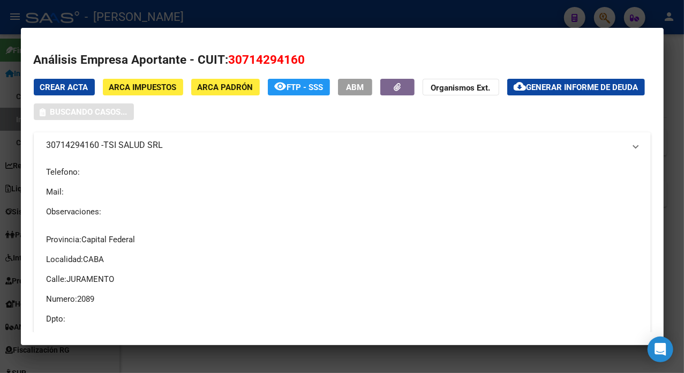
click at [264, 55] on span "30714294160" at bounding box center [267, 59] width 77 height 14
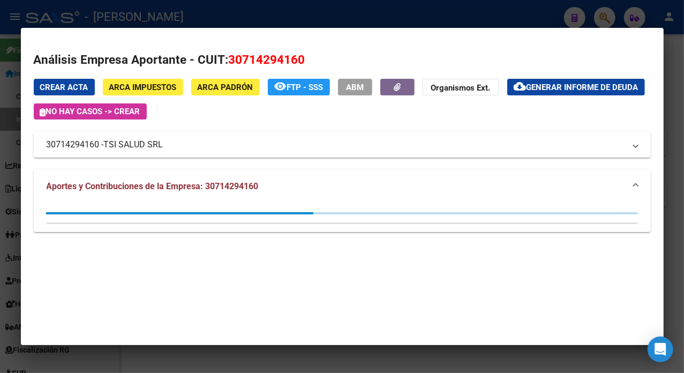
click at [264, 55] on span "30714294160" at bounding box center [267, 59] width 77 height 14
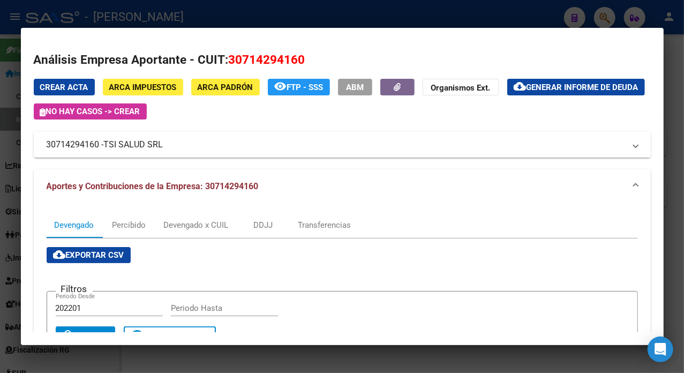
drag, startPoint x: 108, startPoint y: 144, endPoint x: 163, endPoint y: 146, distance: 55.2
click at [163, 146] on span "TSI SALUD SRL" at bounding box center [133, 144] width 59 height 13
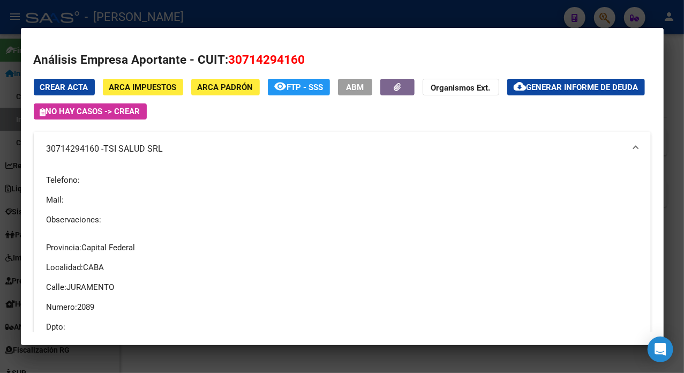
click at [664, 43] on div at bounding box center [342, 186] width 684 height 373
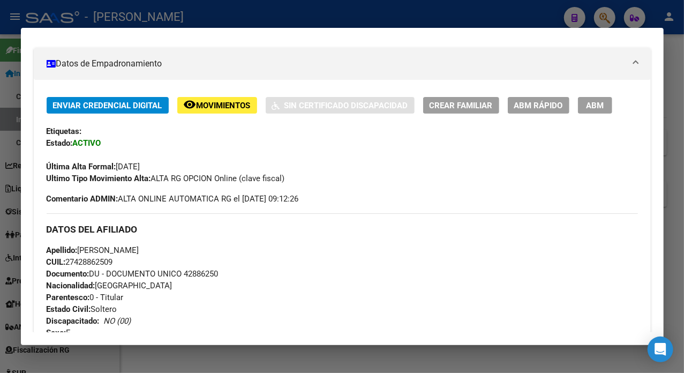
scroll to position [168, 0]
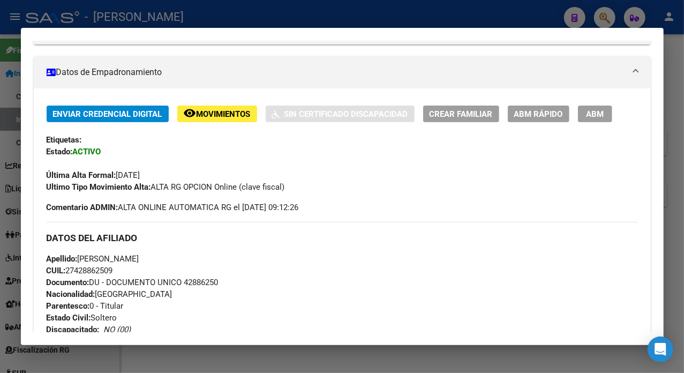
click at [676, 50] on div at bounding box center [342, 186] width 684 height 373
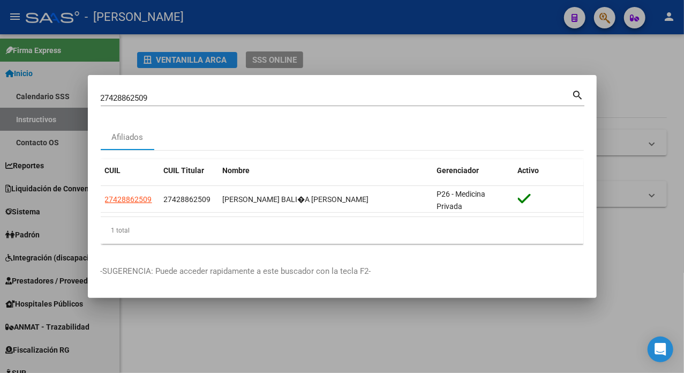
click at [281, 90] on div "27428862509 Buscar (apellido, dni, [PERSON_NAME], [PERSON_NAME], cuit, obra soc…" at bounding box center [336, 98] width 471 height 16
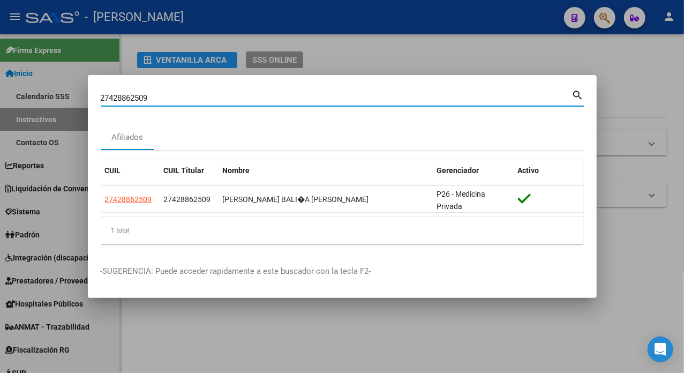
click at [277, 95] on input "27428862509" at bounding box center [336, 98] width 471 height 10
paste input "9144227"
type input "27429144227"
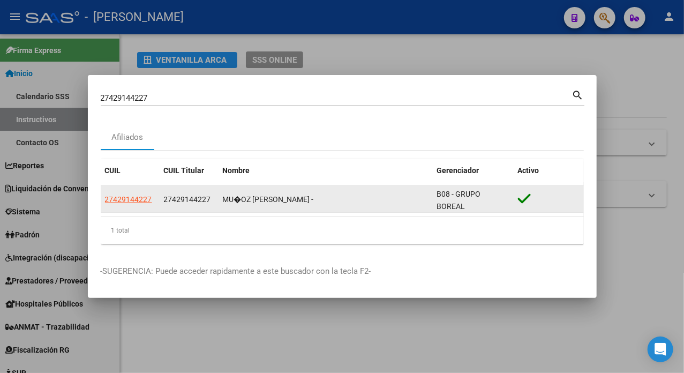
click at [129, 205] on app-link-go-to "27429144227" at bounding box center [128, 199] width 47 height 12
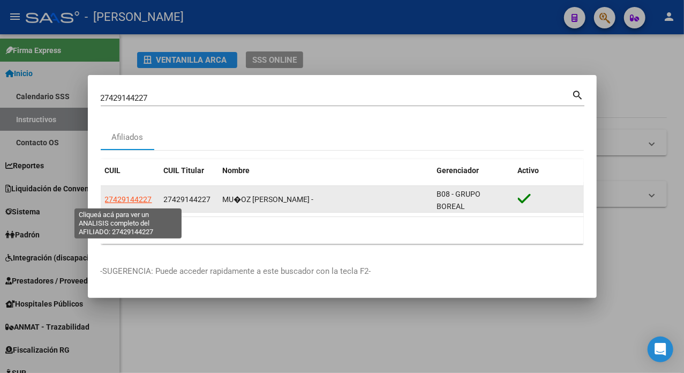
click at [134, 198] on span "27429144227" at bounding box center [128, 199] width 47 height 9
type textarea "27429144227"
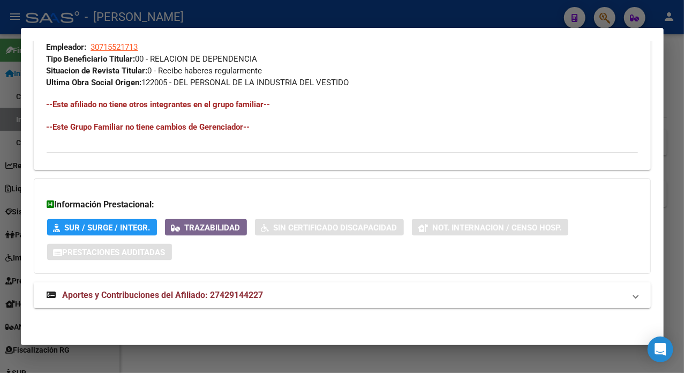
click at [274, 290] on mat-panel-title "Aportes y Contribuciones del Afiliado: 27429144227" at bounding box center [336, 295] width 578 height 13
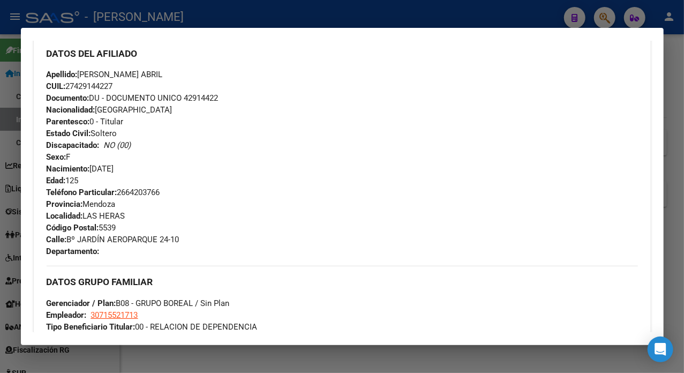
scroll to position [357, 0]
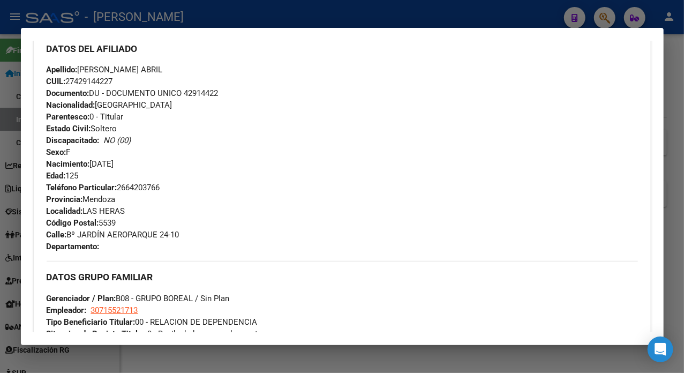
click at [201, 93] on span "Documento: DU - DOCUMENTO UNICO 42914422" at bounding box center [133, 93] width 172 height 10
click at [90, 67] on span "Apellido: [PERSON_NAME] ABRIL" at bounding box center [105, 70] width 116 height 10
drag, startPoint x: 88, startPoint y: 69, endPoint x: 86, endPoint y: 63, distance: 6.8
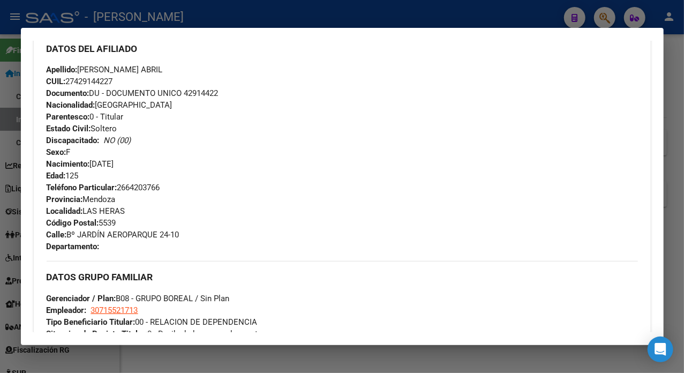
click at [86, 63] on div "DATOS DEL AFILIADO" at bounding box center [342, 48] width 591 height 31
click at [90, 69] on span "Apellido: [PERSON_NAME] ABRIL" at bounding box center [105, 70] width 116 height 10
drag, startPoint x: 119, startPoint y: 78, endPoint x: 112, endPoint y: 67, distance: 12.5
click at [119, 76] on div "Apellido: [PERSON_NAME] ABRIL CUIL: 27429144227 Documento: DU - DOCUMENTO UNICO…" at bounding box center [342, 123] width 591 height 118
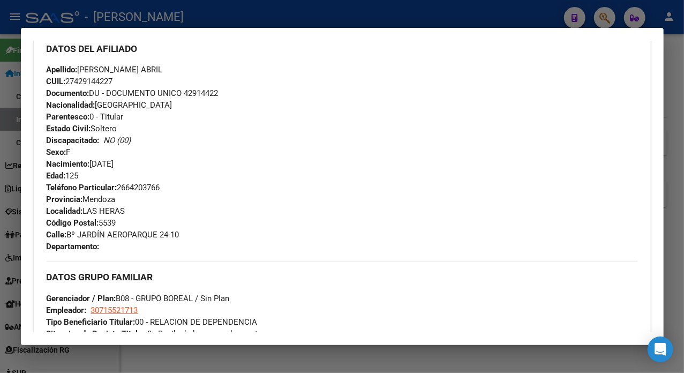
drag, startPoint x: 110, startPoint y: 70, endPoint x: 173, endPoint y: 72, distance: 63.7
click at [163, 72] on span "Apellido: [PERSON_NAME] ABRIL" at bounding box center [105, 70] width 116 height 10
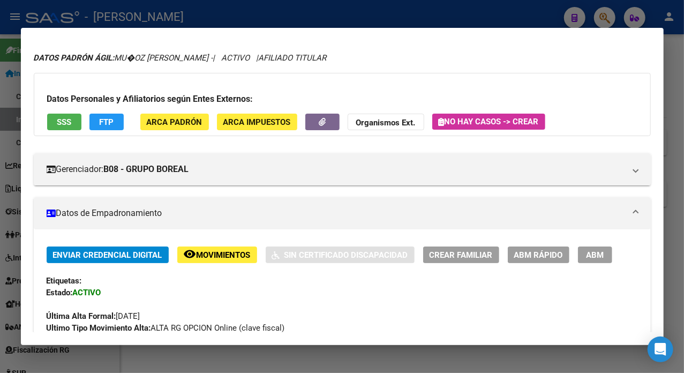
scroll to position [0, 0]
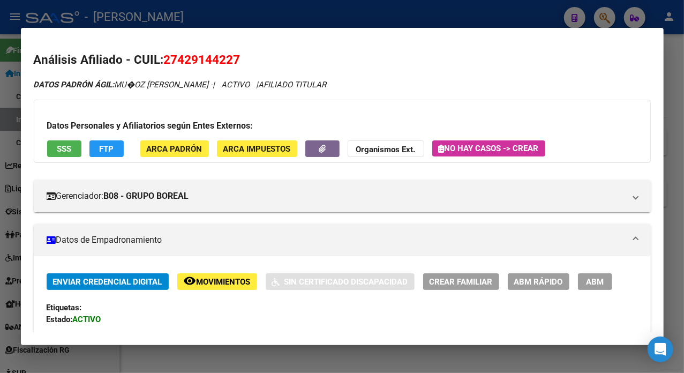
click at [170, 149] on span "ARCA Padrón" at bounding box center [175, 149] width 56 height 10
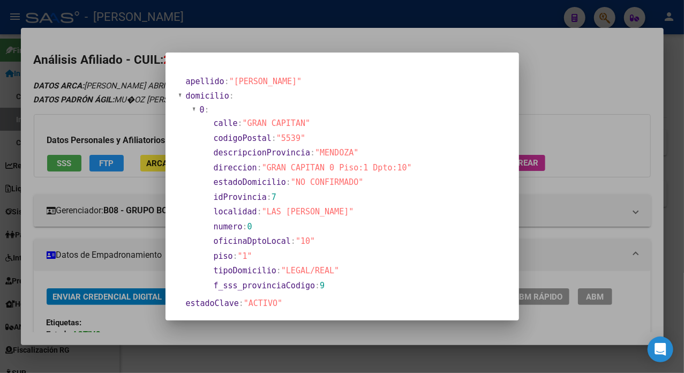
click at [594, 84] on div at bounding box center [342, 186] width 684 height 373
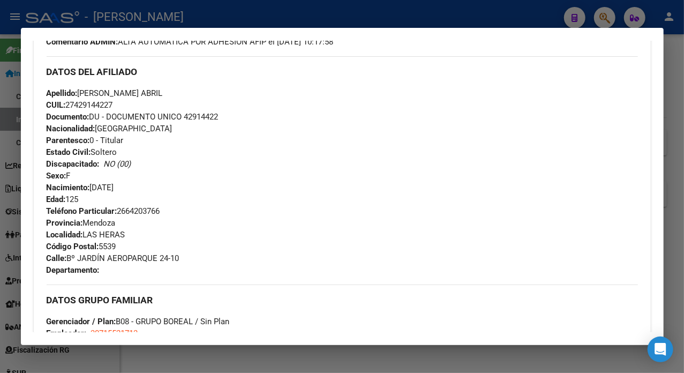
scroll to position [357, 0]
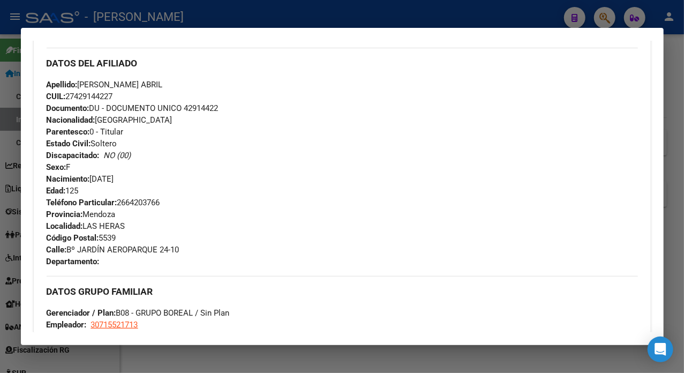
drag, startPoint x: 69, startPoint y: 249, endPoint x: 185, endPoint y: 253, distance: 116.2
click at [185, 253] on div "Teléfono Particular: [PHONE_NUMBER] Provincia: [GEOGRAPHIC_DATA] Localidad: [GE…" at bounding box center [342, 231] width 591 height 71
click at [157, 200] on span "Teléfono Particular: [PHONE_NUMBER]" at bounding box center [104, 203] width 114 height 10
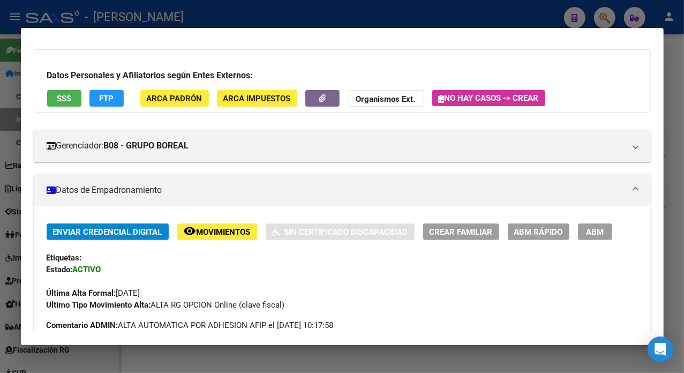
scroll to position [0, 0]
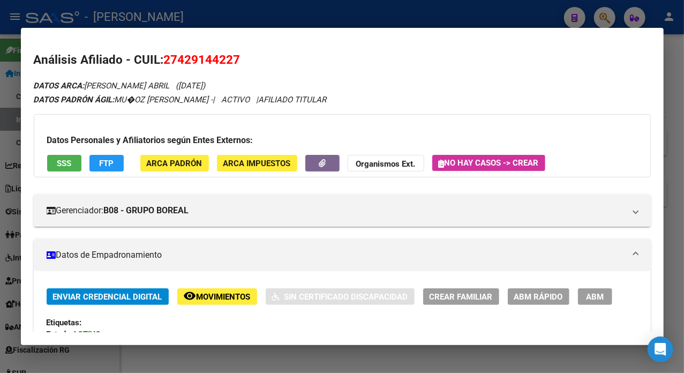
click at [672, 179] on div at bounding box center [342, 186] width 684 height 373
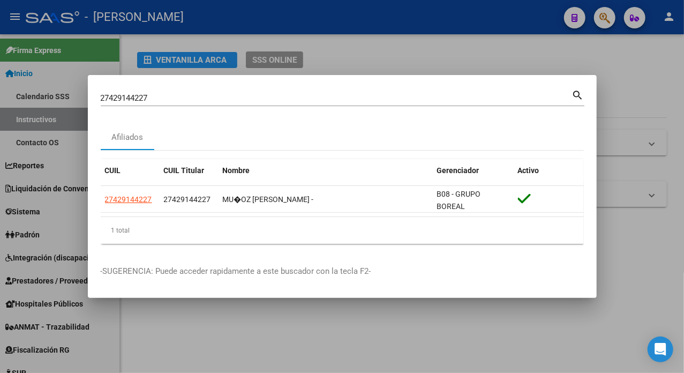
click at [221, 93] on input "27429144227" at bounding box center [336, 98] width 471 height 10
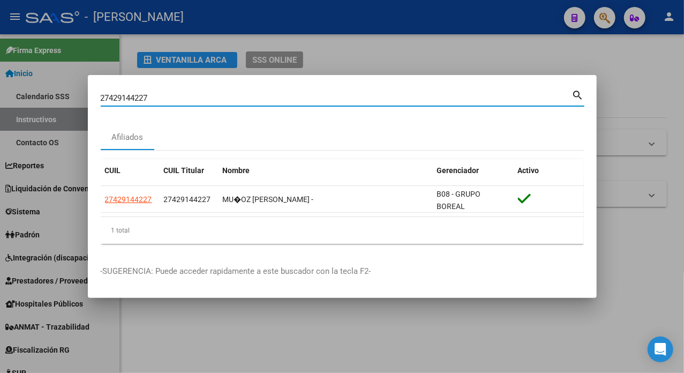
click at [221, 93] on input "27429144227" at bounding box center [336, 98] width 471 height 10
paste input "568078"
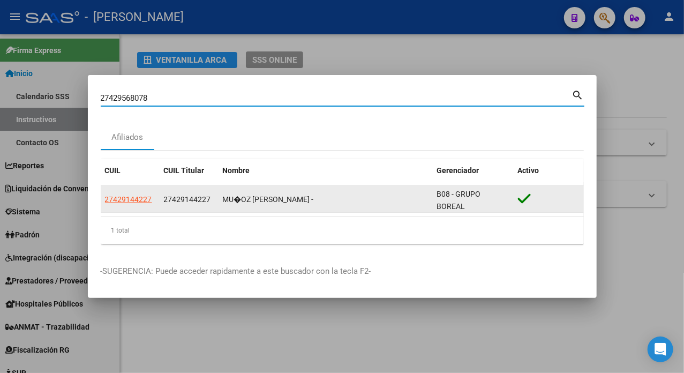
type input "27429568078"
